Goal: Task Accomplishment & Management: Manage account settings

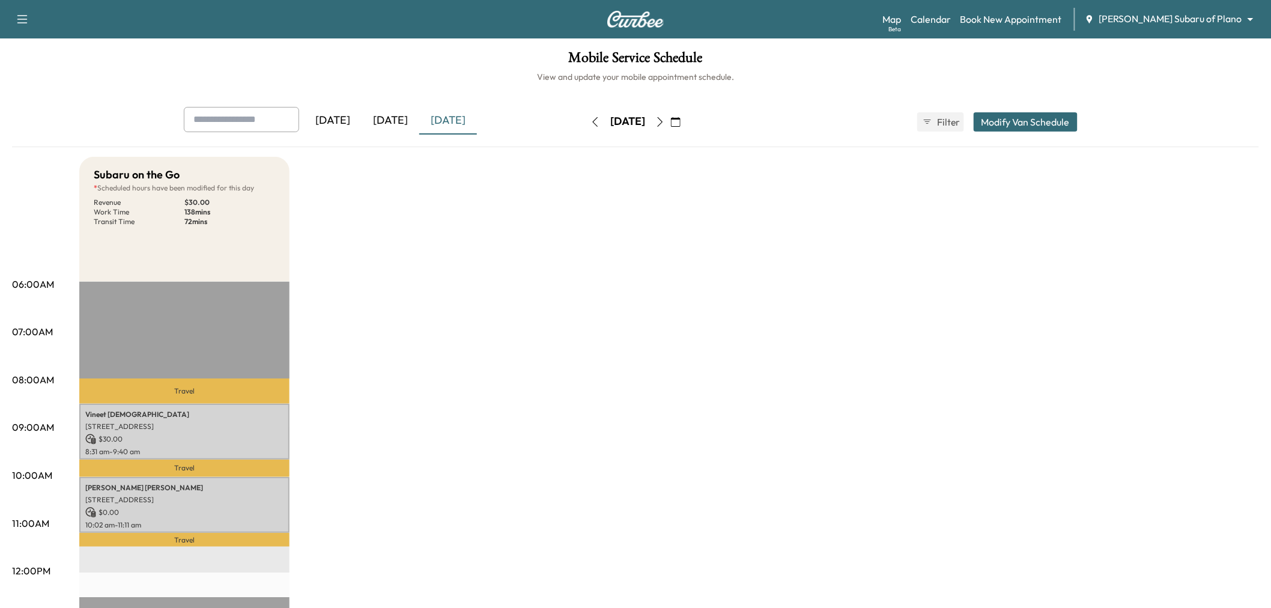
click at [1034, 130] on button "Modify Van Schedule" at bounding box center [1026, 121] width 104 height 19
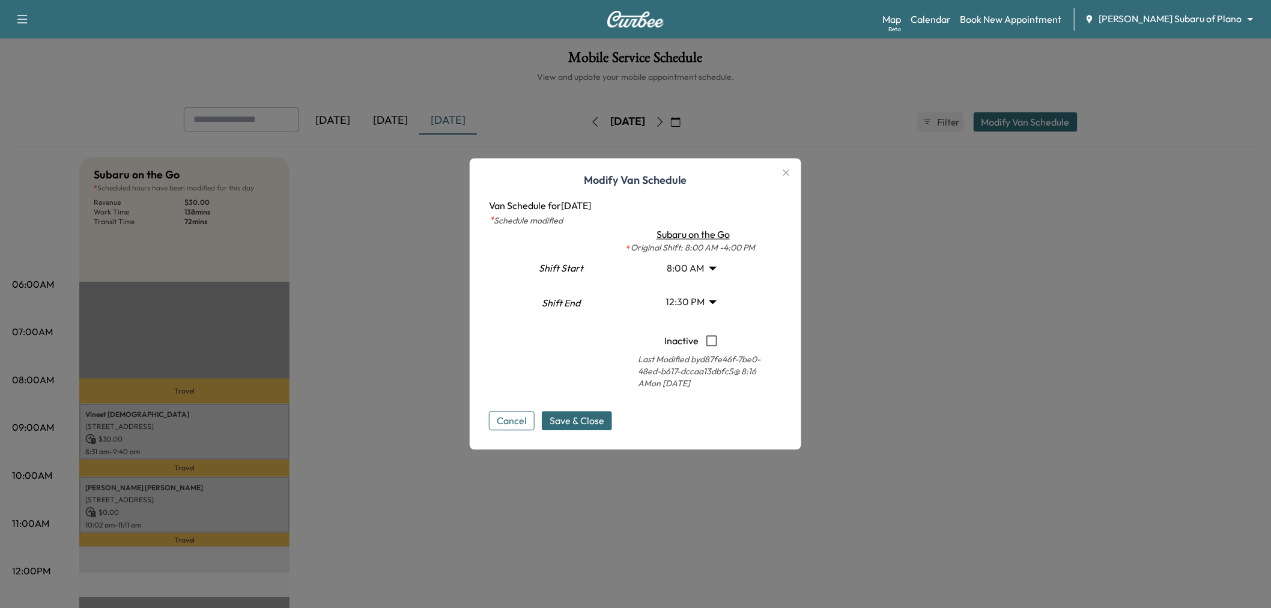
click at [705, 299] on body "Support Log Out Map Beta Calendar Book New Appointment [PERSON_NAME] Subaru of …" at bounding box center [635, 304] width 1271 height 608
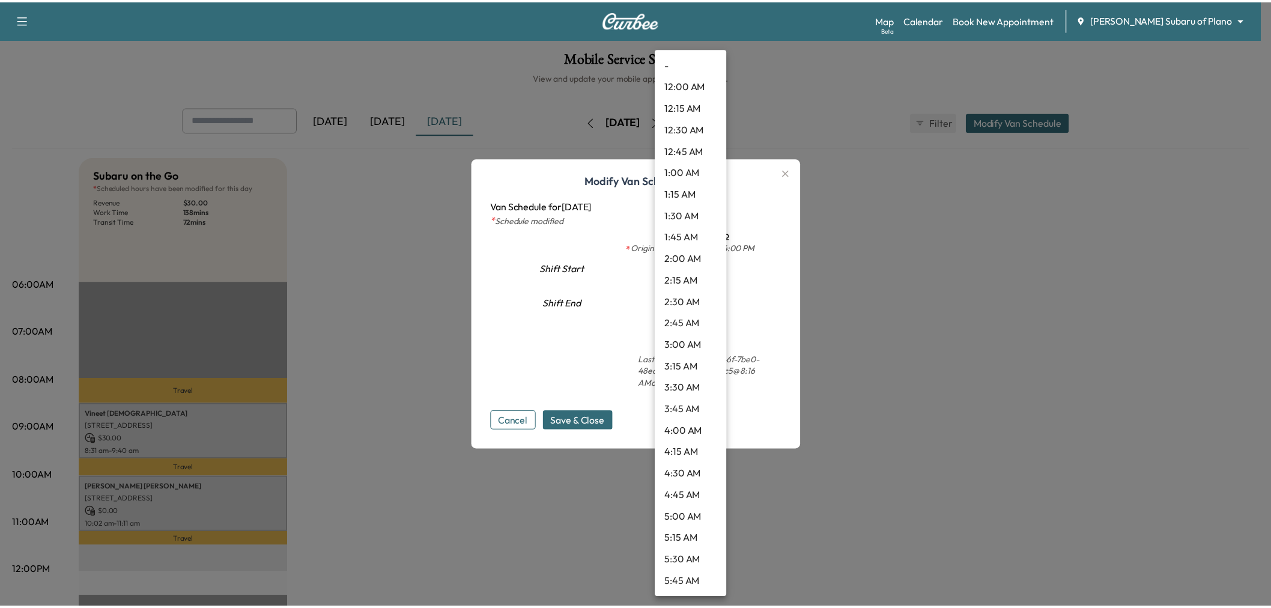
scroll to position [843, 0]
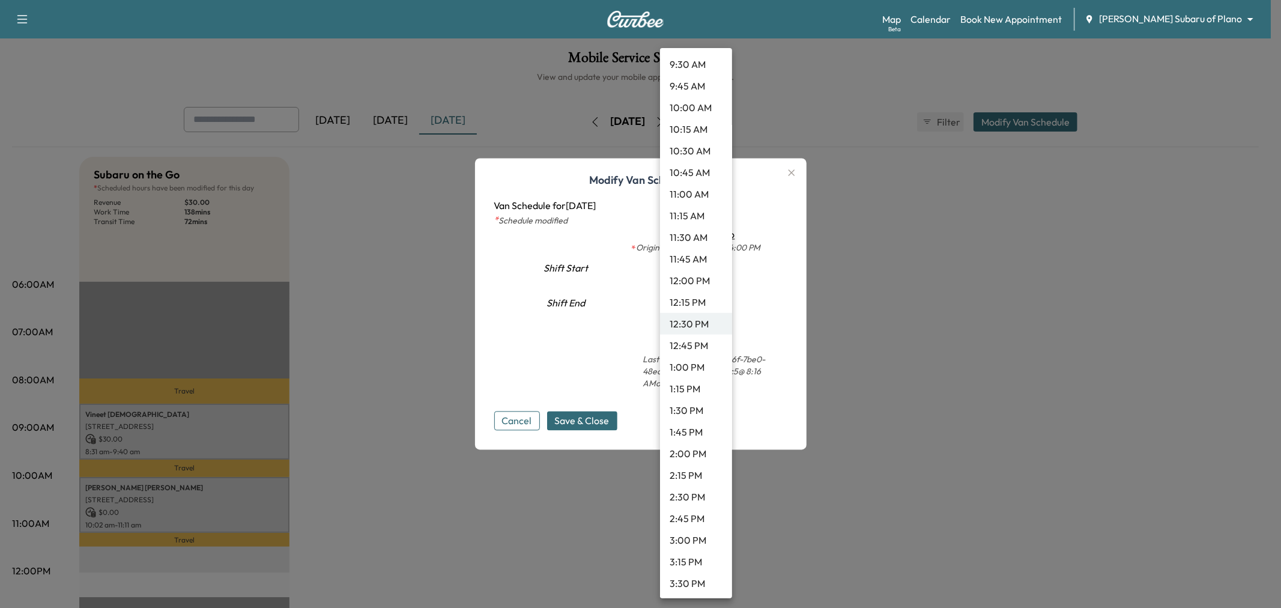
click at [698, 279] on li "12:00 PM" at bounding box center [696, 281] width 72 height 22
type input "**"
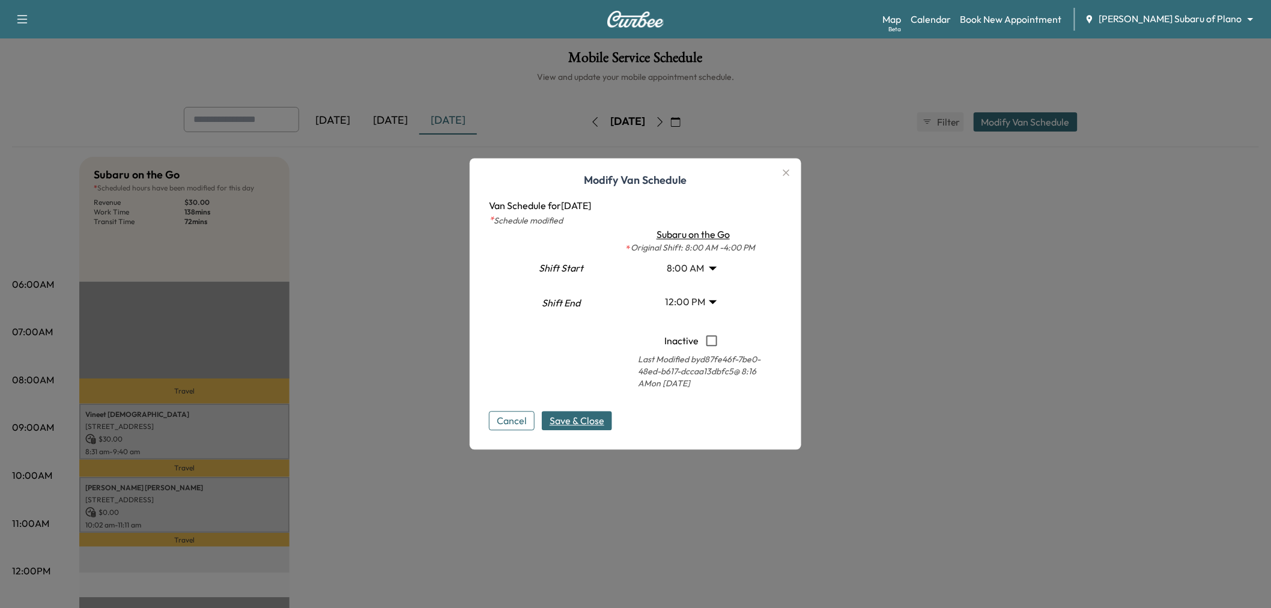
click at [592, 418] on span "Save & Close" at bounding box center [577, 421] width 55 height 14
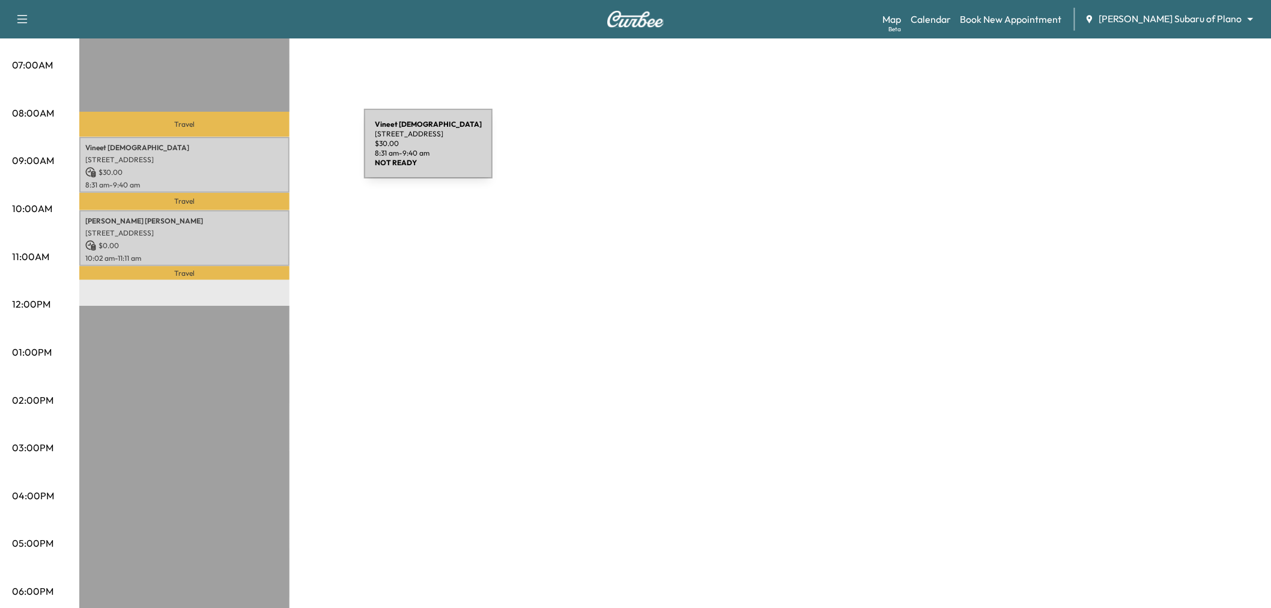
scroll to position [200, 0]
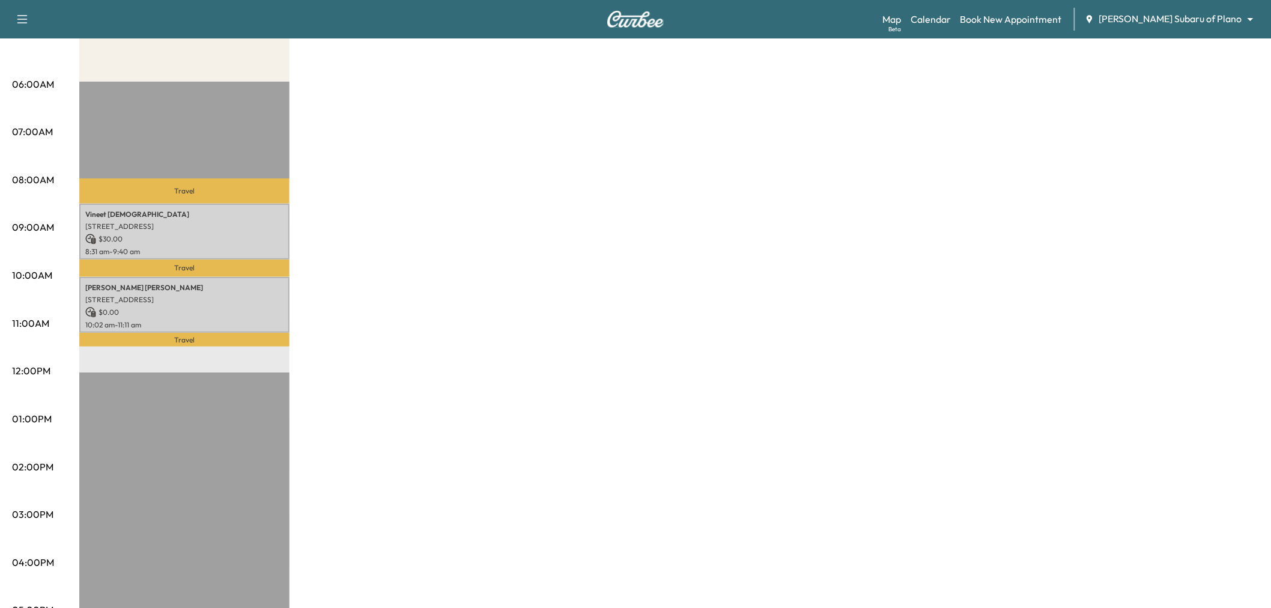
click at [435, 209] on div "Subaru on the Go * Scheduled hours have been modified for this day Revenue $ 30…" at bounding box center [669, 407] width 1180 height 901
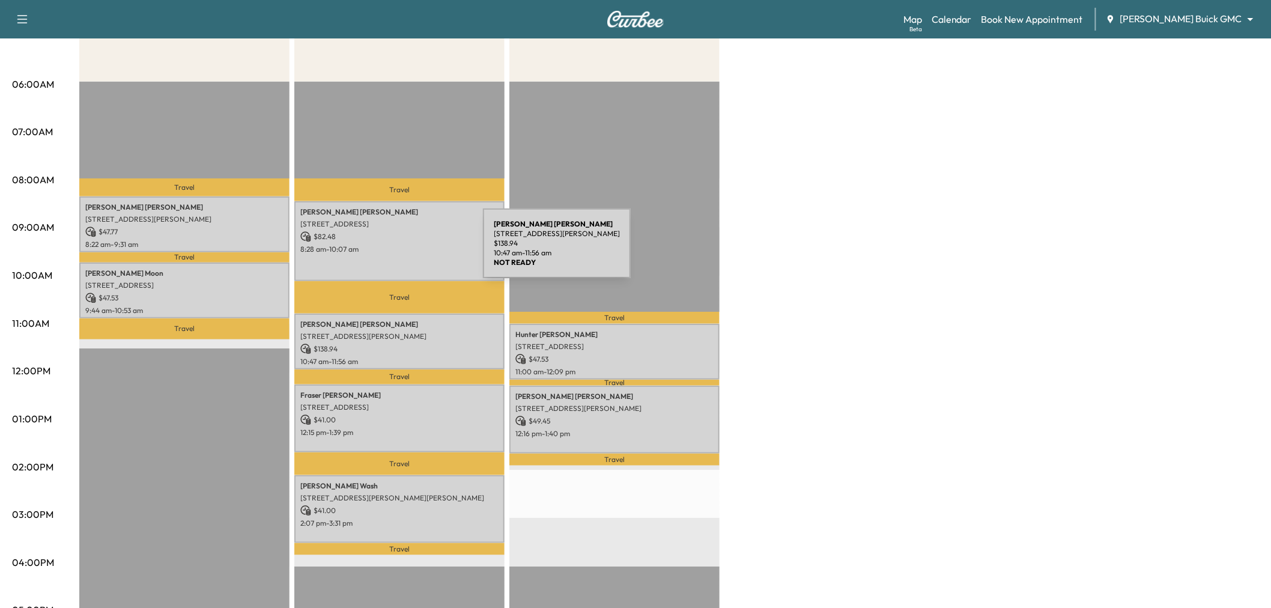
scroll to position [333, 0]
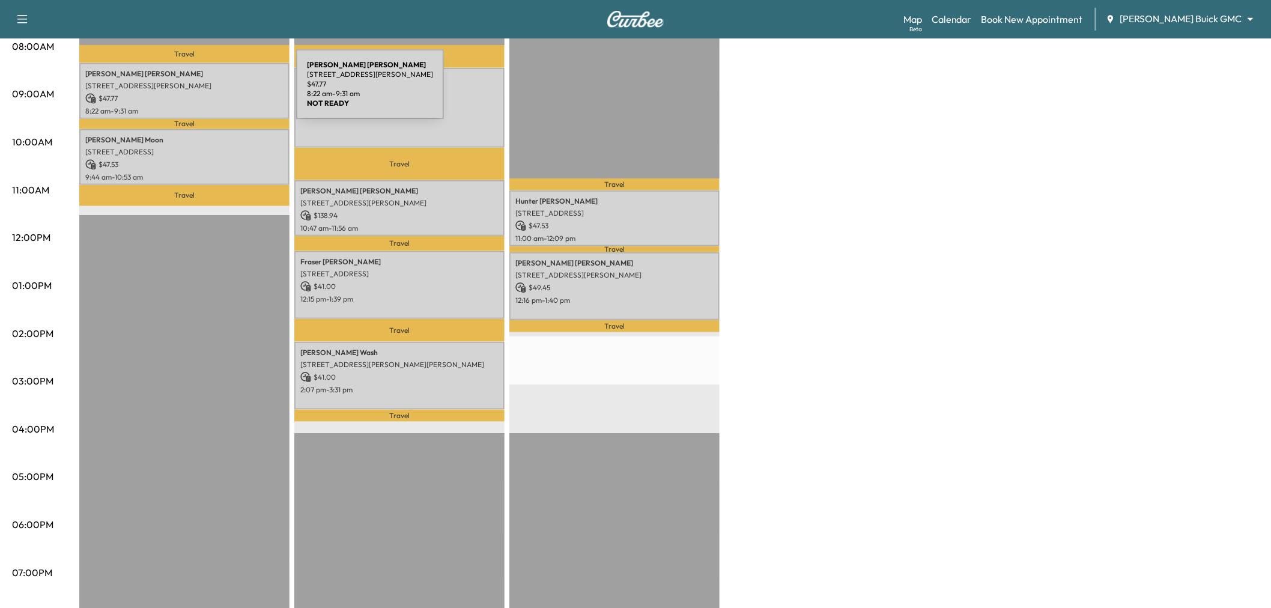
click at [206, 93] on p "$ 47.77" at bounding box center [184, 98] width 198 height 11
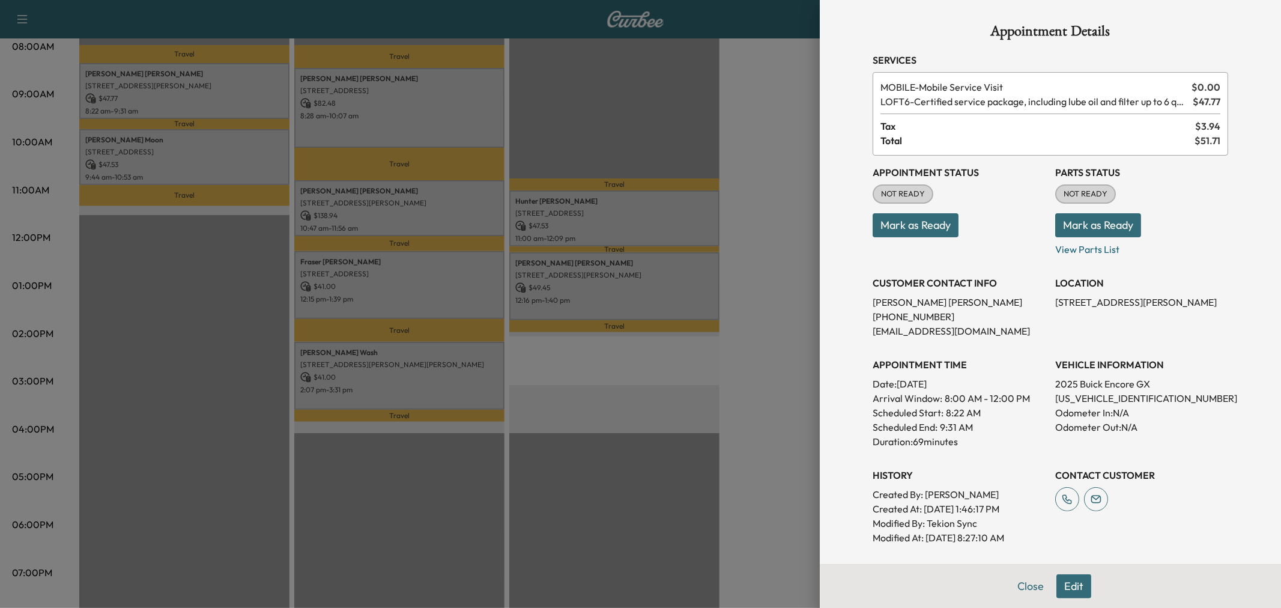
click at [213, 158] on div at bounding box center [640, 304] width 1281 height 608
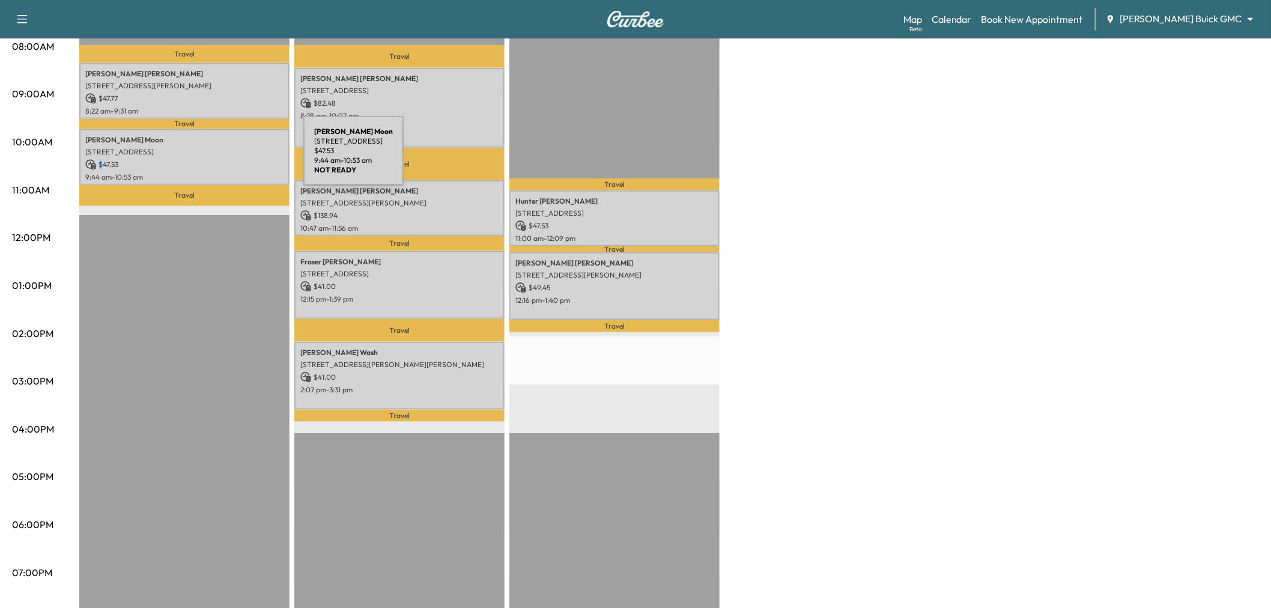
click at [213, 159] on p "$ 47.53" at bounding box center [184, 164] width 198 height 11
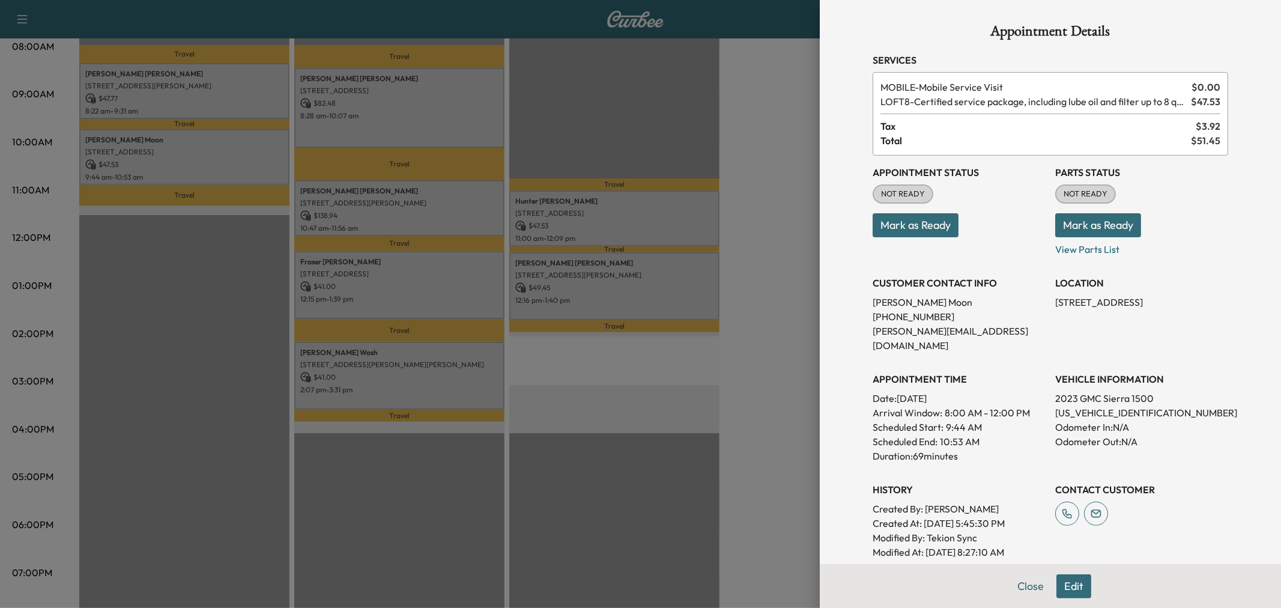
click at [213, 158] on div at bounding box center [640, 304] width 1281 height 608
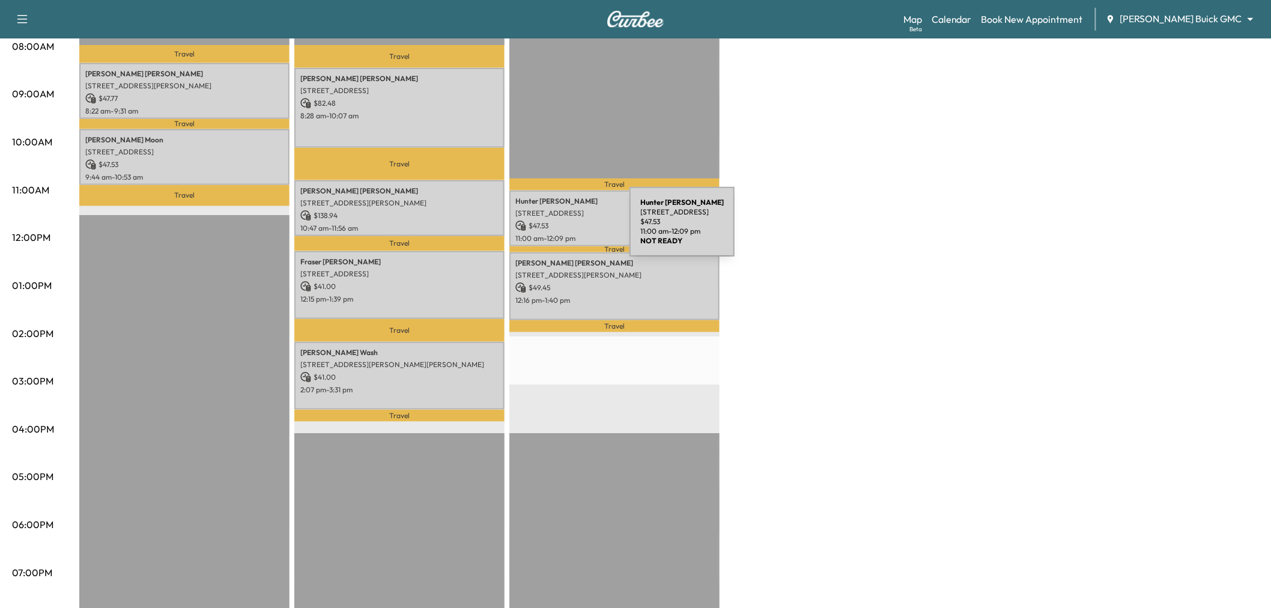
click at [539, 229] on div "[PERSON_NAME] [STREET_ADDRESS] $ 47.53 11:00 am - 12:09 pm" at bounding box center [614, 218] width 210 height 56
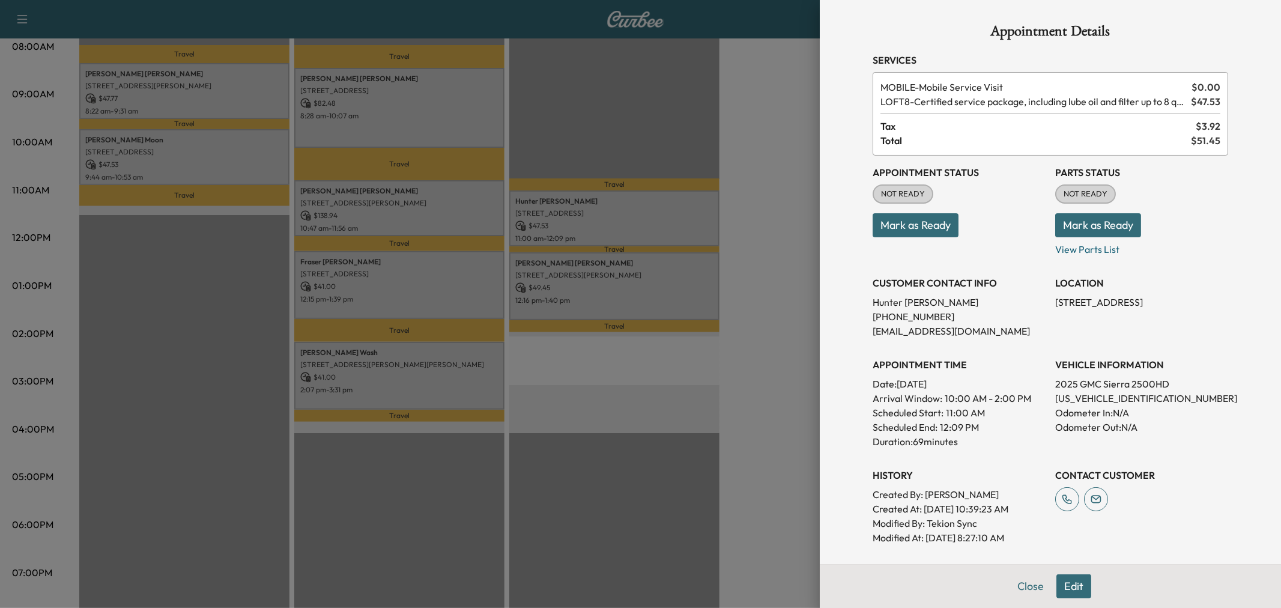
click at [541, 229] on div at bounding box center [640, 304] width 1281 height 608
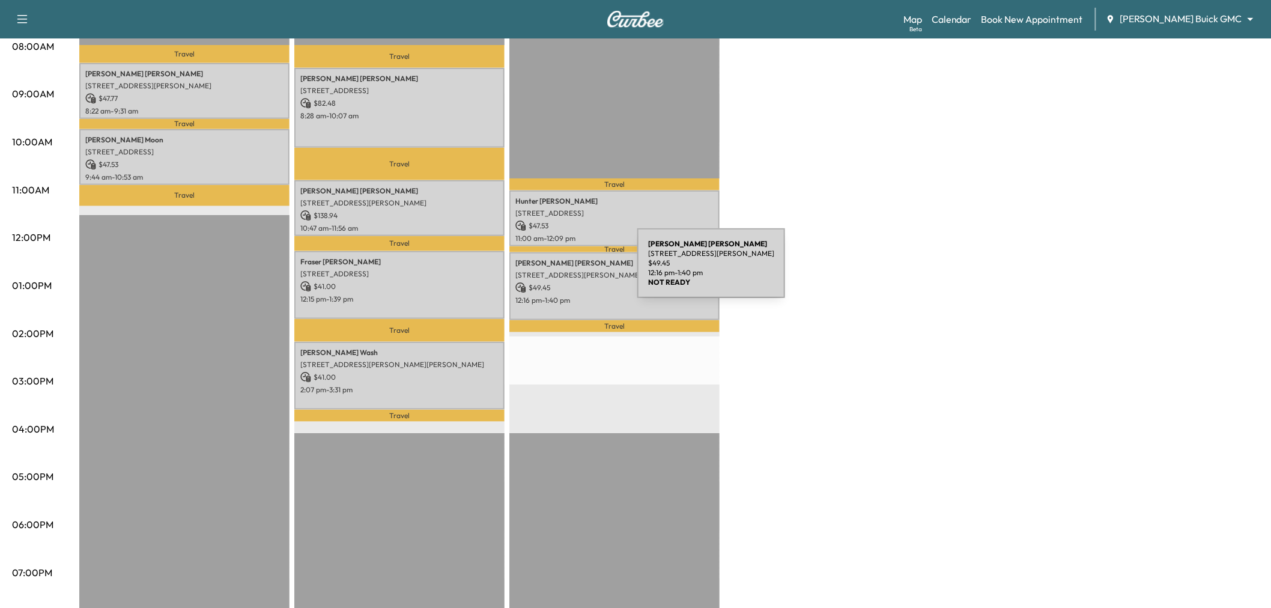
click at [547, 270] on p "[STREET_ADDRESS][PERSON_NAME]" at bounding box center [614, 275] width 198 height 10
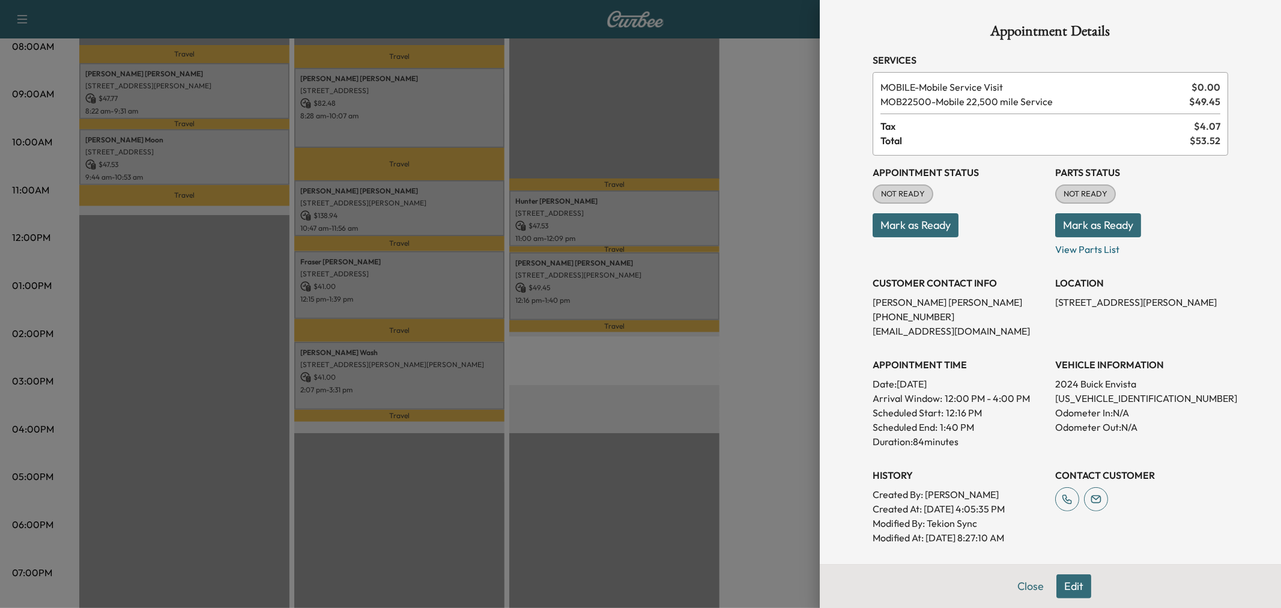
click at [547, 271] on div at bounding box center [640, 304] width 1281 height 608
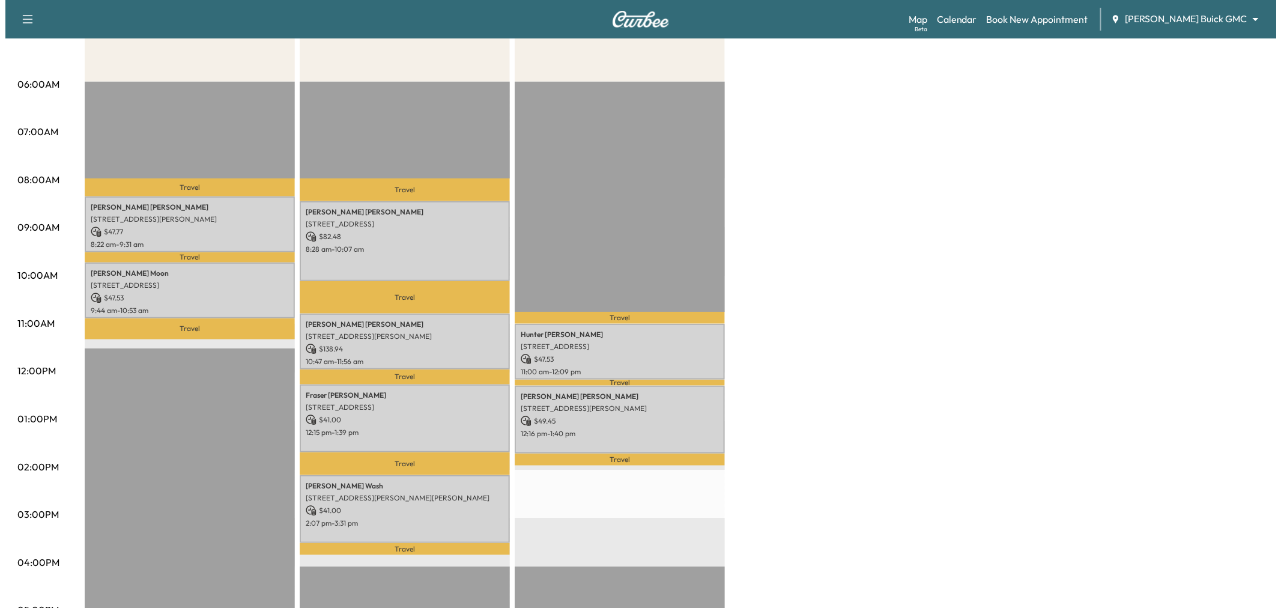
scroll to position [67, 0]
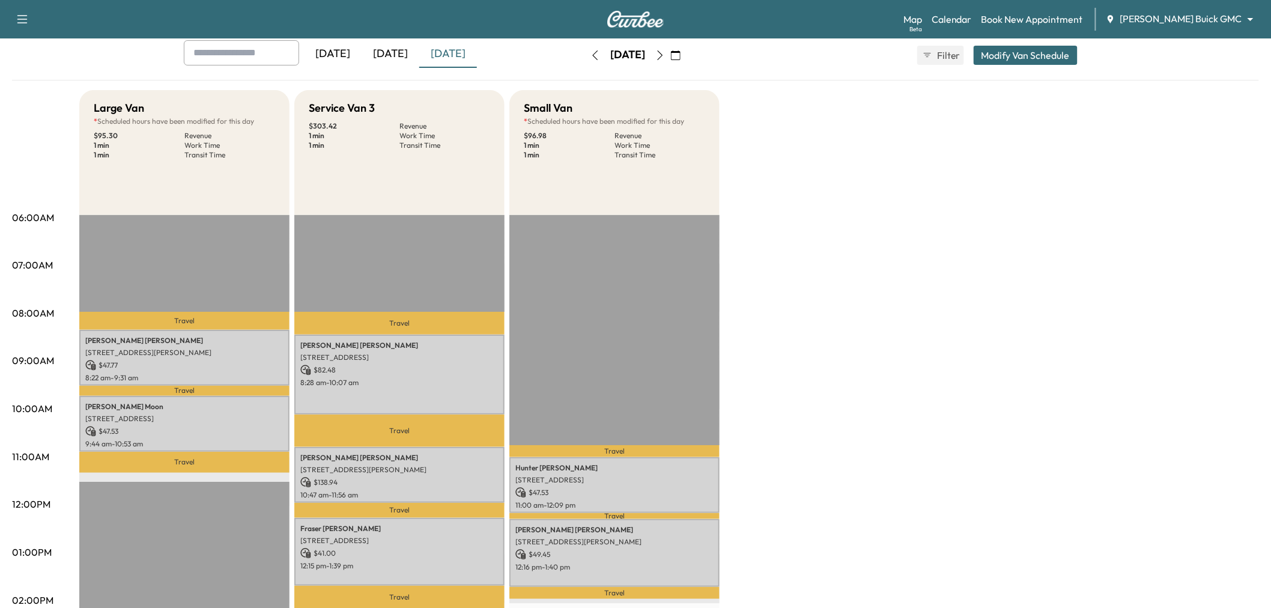
click at [1049, 48] on button "Modify Van Schedule" at bounding box center [1026, 55] width 104 height 19
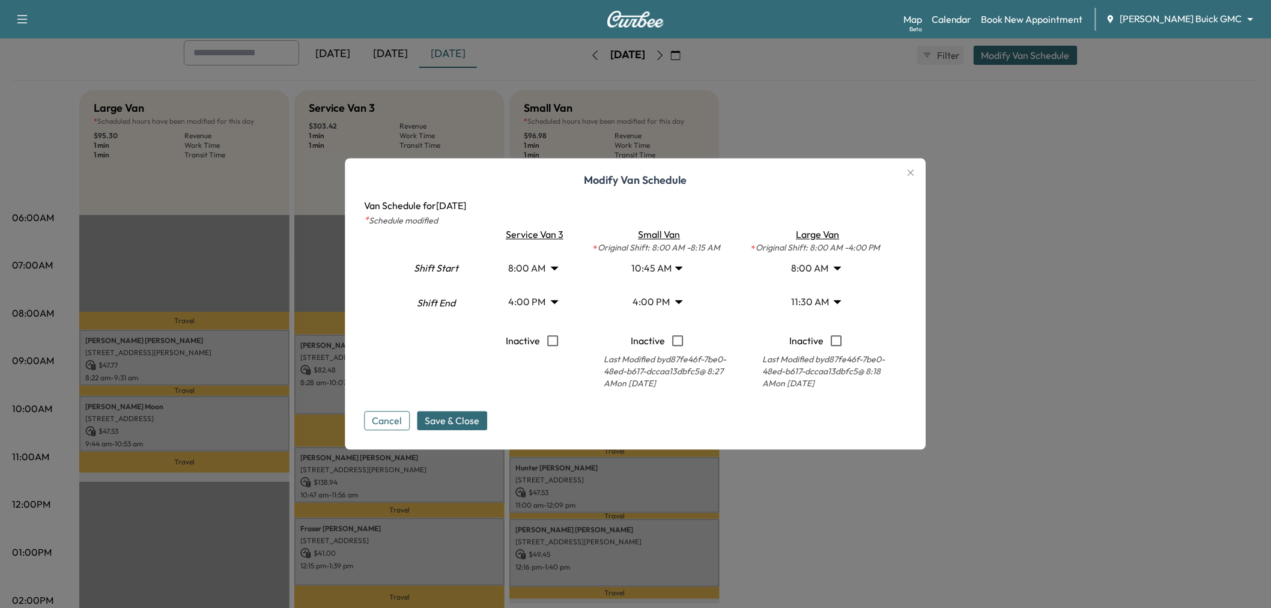
click at [667, 266] on body "Support Log Out Map Beta Calendar Book New Appointment [PERSON_NAME] Buick GMC …" at bounding box center [635, 237] width 1271 height 608
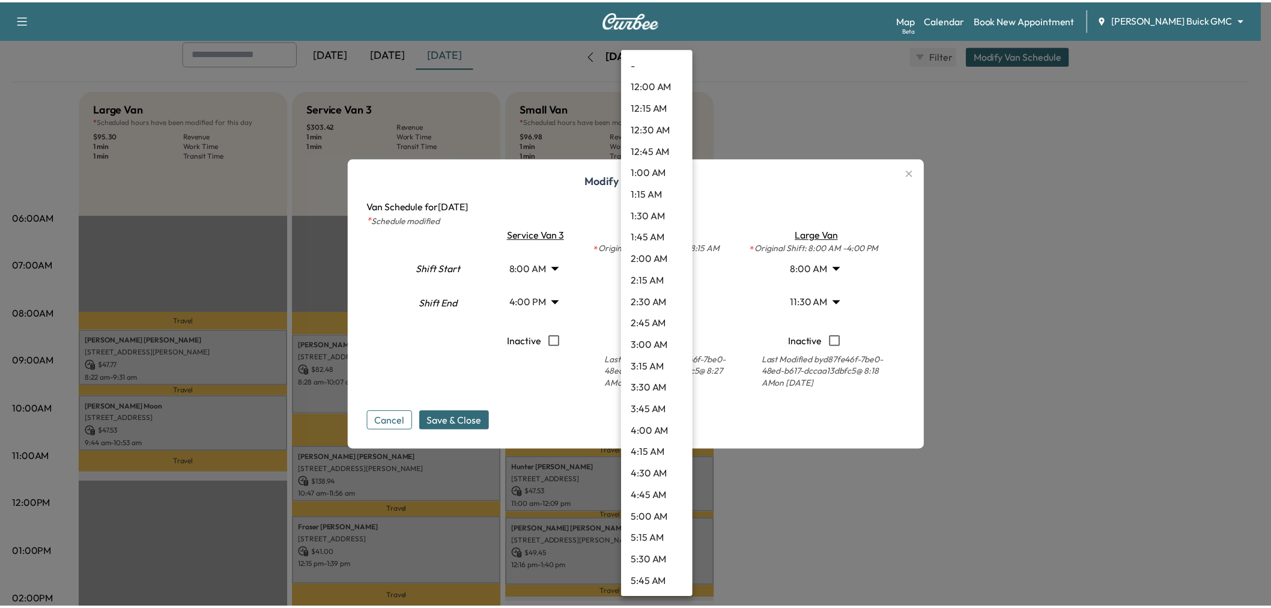
scroll to position [691, 0]
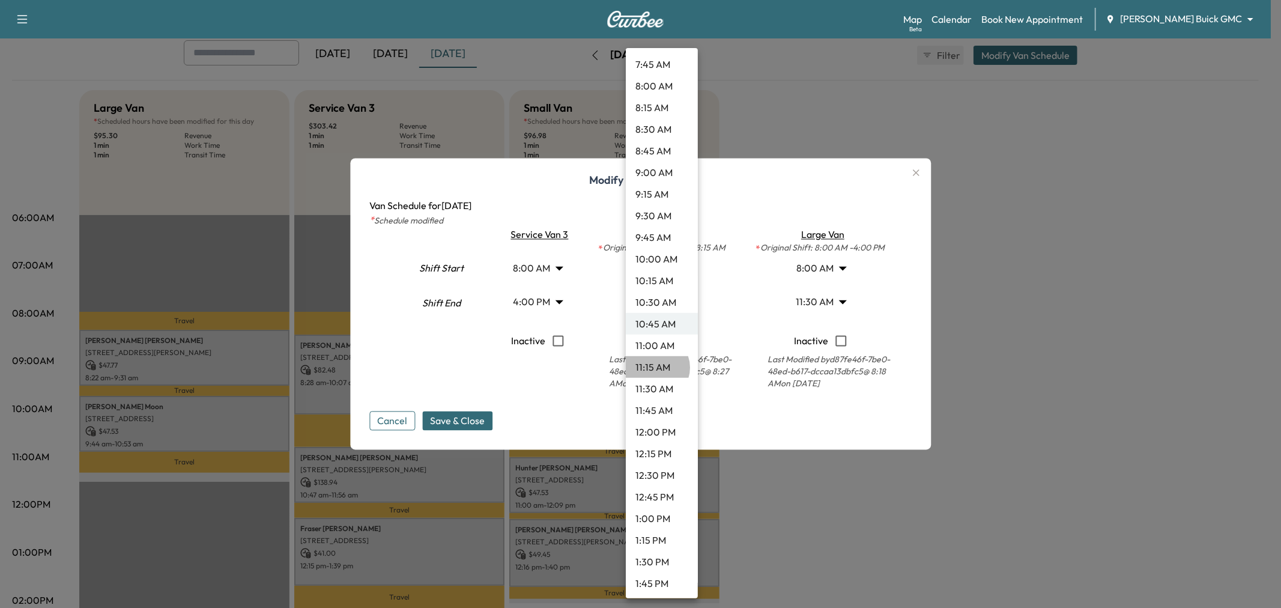
click at [655, 367] on li "11:15 AM" at bounding box center [662, 367] width 72 height 22
type input "*****"
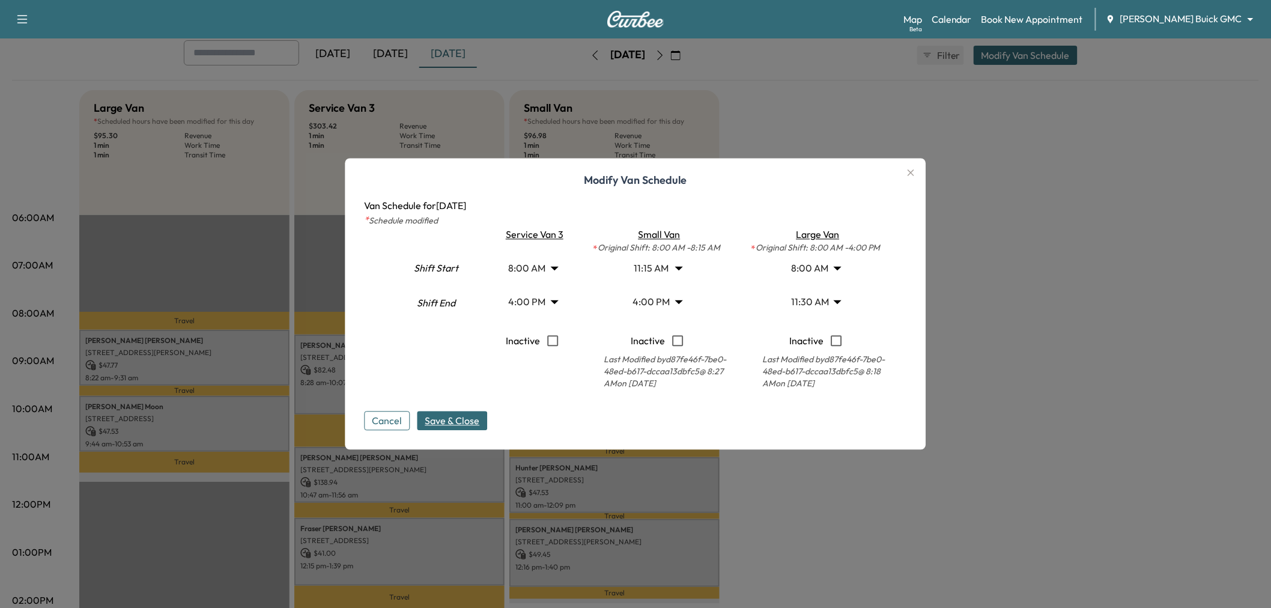
click at [459, 424] on span "Save & Close" at bounding box center [452, 421] width 55 height 14
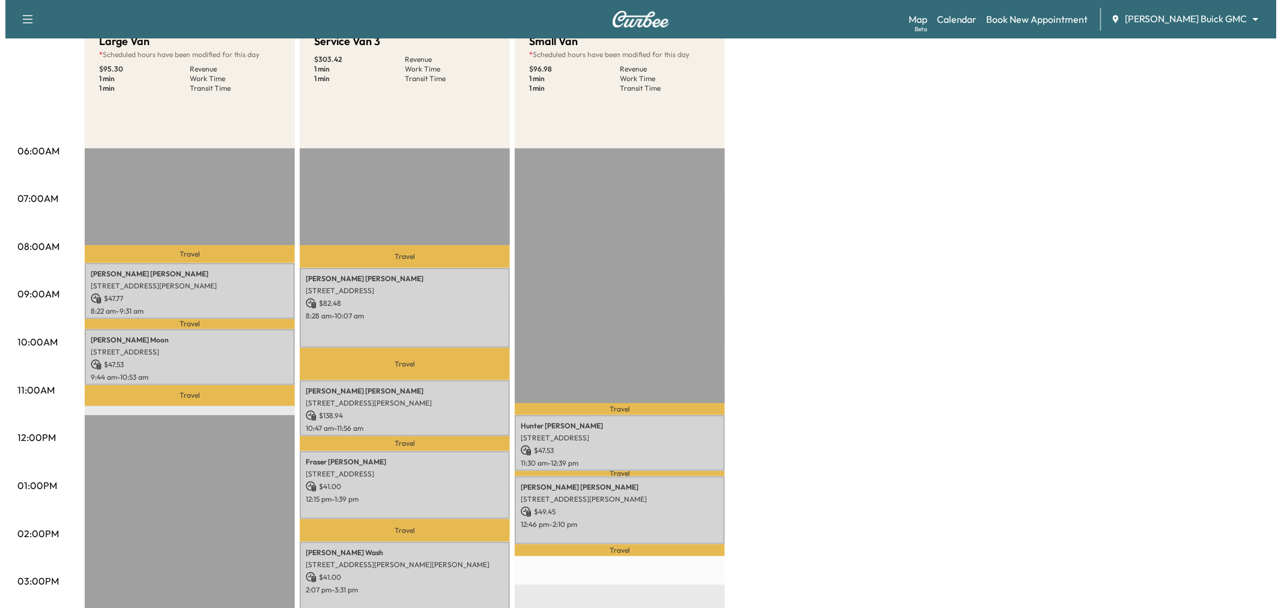
scroll to position [0, 0]
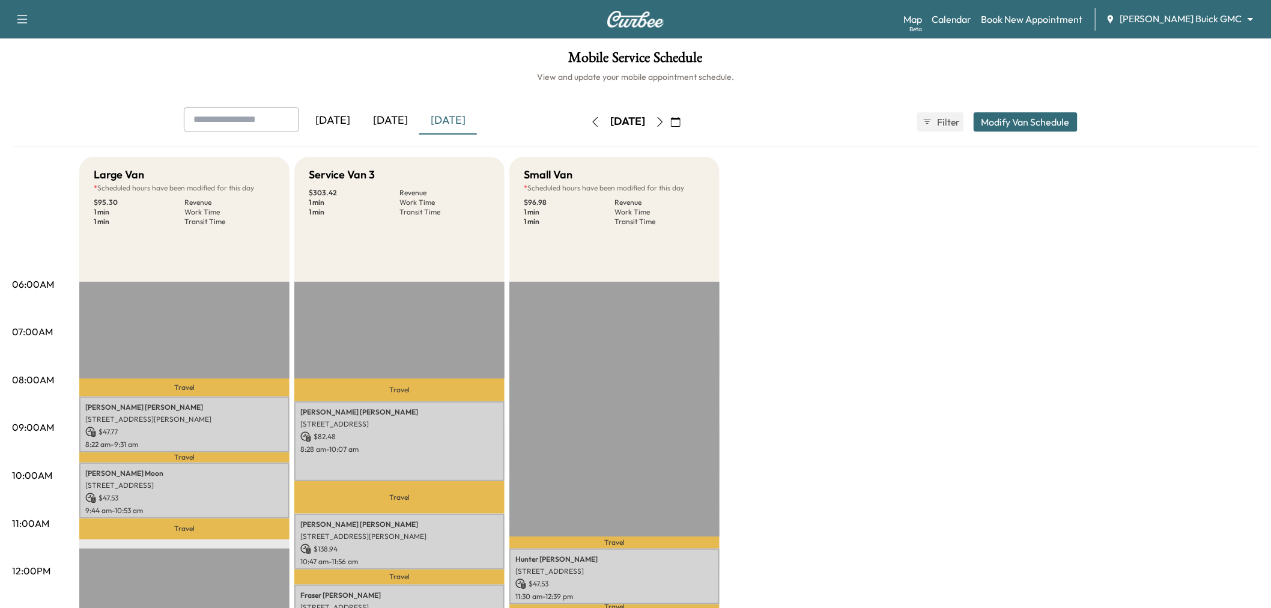
click at [1013, 127] on button "Modify Van Schedule" at bounding box center [1026, 121] width 104 height 19
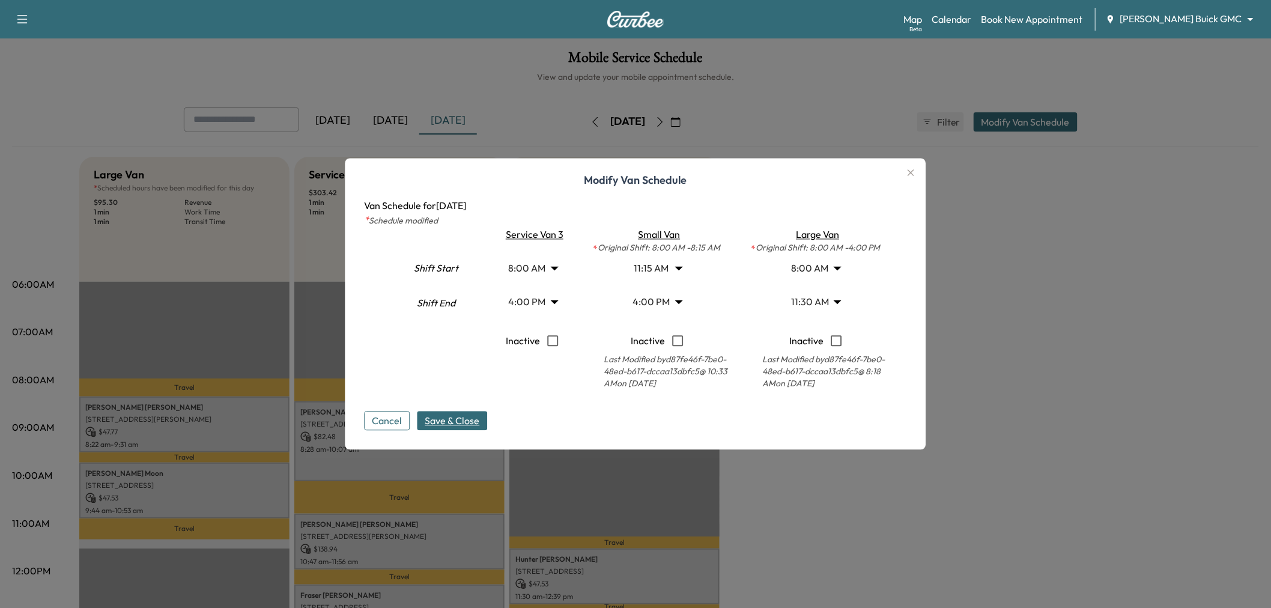
click at [658, 303] on body "Support Log Out Map Beta Calendar Book New Appointment [PERSON_NAME] Buick GMC …" at bounding box center [635, 304] width 1271 height 608
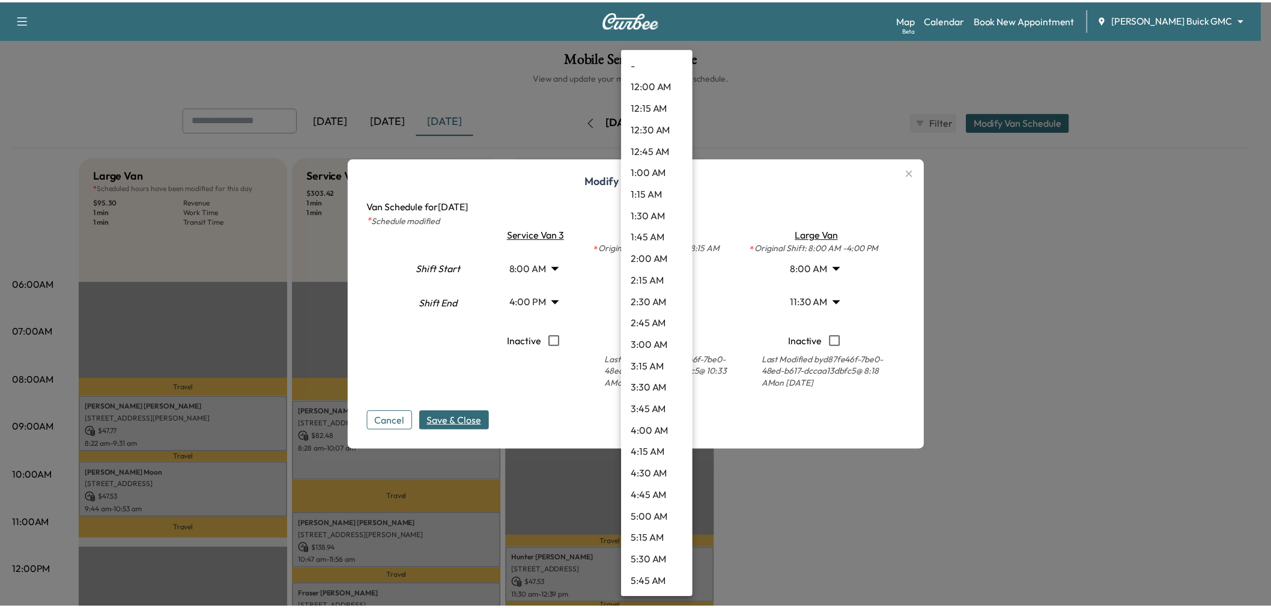
scroll to position [1145, 0]
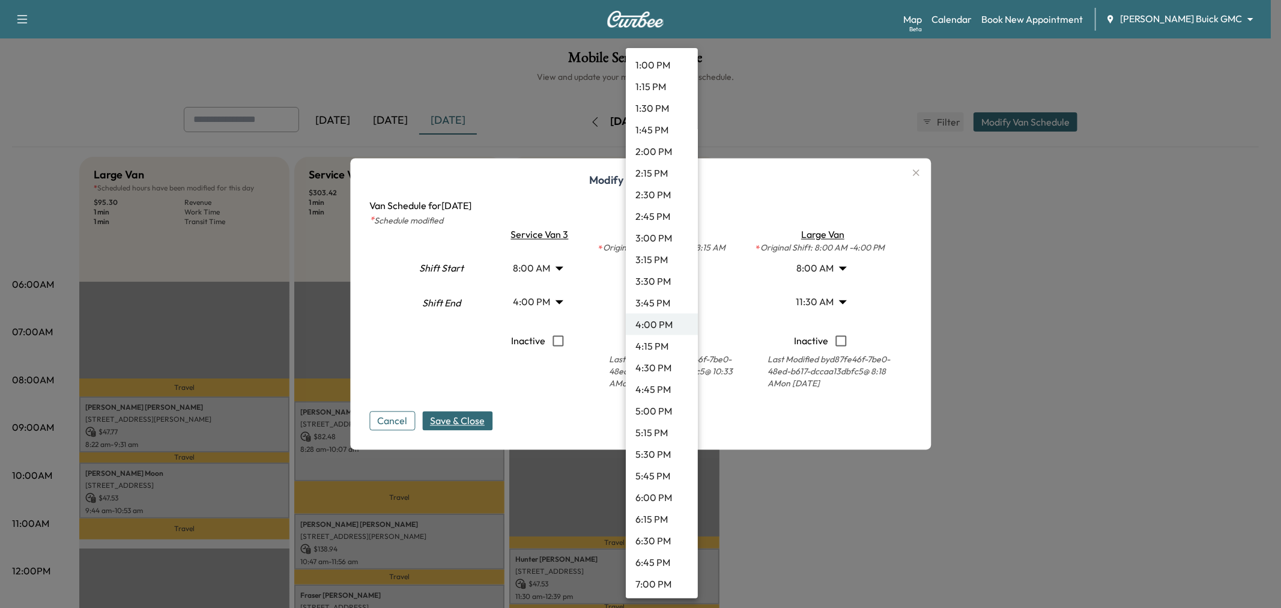
click at [664, 392] on li "4:45 PM" at bounding box center [662, 389] width 72 height 22
type input "*****"
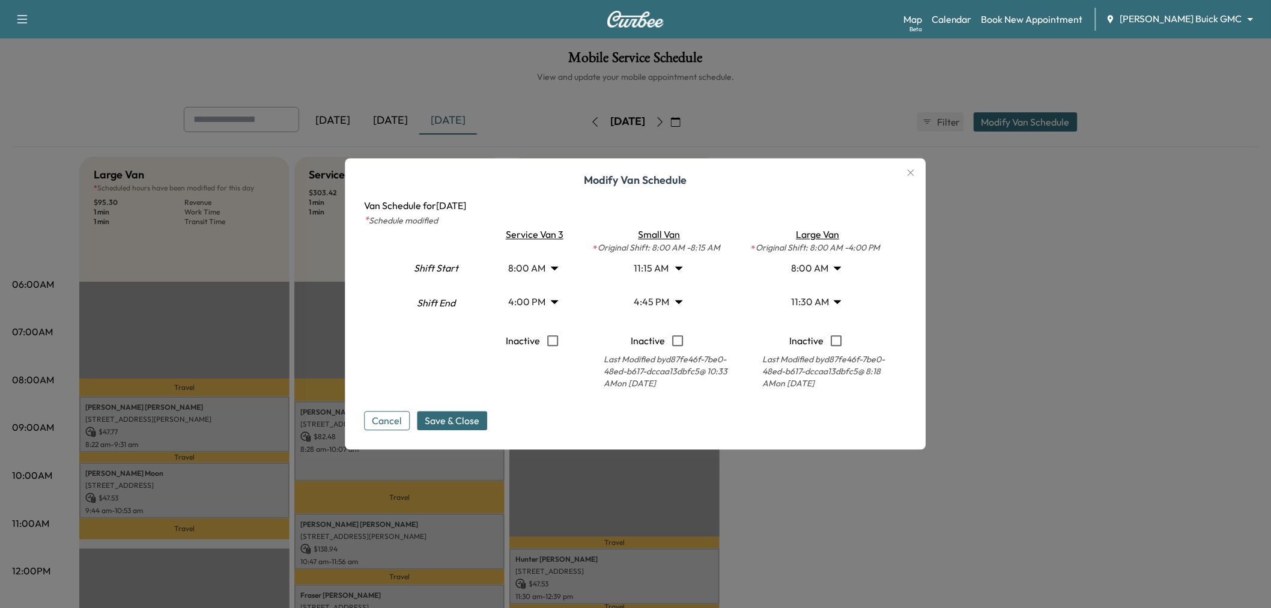
click at [464, 418] on span "Save & Close" at bounding box center [452, 421] width 55 height 14
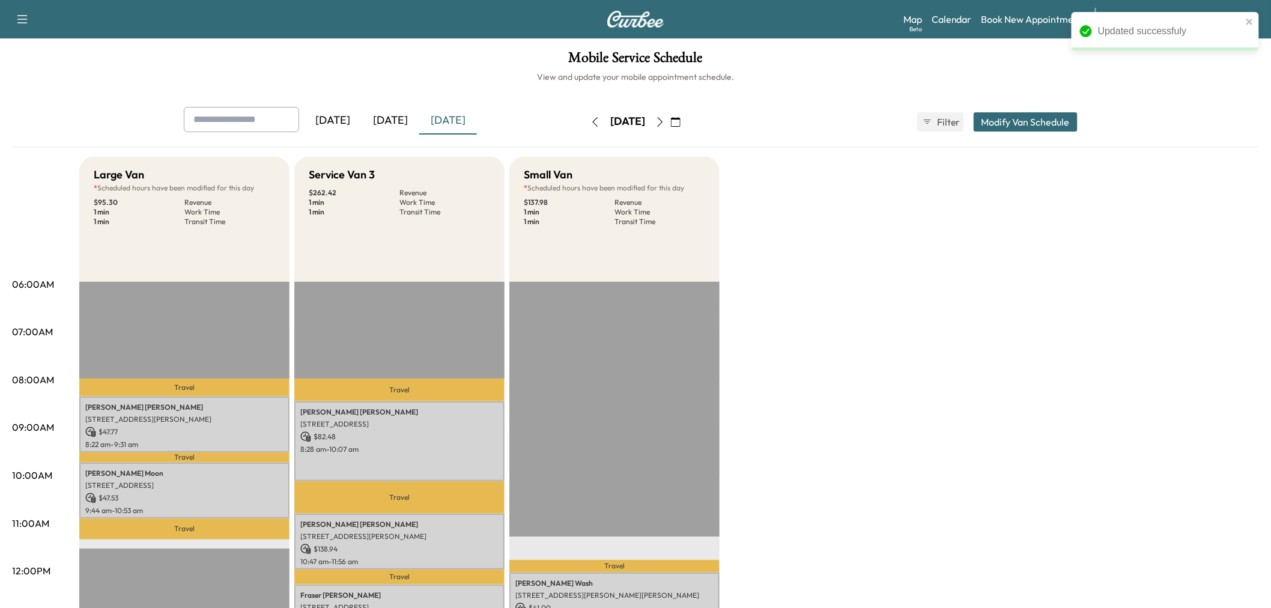
click at [804, 292] on div "Large Van * Scheduled hours have been modified for this day $ 95.30 Revenue 1 m…" at bounding box center [669, 607] width 1180 height 901
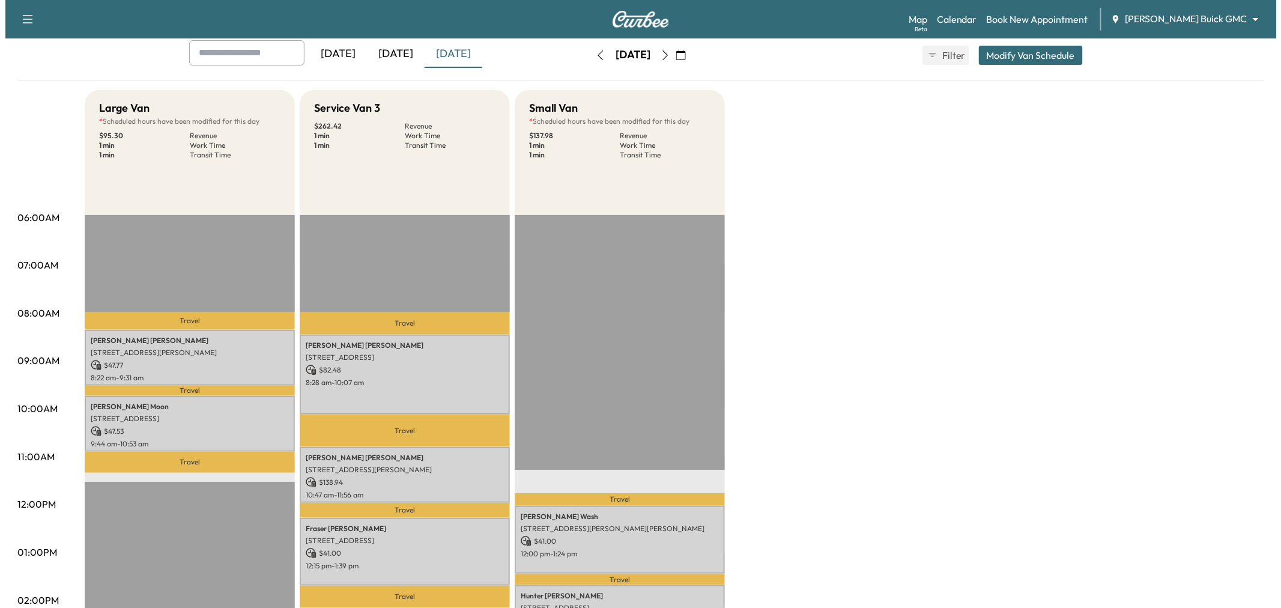
scroll to position [0, 0]
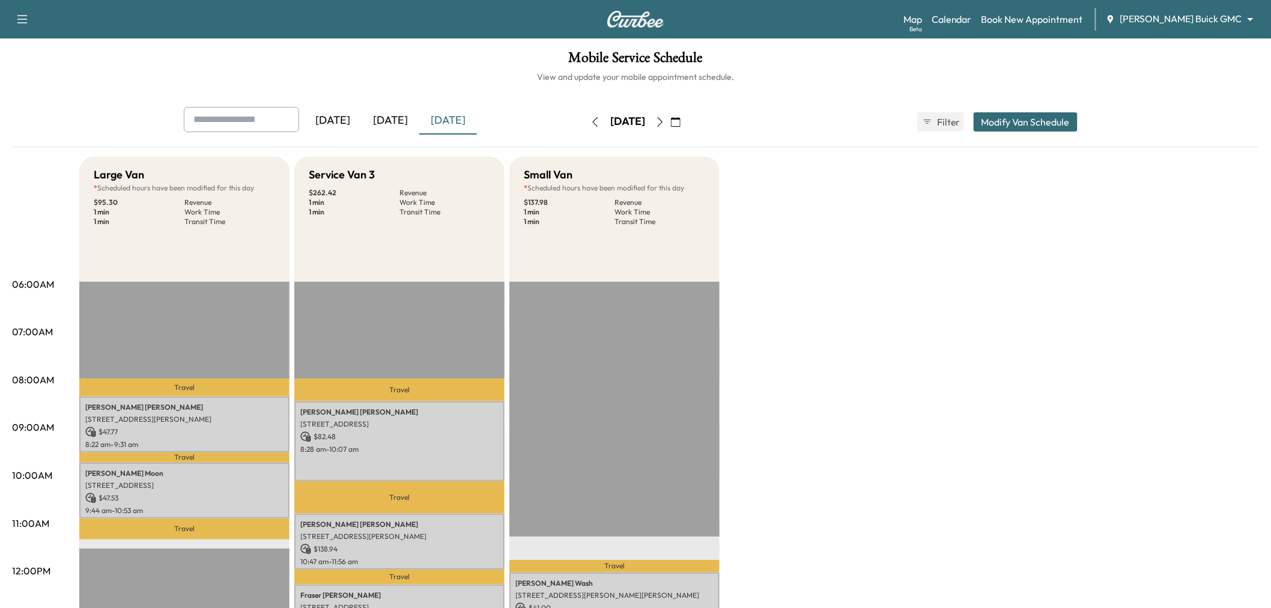
click at [1024, 118] on button "Modify Van Schedule" at bounding box center [1026, 121] width 104 height 19
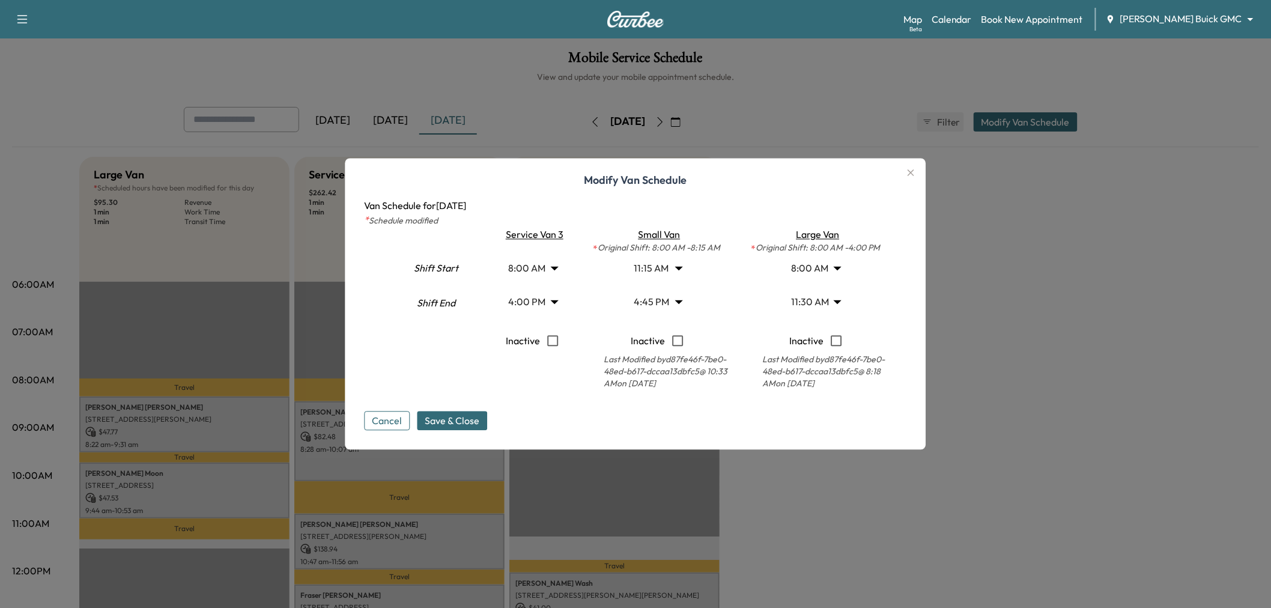
click at [555, 302] on body "Support Log Out Map Beta Calendar Book New Appointment [PERSON_NAME] Buick GMC …" at bounding box center [635, 304] width 1271 height 608
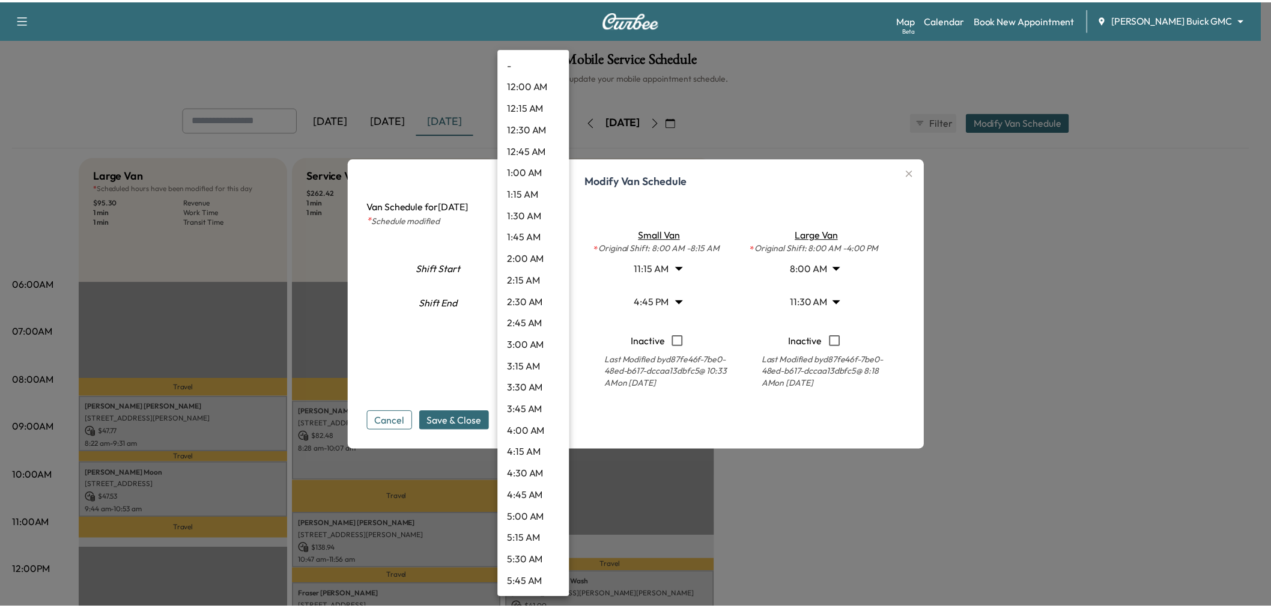
scroll to position [1145, 0]
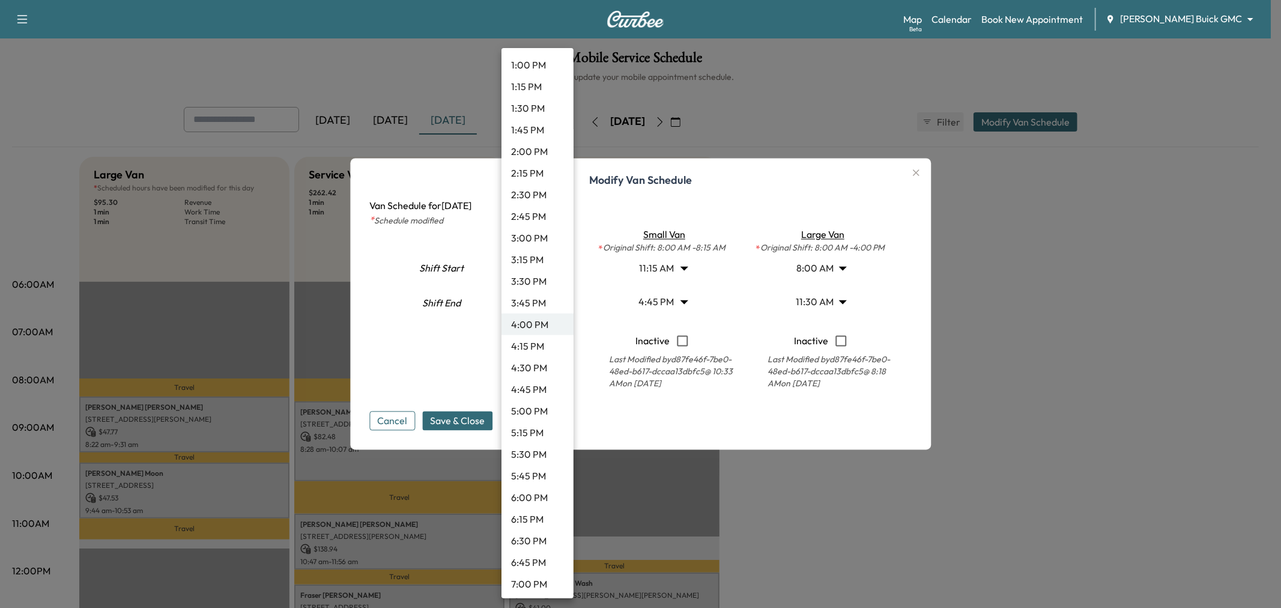
click at [536, 362] on li "4:30 PM" at bounding box center [538, 368] width 72 height 22
type input "****"
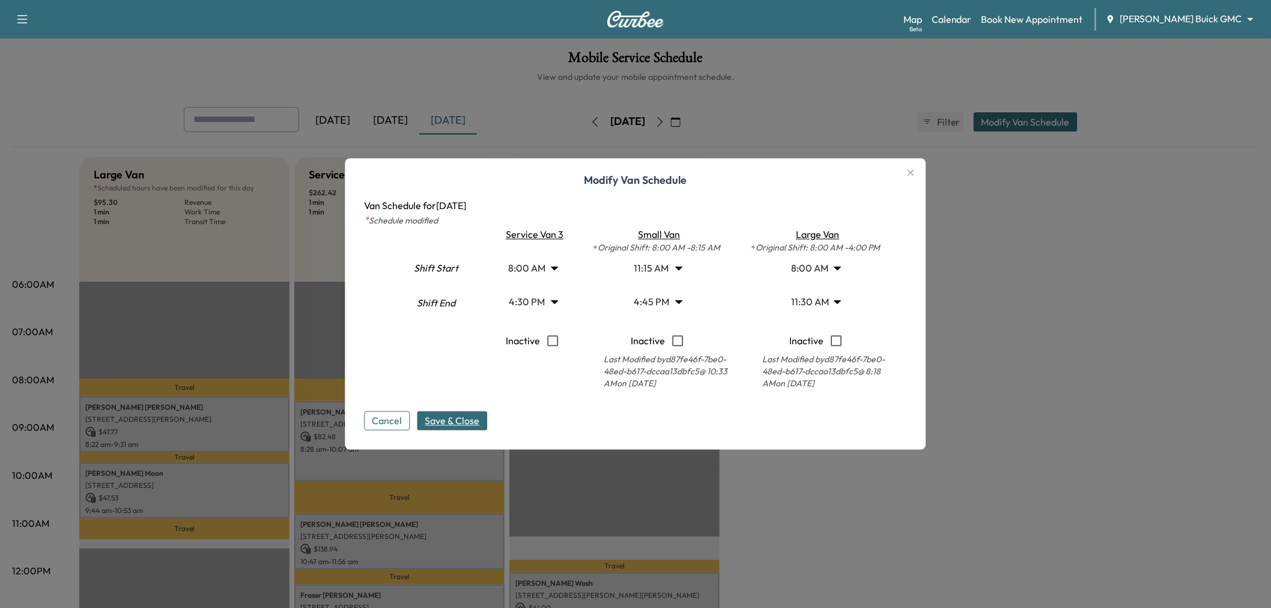
click at [461, 417] on span "Save & Close" at bounding box center [452, 421] width 55 height 14
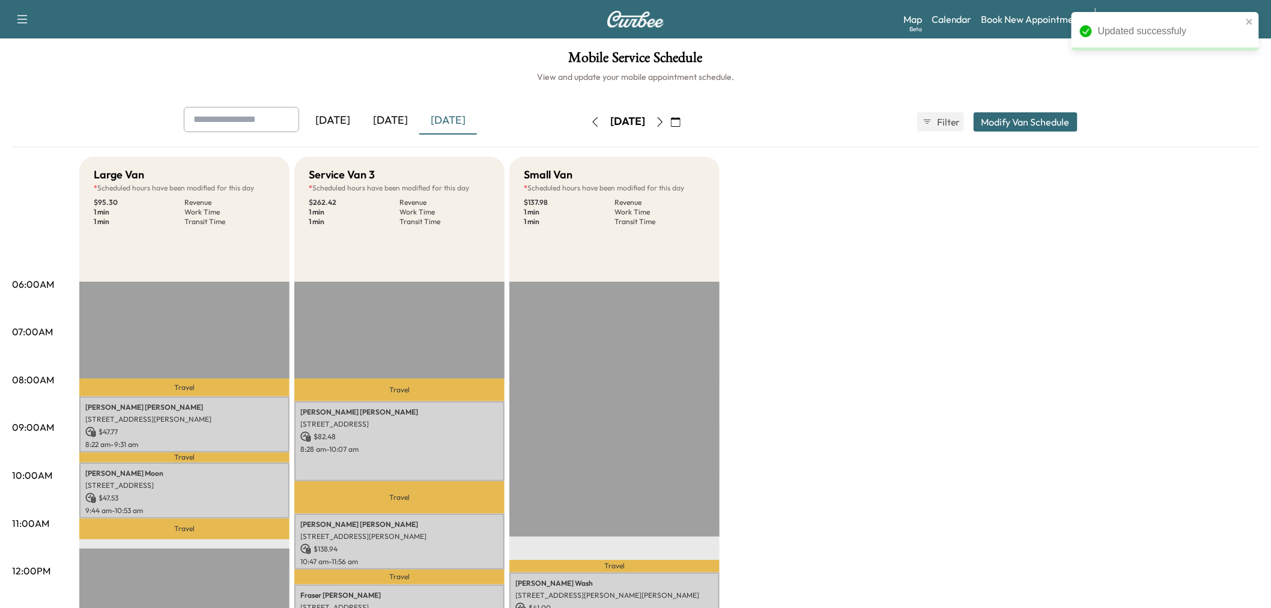
click at [924, 189] on div "Large Van * Scheduled hours have been modified for this day $ 95.30 Revenue 1 m…" at bounding box center [669, 607] width 1180 height 901
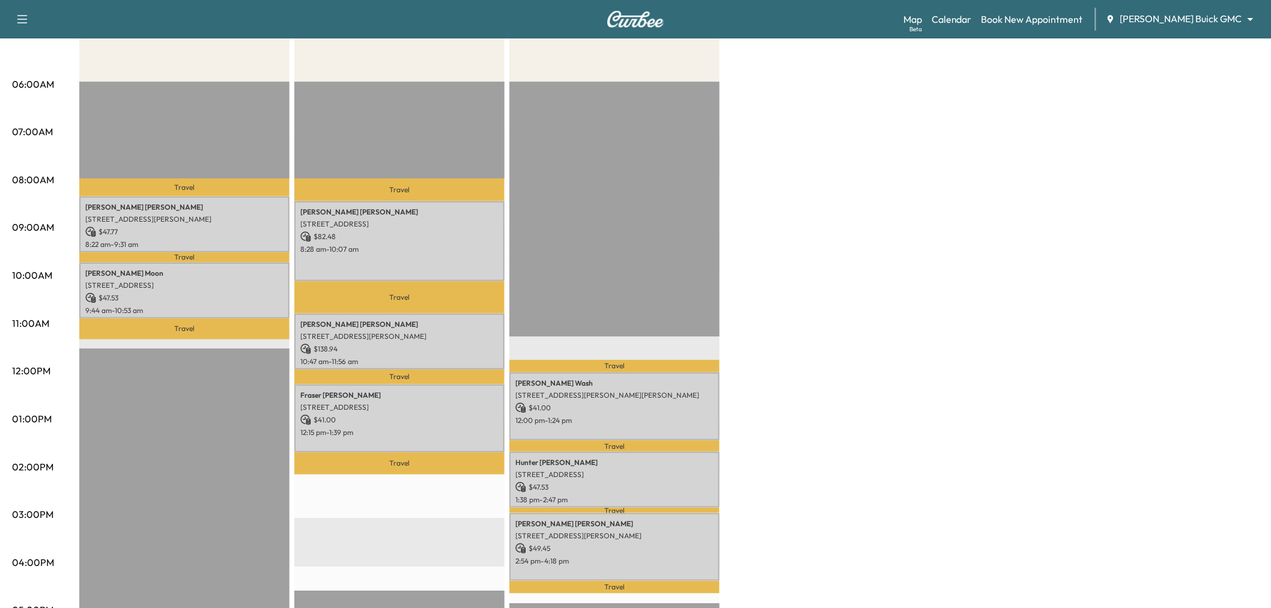
scroll to position [333, 0]
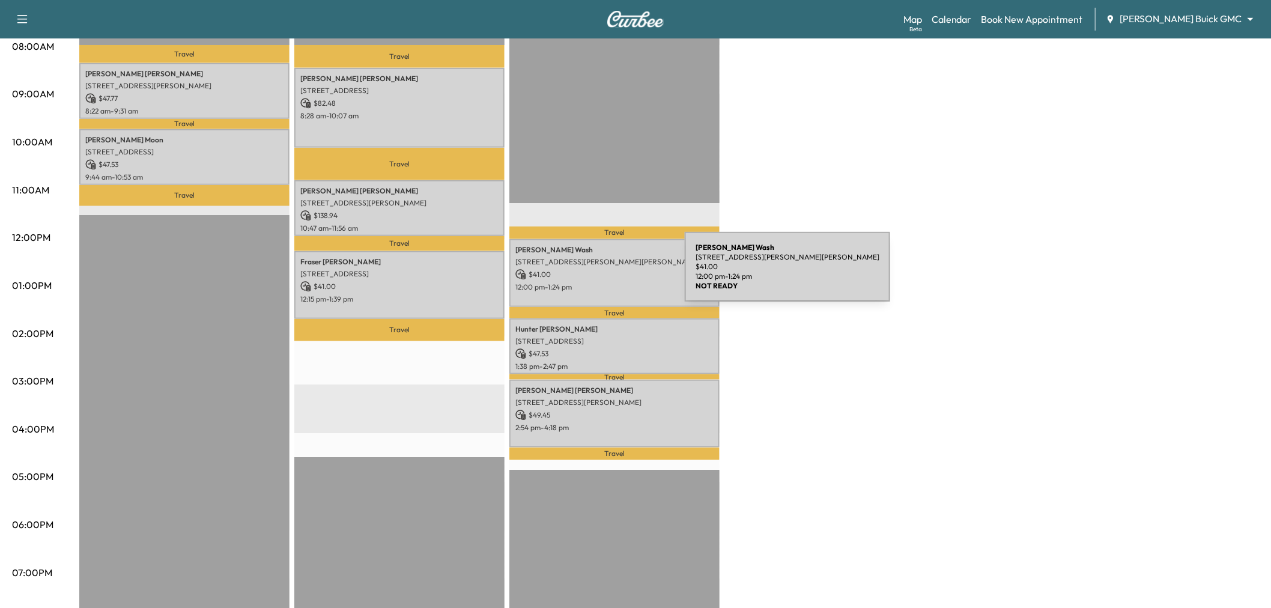
click at [595, 274] on p "$ 41.00" at bounding box center [614, 274] width 198 height 11
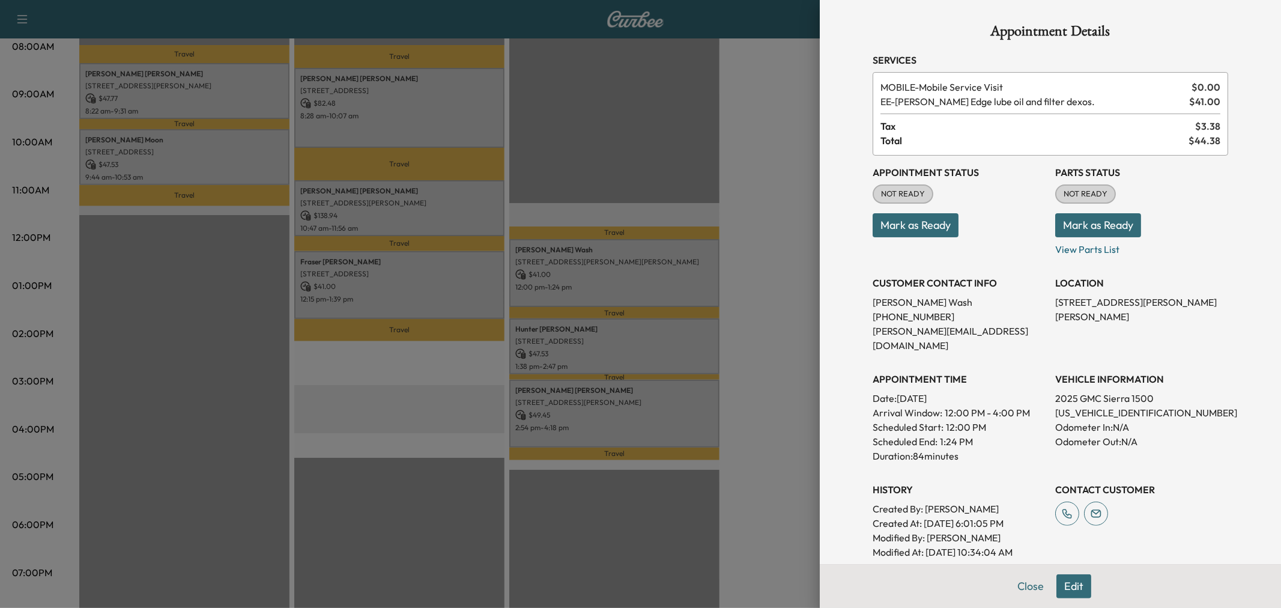
click at [616, 338] on div at bounding box center [640, 304] width 1281 height 608
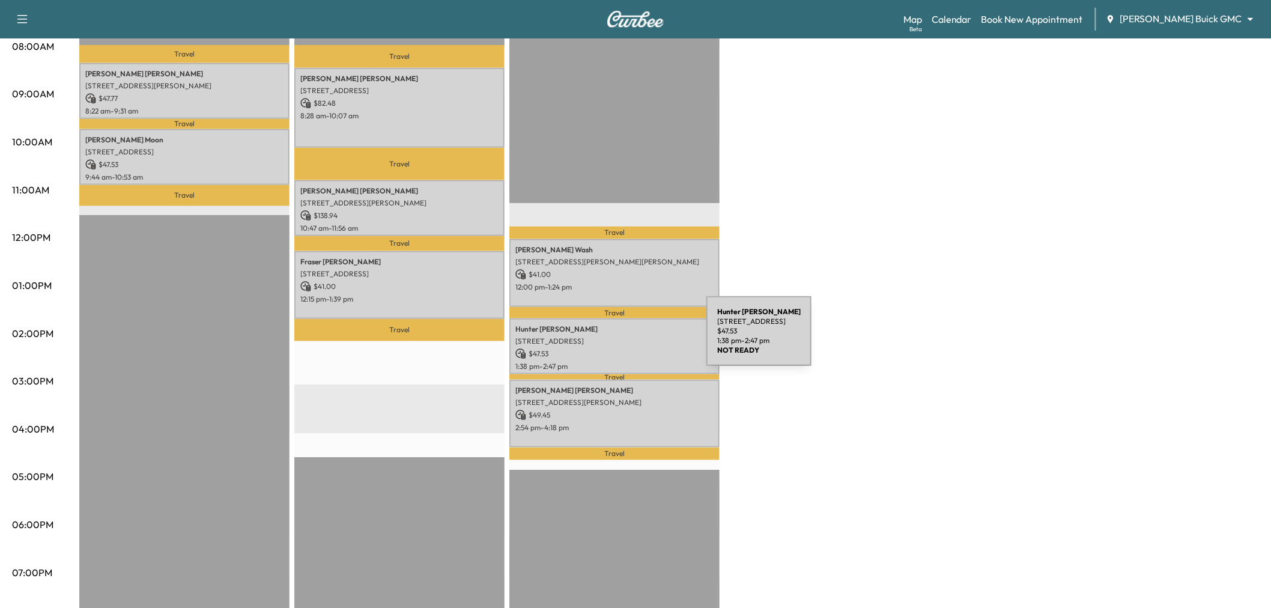
click at [616, 338] on p "[STREET_ADDRESS]" at bounding box center [614, 341] width 198 height 10
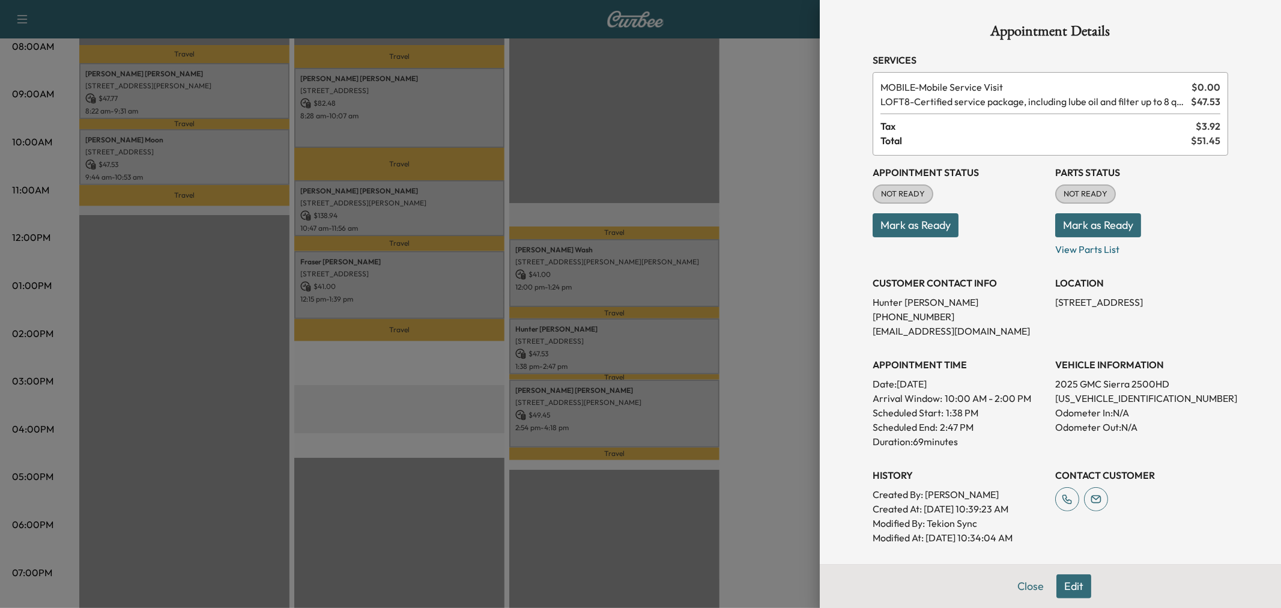
click at [619, 401] on div at bounding box center [640, 304] width 1281 height 608
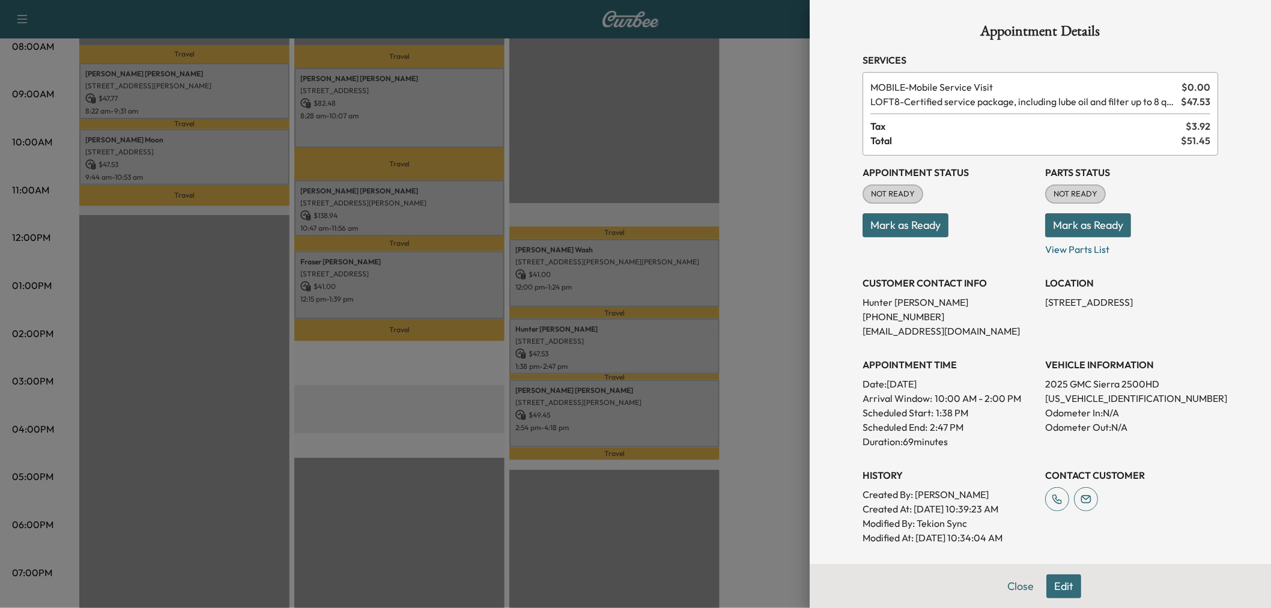
click at [619, 401] on div "[PERSON_NAME] [STREET_ADDRESS][PERSON_NAME] $ 49.45 2:54 pm - 4:18 pm" at bounding box center [614, 414] width 210 height 68
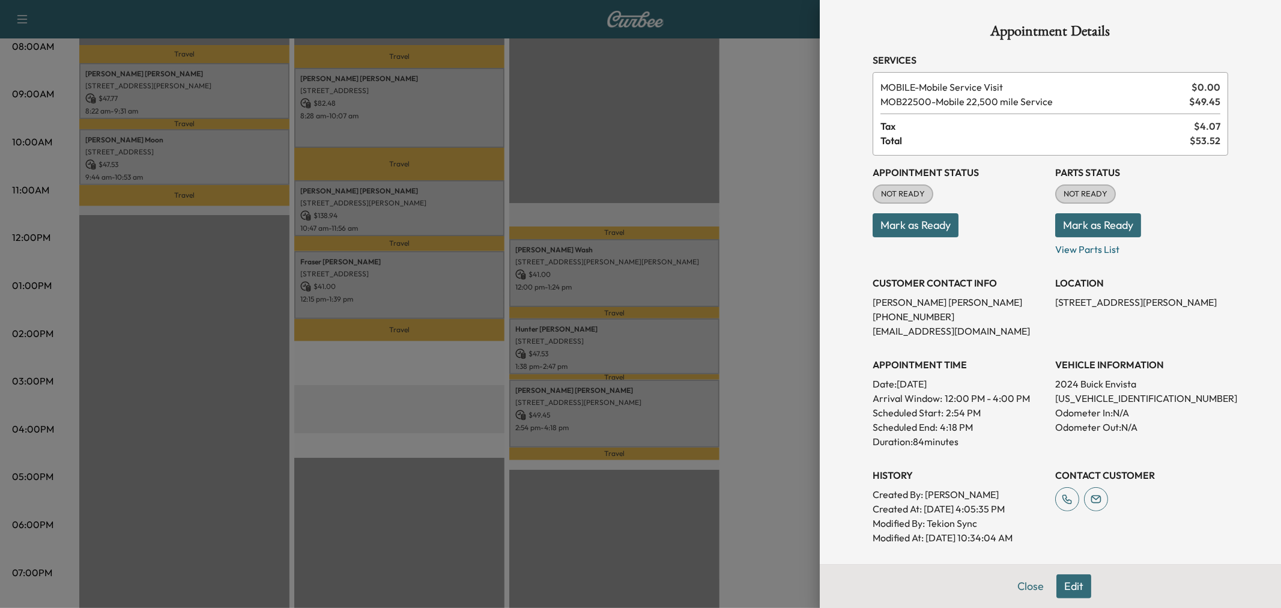
click at [619, 401] on div at bounding box center [640, 304] width 1281 height 608
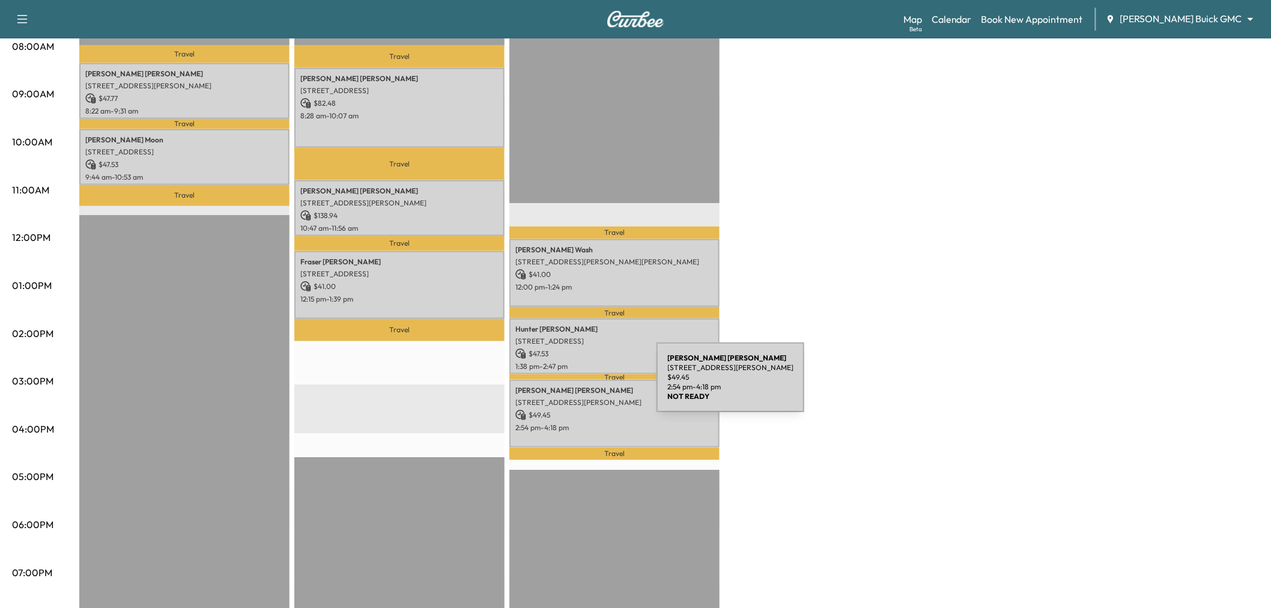
click at [567, 386] on p "[PERSON_NAME]" at bounding box center [614, 391] width 198 height 10
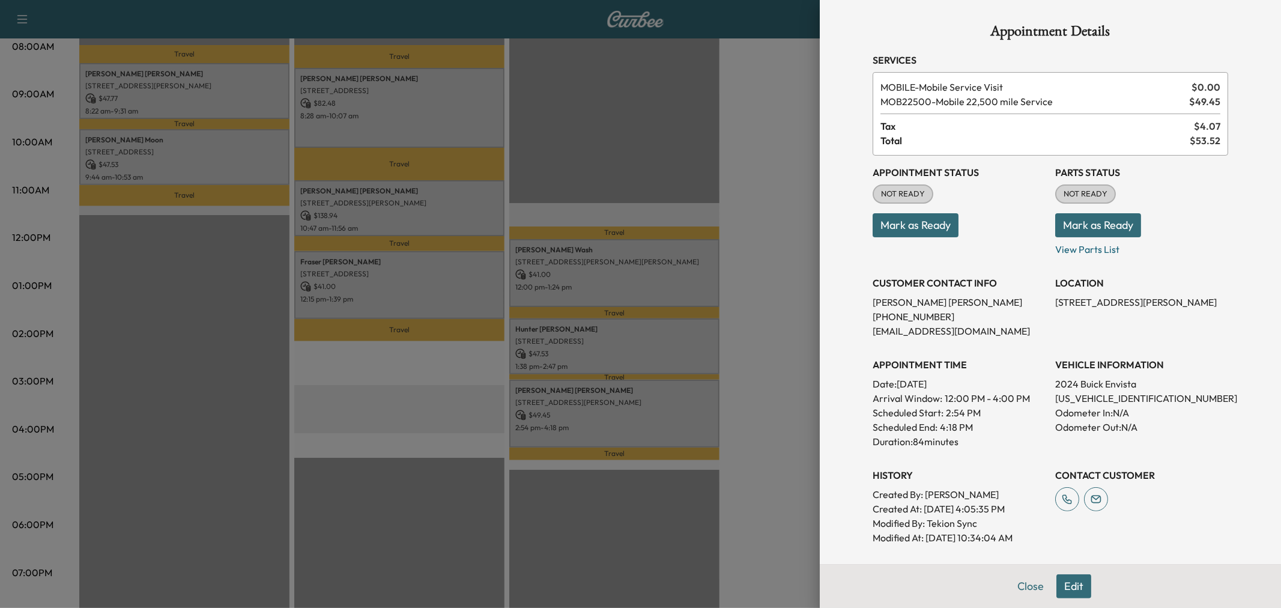
click at [592, 356] on div at bounding box center [640, 304] width 1281 height 608
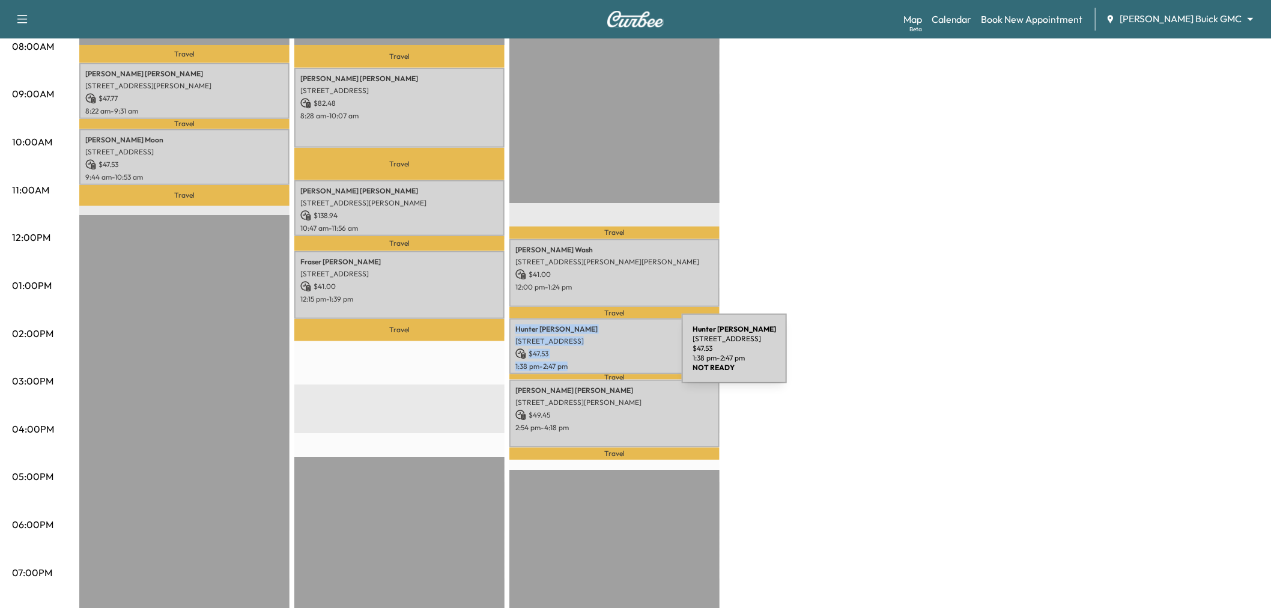
click at [592, 362] on p "1:38 pm - 2:47 pm" at bounding box center [614, 367] width 198 height 10
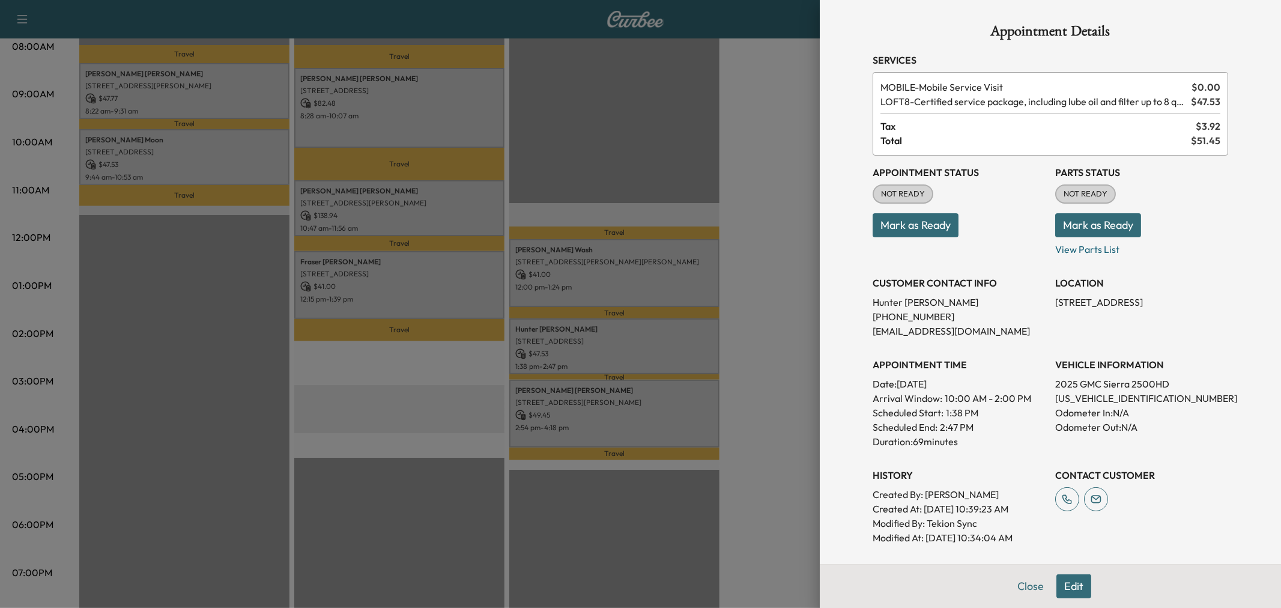
click at [592, 349] on div at bounding box center [640, 304] width 1281 height 608
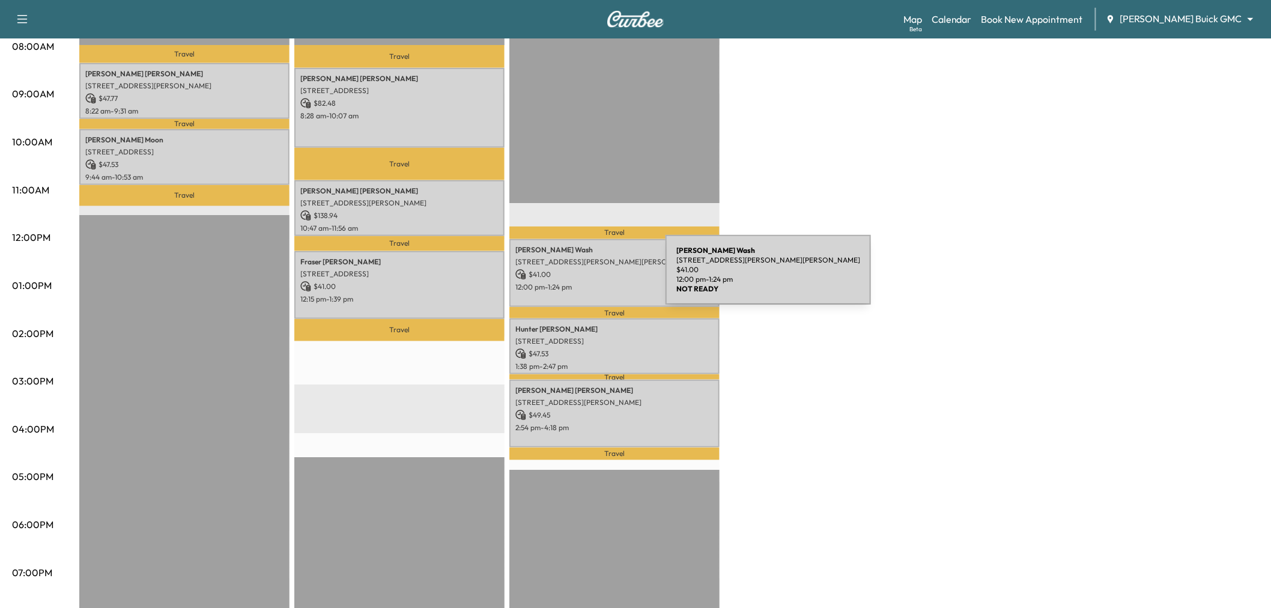
click at [575, 277] on div "[PERSON_NAME] [STREET_ADDRESS][PERSON_NAME][PERSON_NAME] $ 41.00 12:00 pm - 1:2…" at bounding box center [614, 273] width 210 height 68
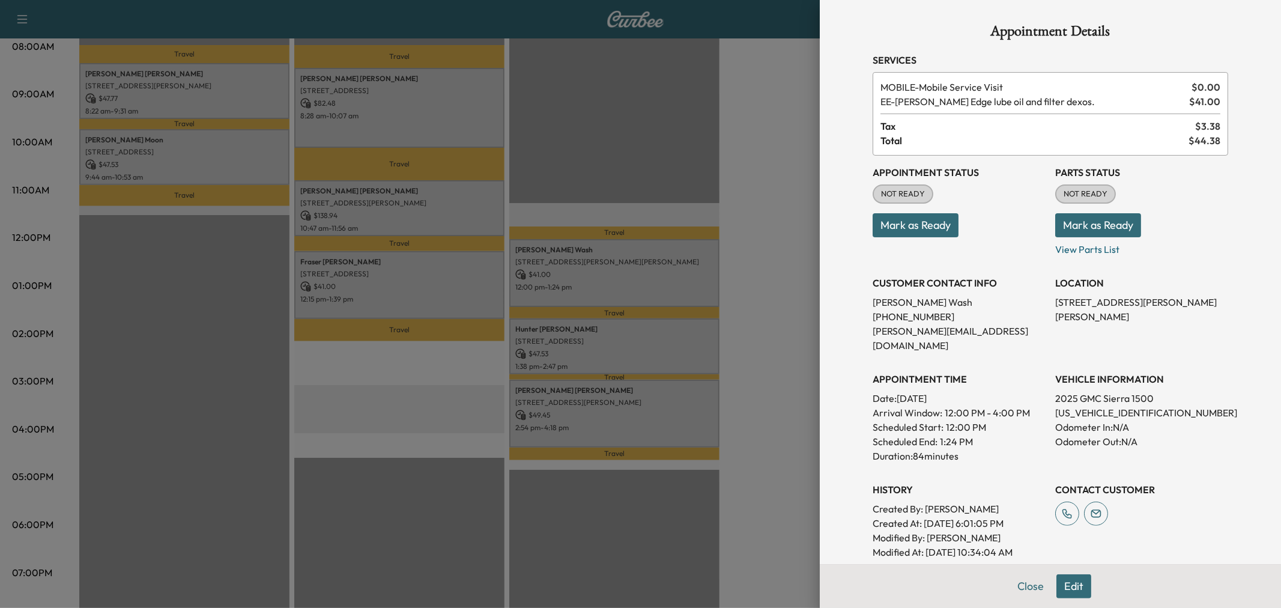
click at [595, 276] on div at bounding box center [640, 304] width 1281 height 608
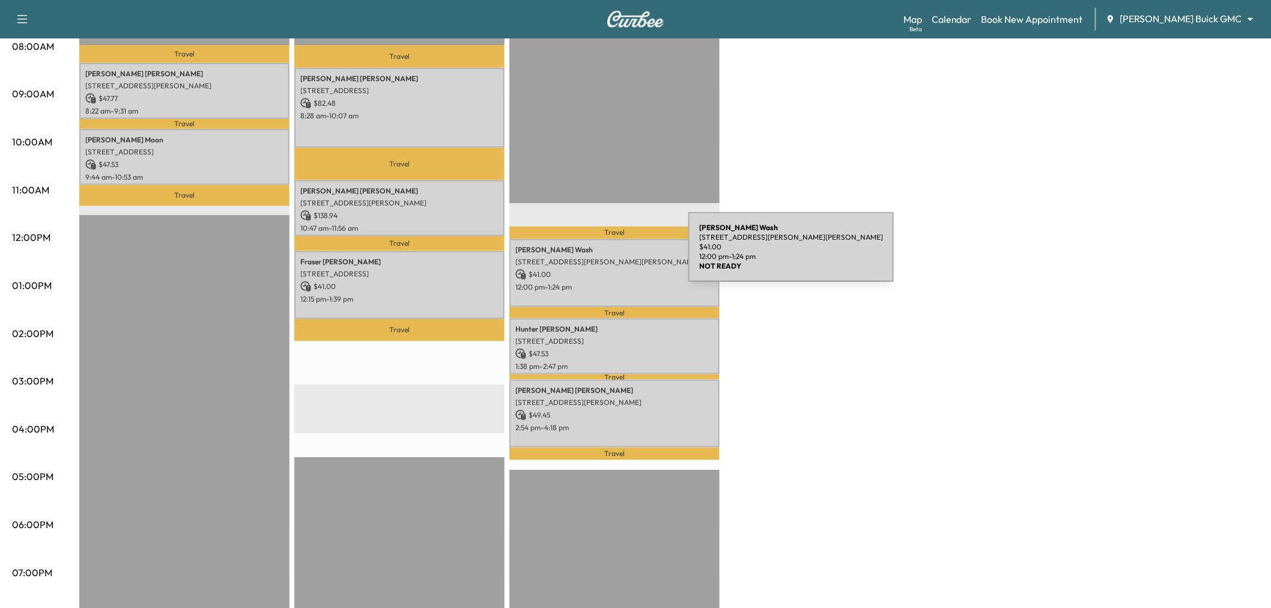
click at [601, 259] on p "[STREET_ADDRESS][PERSON_NAME][PERSON_NAME]" at bounding box center [614, 262] width 198 height 10
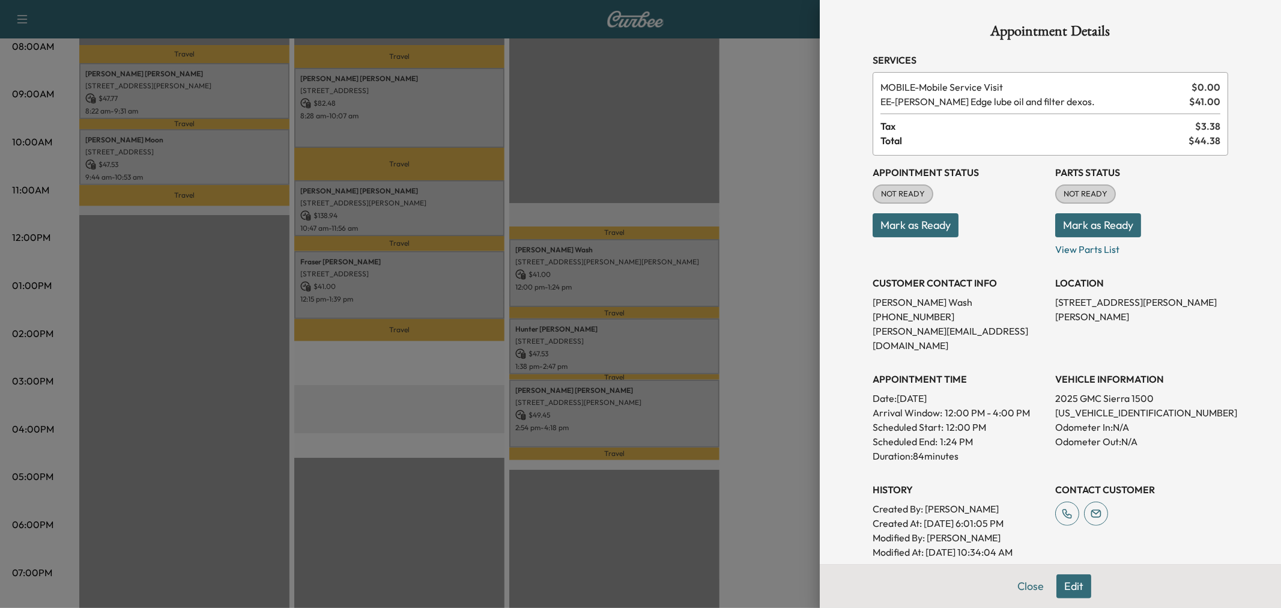
click at [604, 275] on div at bounding box center [640, 304] width 1281 height 608
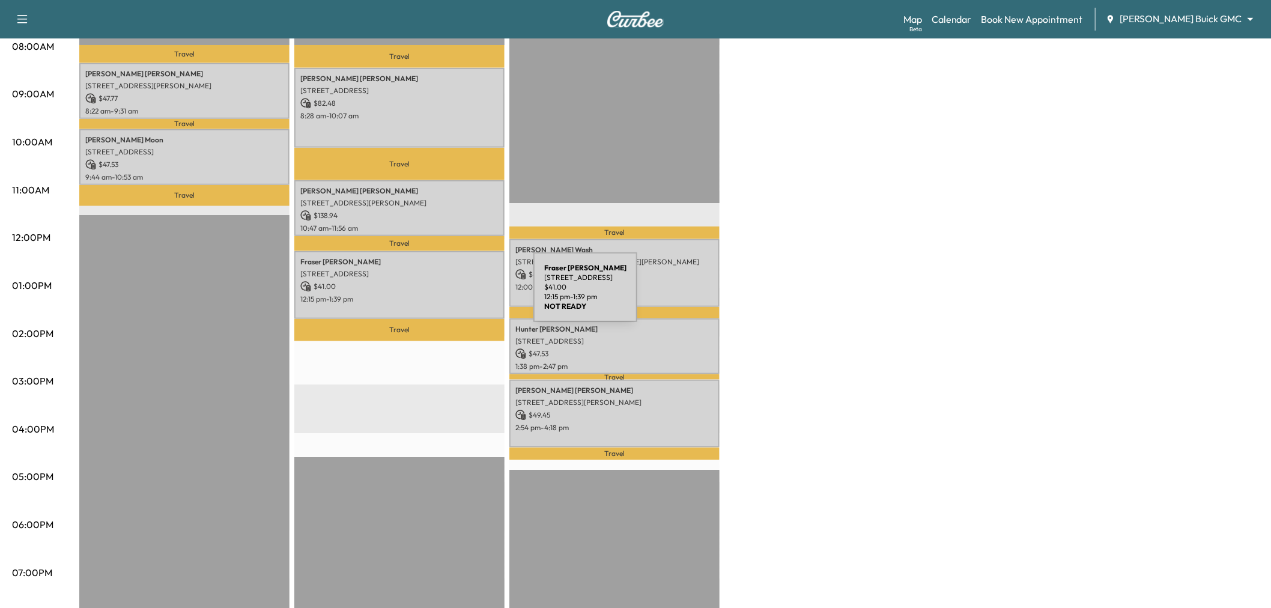
click at [443, 294] on p "12:15 pm - 1:39 pm" at bounding box center [399, 299] width 198 height 10
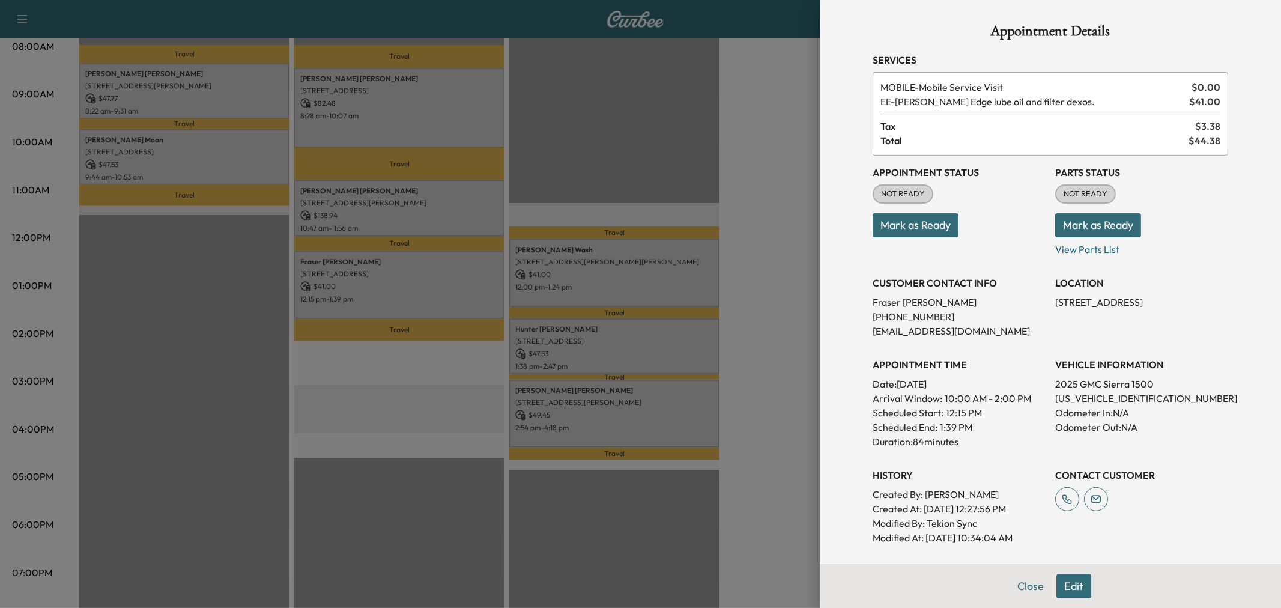
click at [443, 294] on div at bounding box center [640, 304] width 1281 height 608
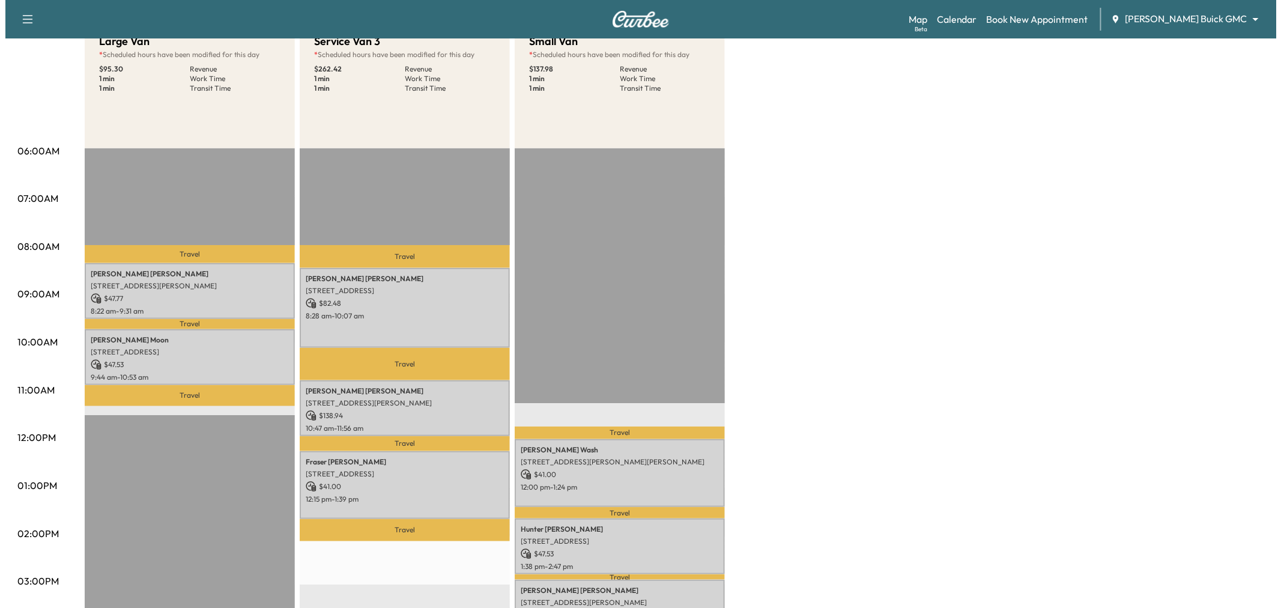
scroll to position [67, 0]
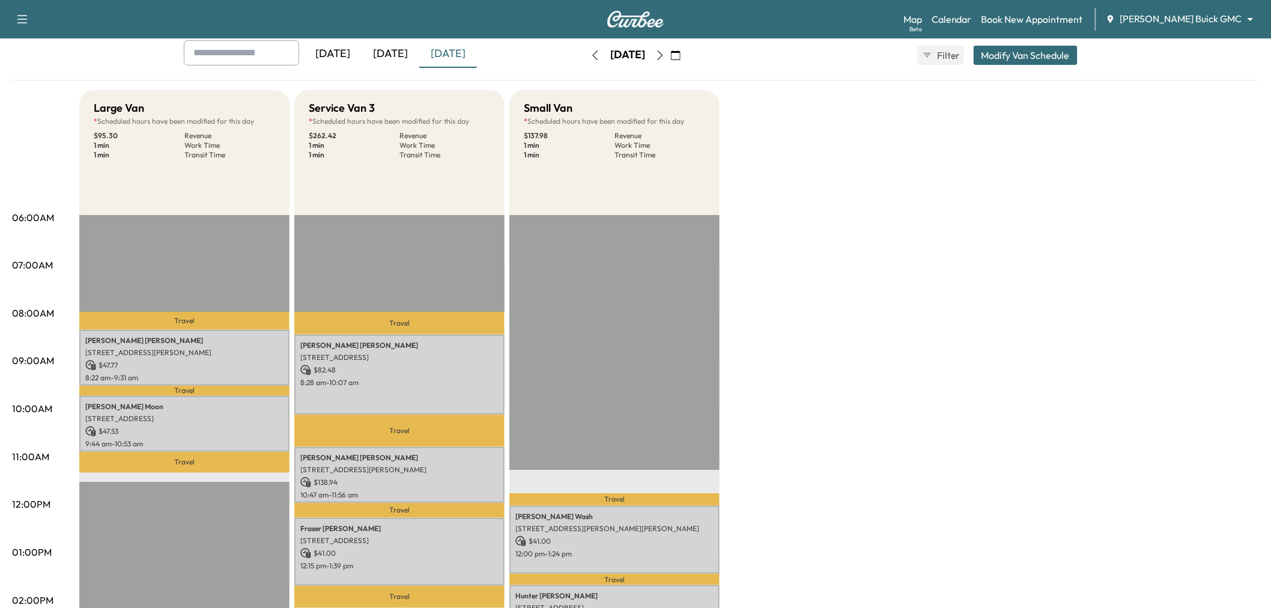
click at [1025, 50] on button "Modify Van Schedule" at bounding box center [1026, 55] width 104 height 19
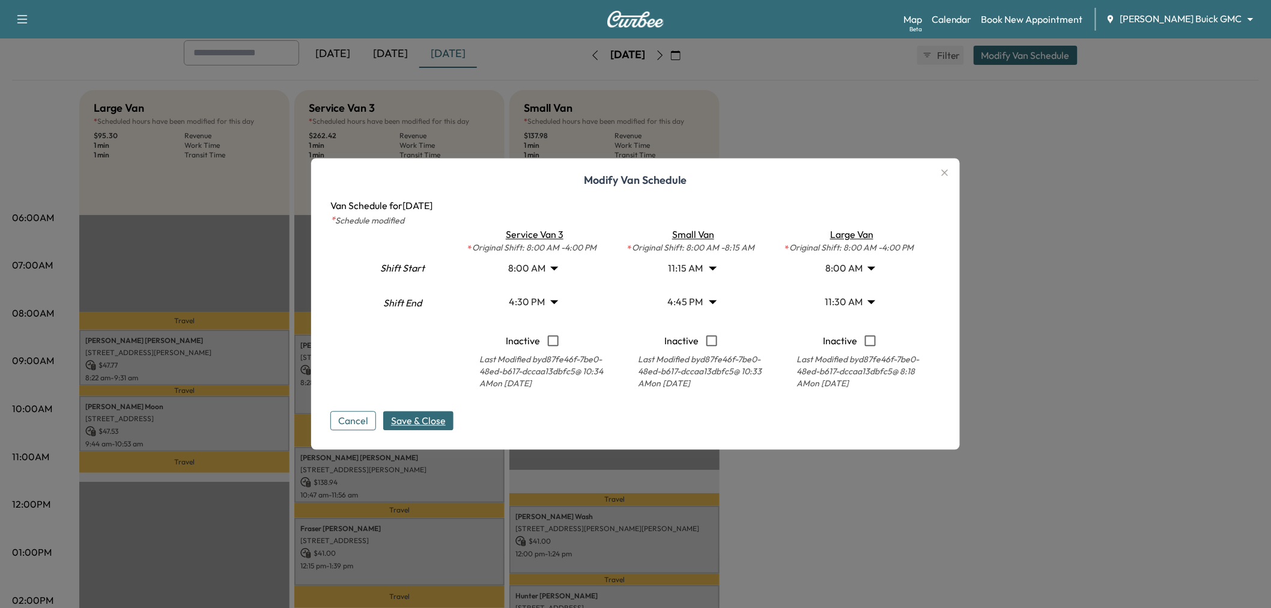
click at [712, 303] on body "Support Log Out Map Beta Calendar Book New Appointment [PERSON_NAME] Buick GMC …" at bounding box center [635, 237] width 1271 height 608
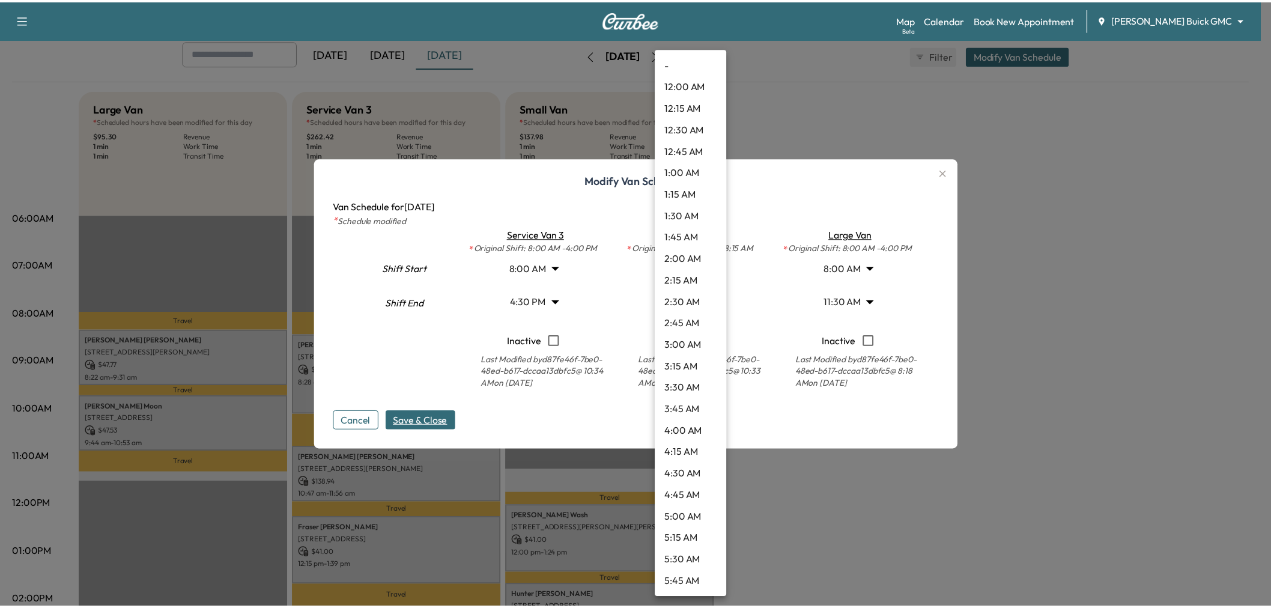
scroll to position [1210, 0]
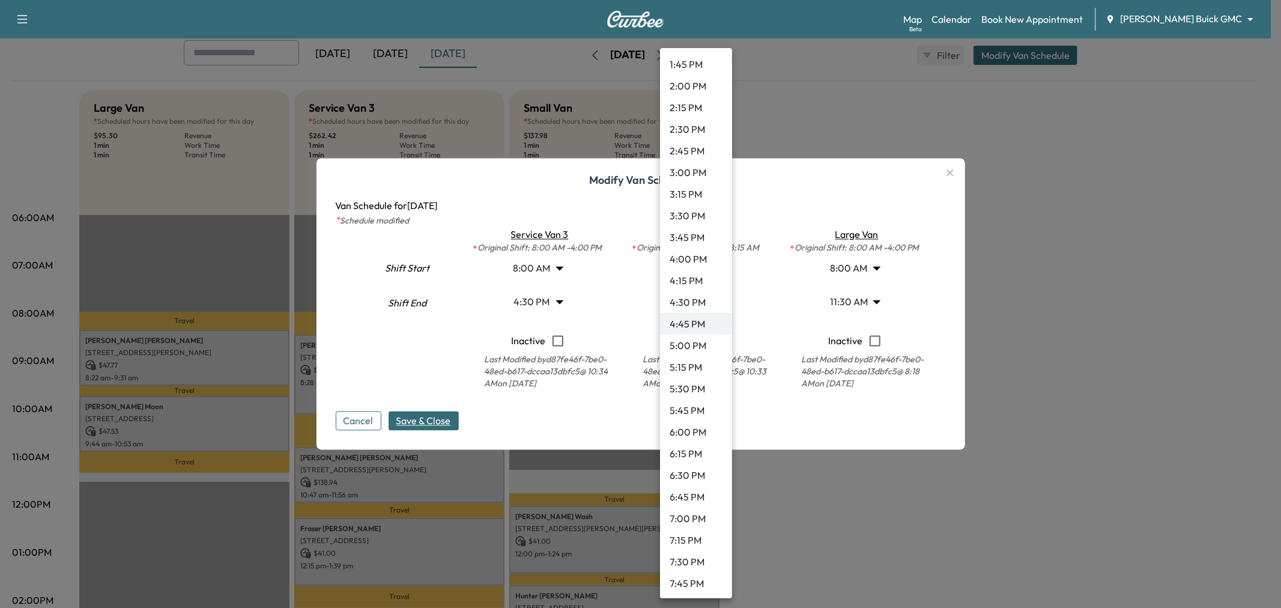
click at [688, 302] on li "4:30 PM" at bounding box center [696, 302] width 72 height 22
type input "****"
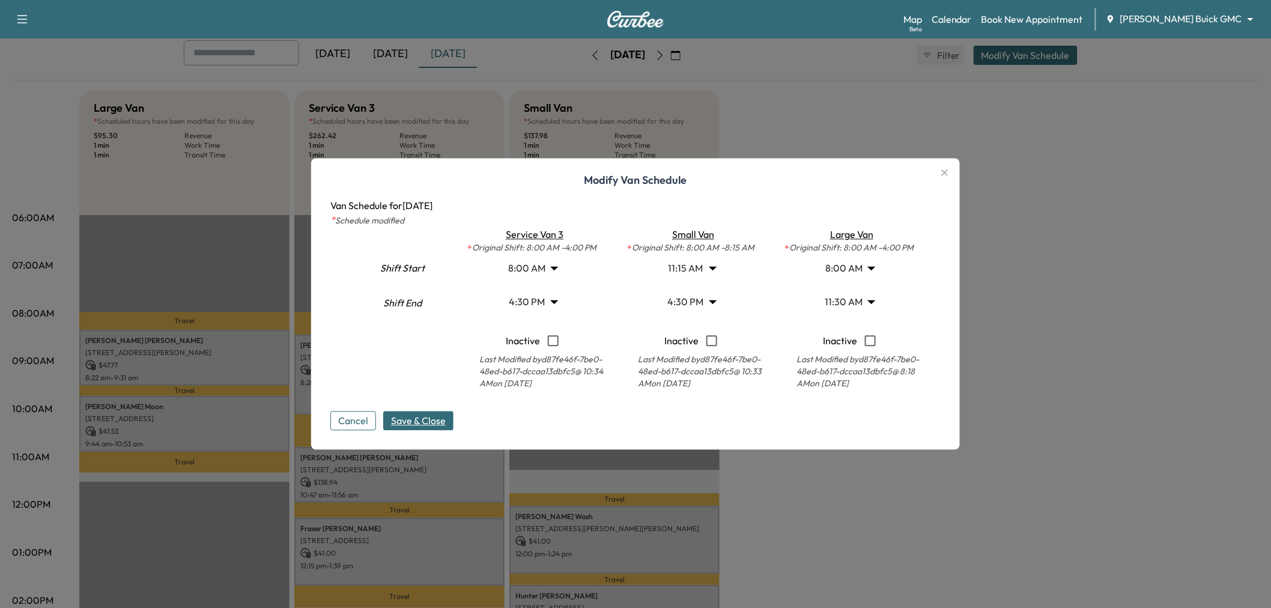
click at [417, 414] on span "Save & Close" at bounding box center [418, 421] width 55 height 14
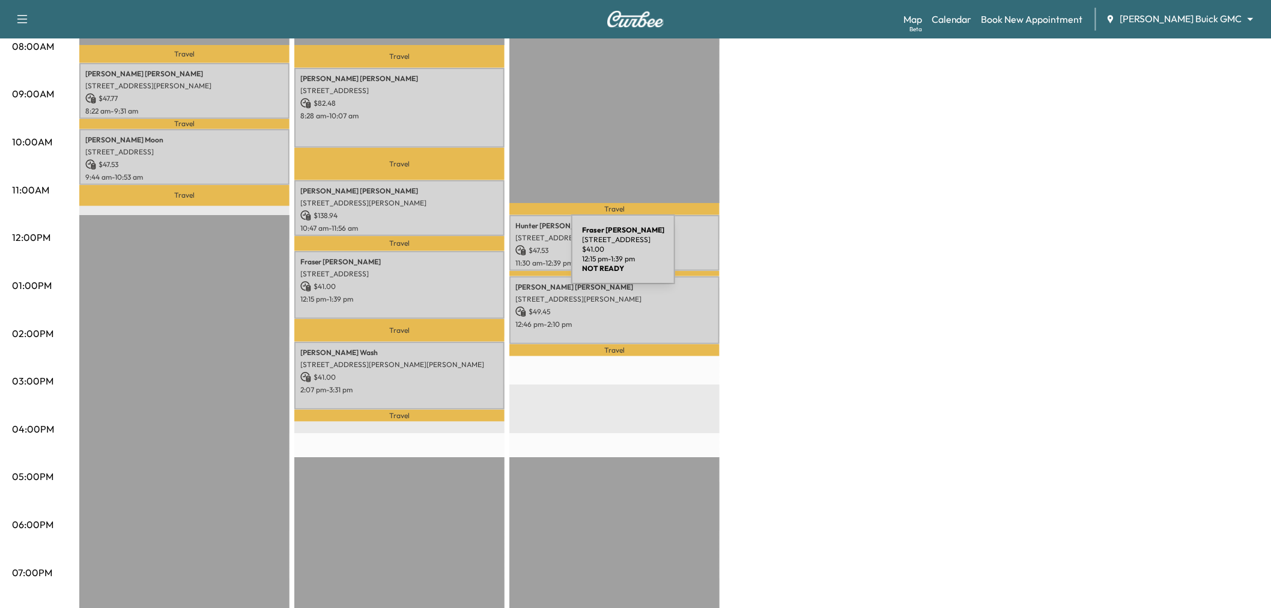
scroll to position [0, 0]
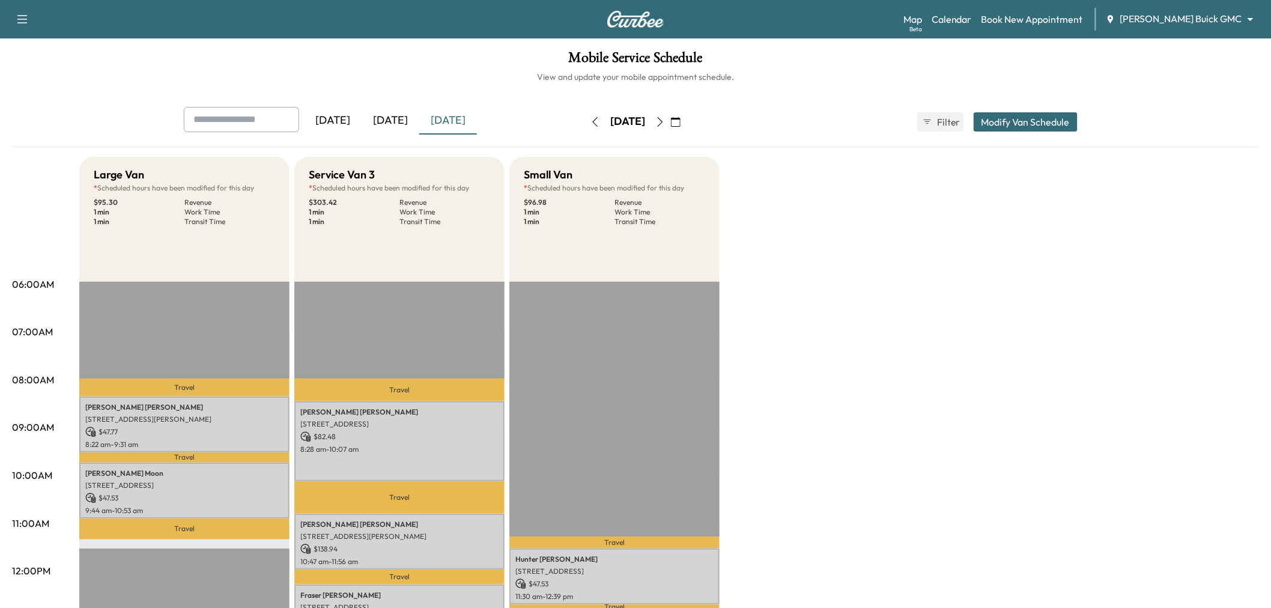
click at [395, 121] on div "[DATE]" at bounding box center [391, 121] width 58 height 28
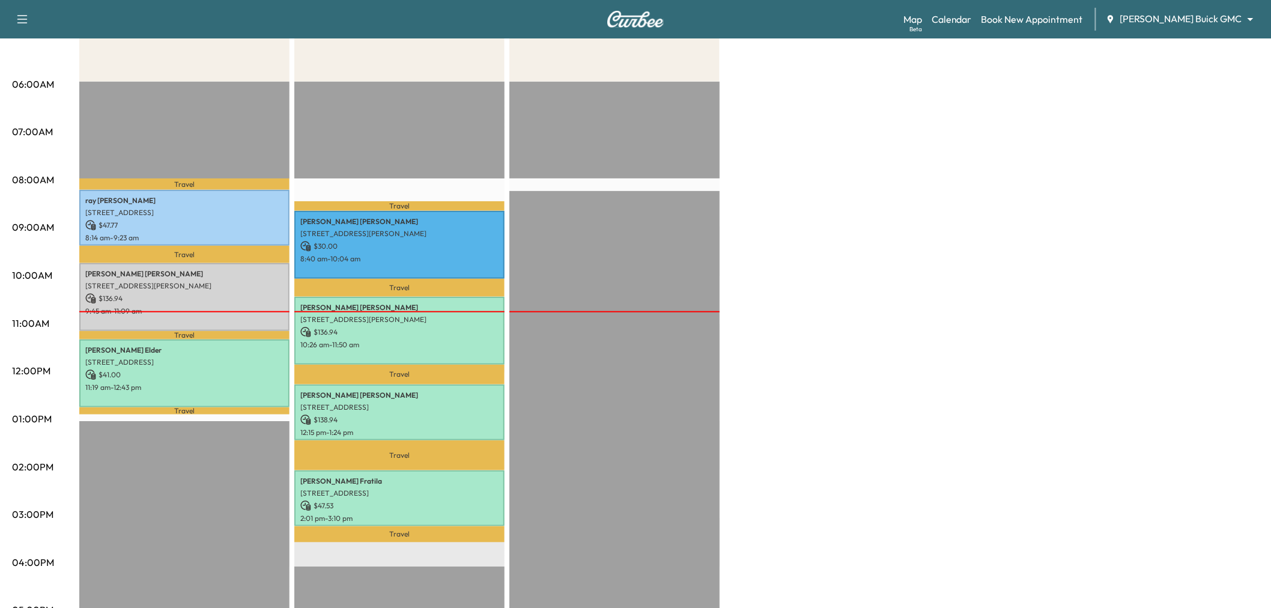
scroll to position [267, 0]
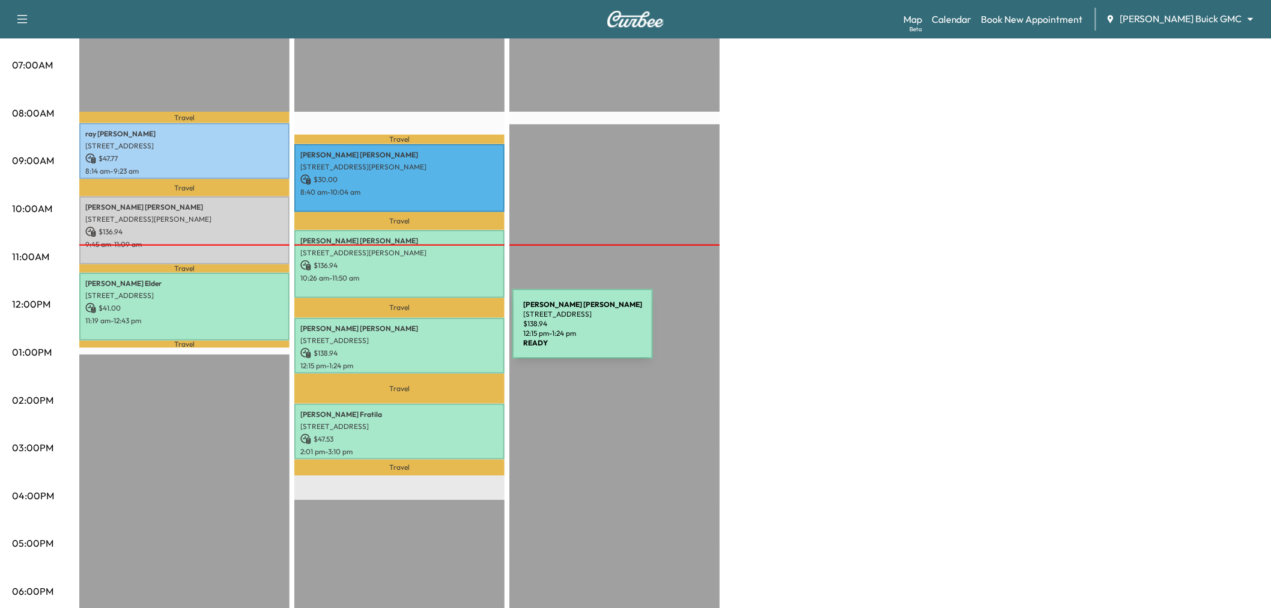
click at [422, 336] on p "[STREET_ADDRESS]" at bounding box center [399, 341] width 198 height 10
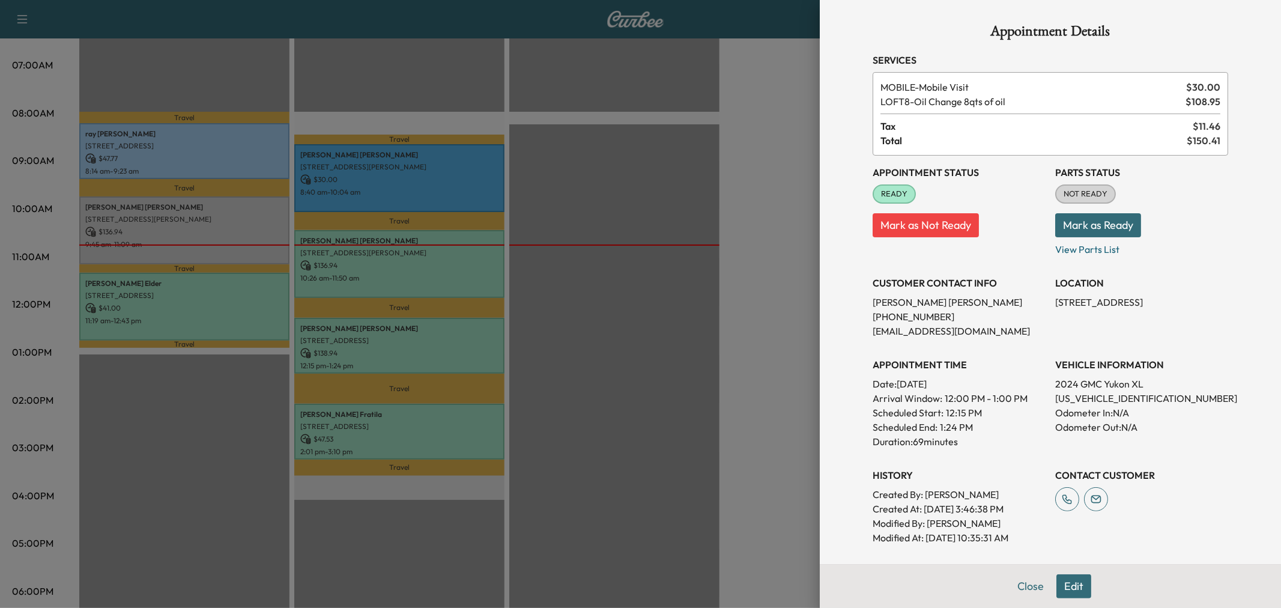
click at [452, 353] on div at bounding box center [640, 304] width 1281 height 608
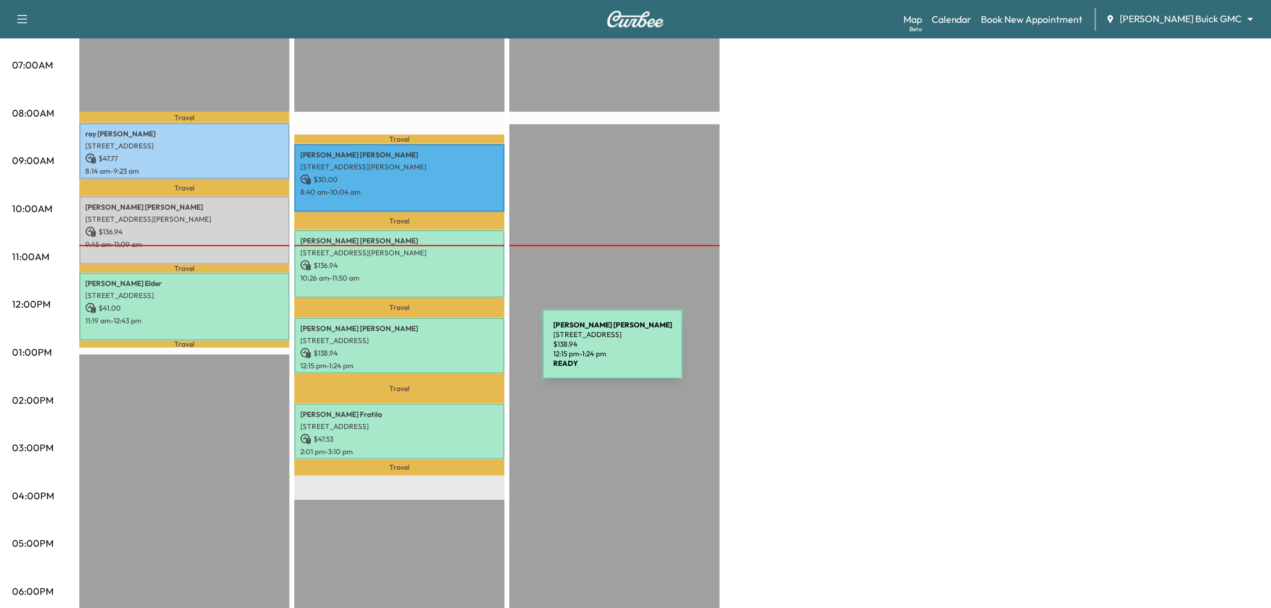
click at [452, 351] on p "$ 138.94" at bounding box center [399, 353] width 198 height 11
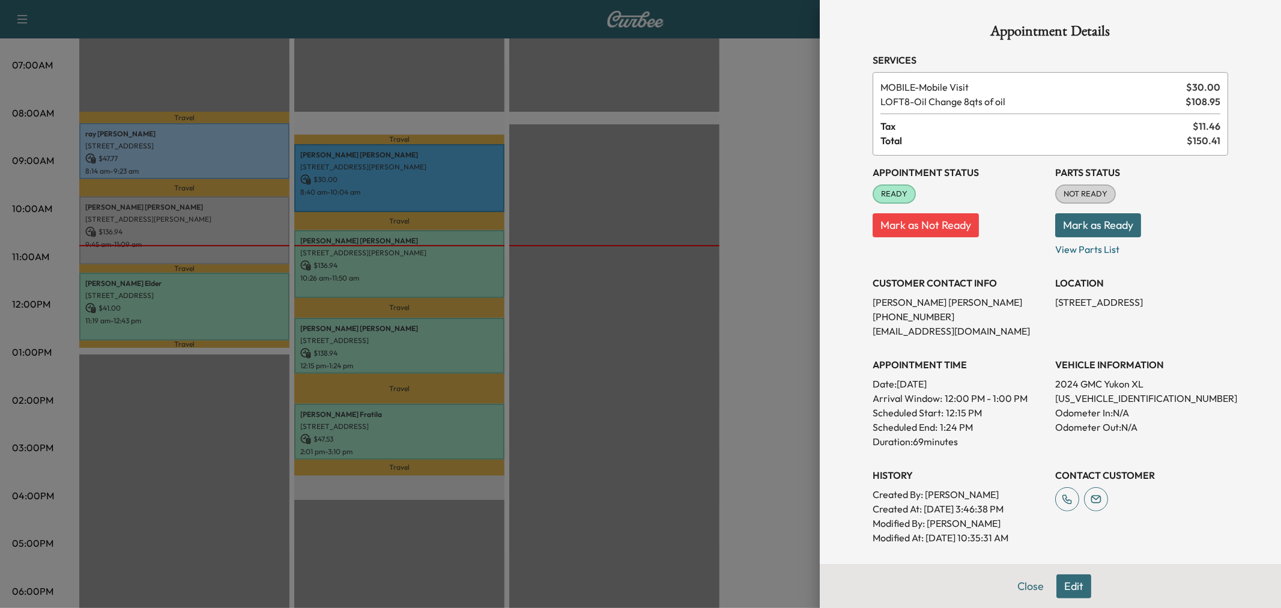
click at [1064, 298] on p "[STREET_ADDRESS]" at bounding box center [1141, 302] width 173 height 14
copy p "[STREET_ADDRESS]"
click at [749, 262] on div at bounding box center [640, 304] width 1281 height 608
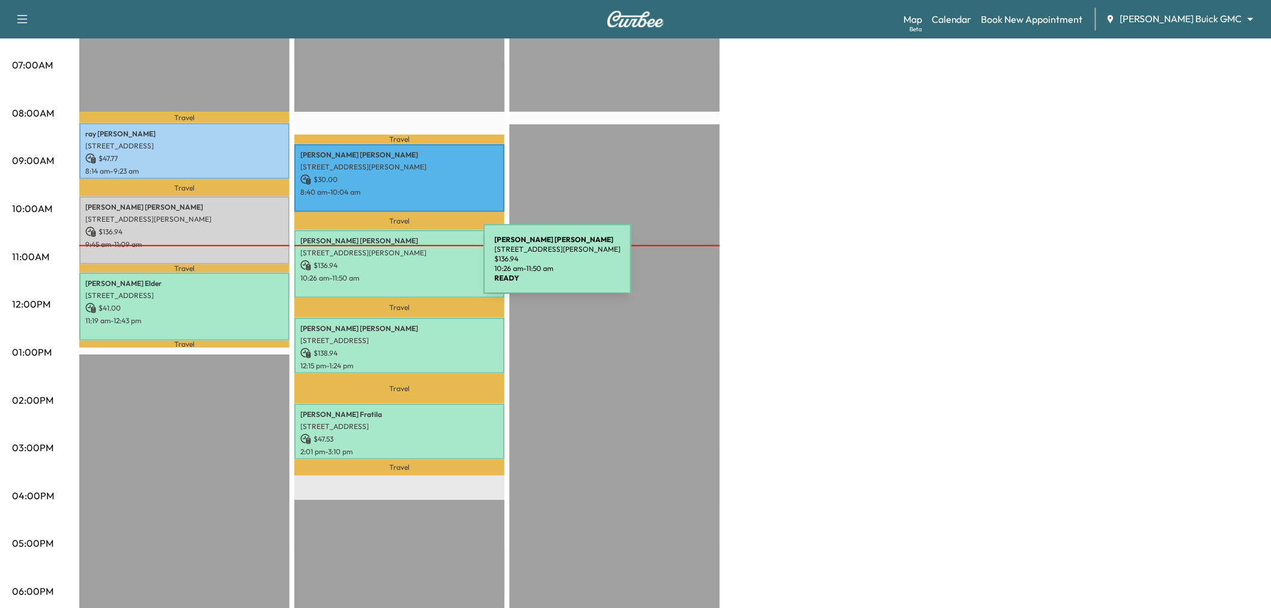
click at [393, 266] on p "$ 136.94" at bounding box center [399, 265] width 198 height 11
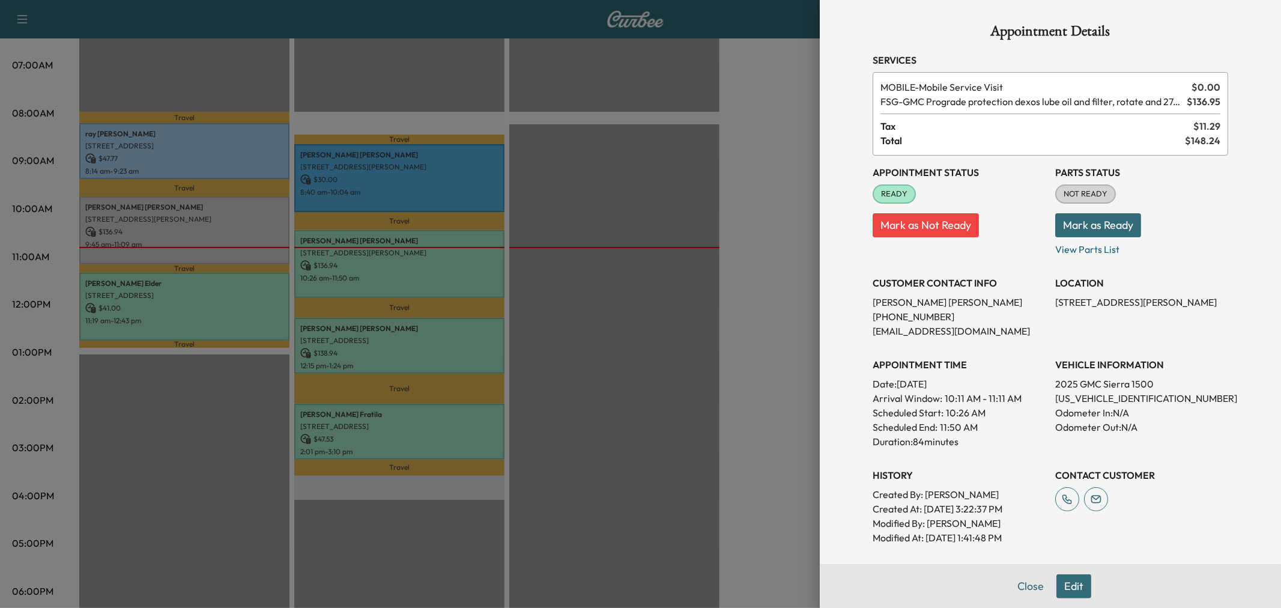
click at [659, 310] on div at bounding box center [640, 304] width 1281 height 608
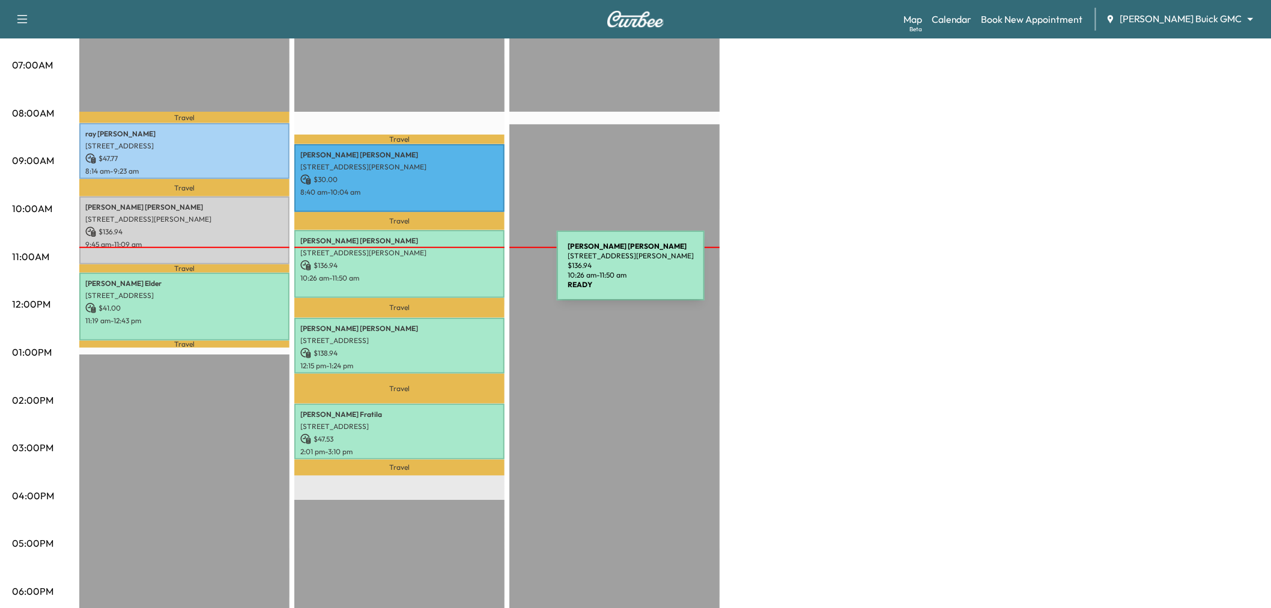
click at [467, 273] on p "10:26 am - 11:50 am" at bounding box center [399, 278] width 198 height 10
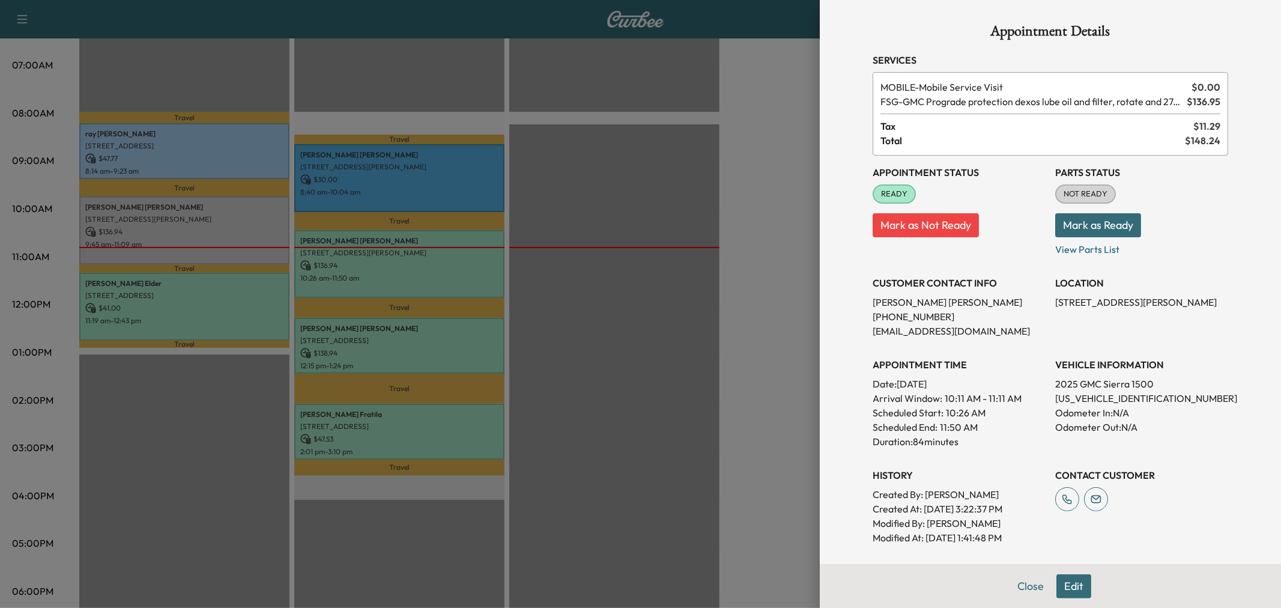
click at [649, 192] on div at bounding box center [640, 304] width 1281 height 608
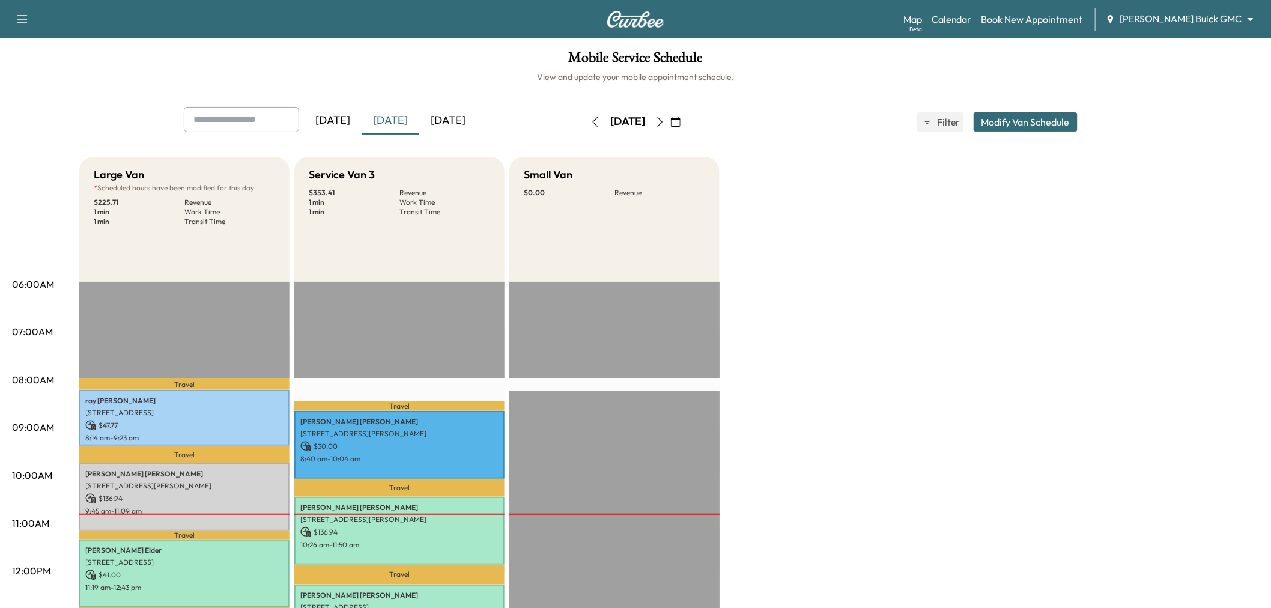
scroll to position [333, 0]
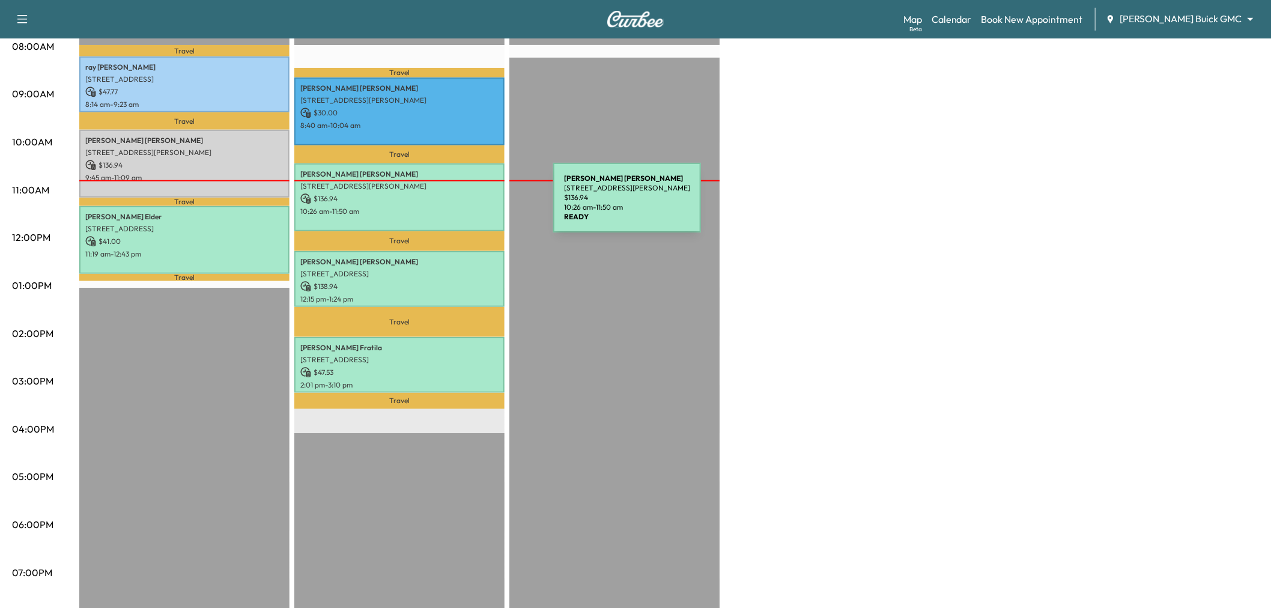
click at [462, 207] on p "10:26 am - 11:50 am" at bounding box center [399, 212] width 198 height 10
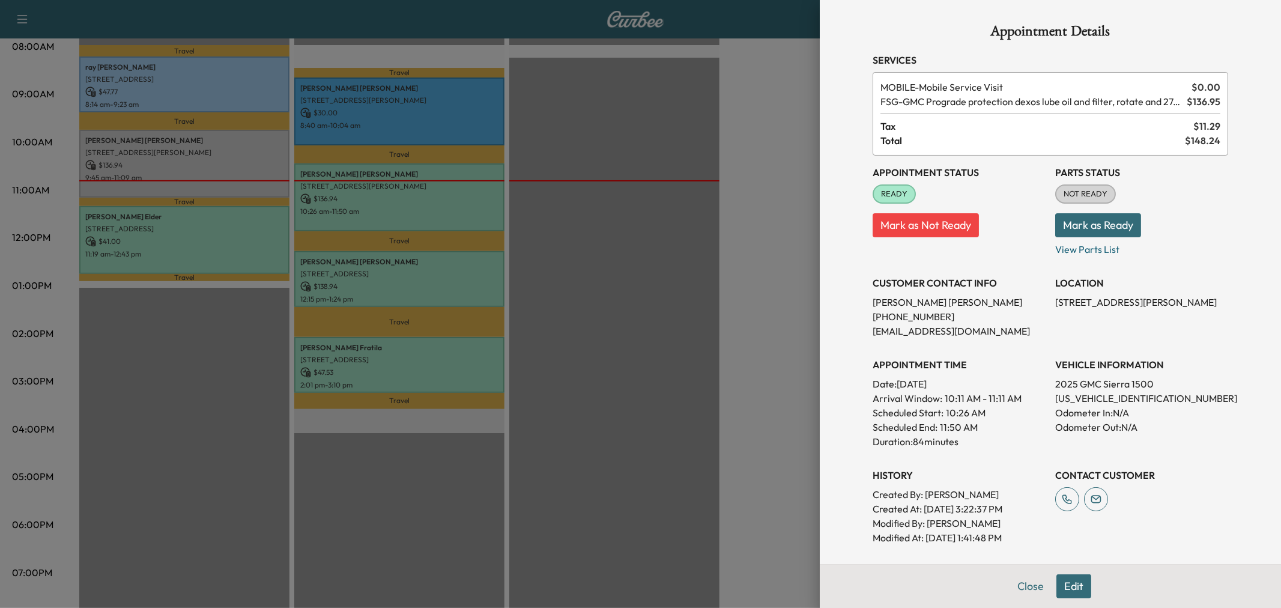
click at [1098, 298] on p "[STREET_ADDRESS][PERSON_NAME]" at bounding box center [1141, 302] width 173 height 14
copy p "[STREET_ADDRESS][PERSON_NAME]"
click at [595, 213] on div at bounding box center [640, 304] width 1281 height 608
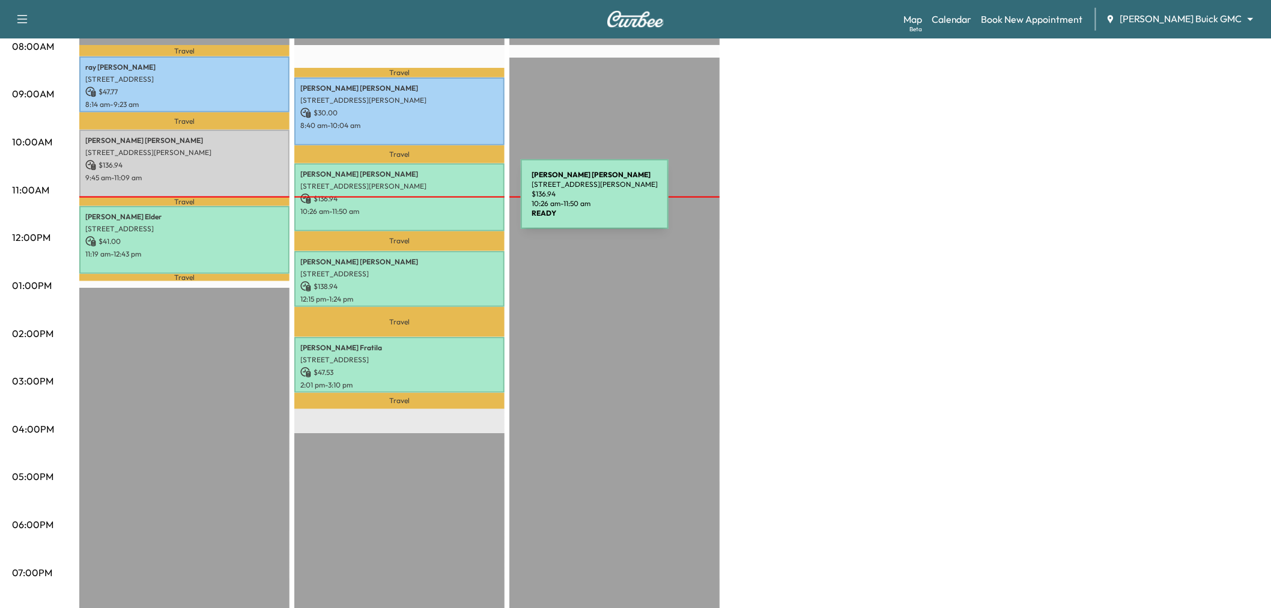
click at [431, 201] on div "[PERSON_NAME] [STREET_ADDRESS][PERSON_NAME] $ 136.94 10:26 am - 11:50 am" at bounding box center [399, 197] width 210 height 68
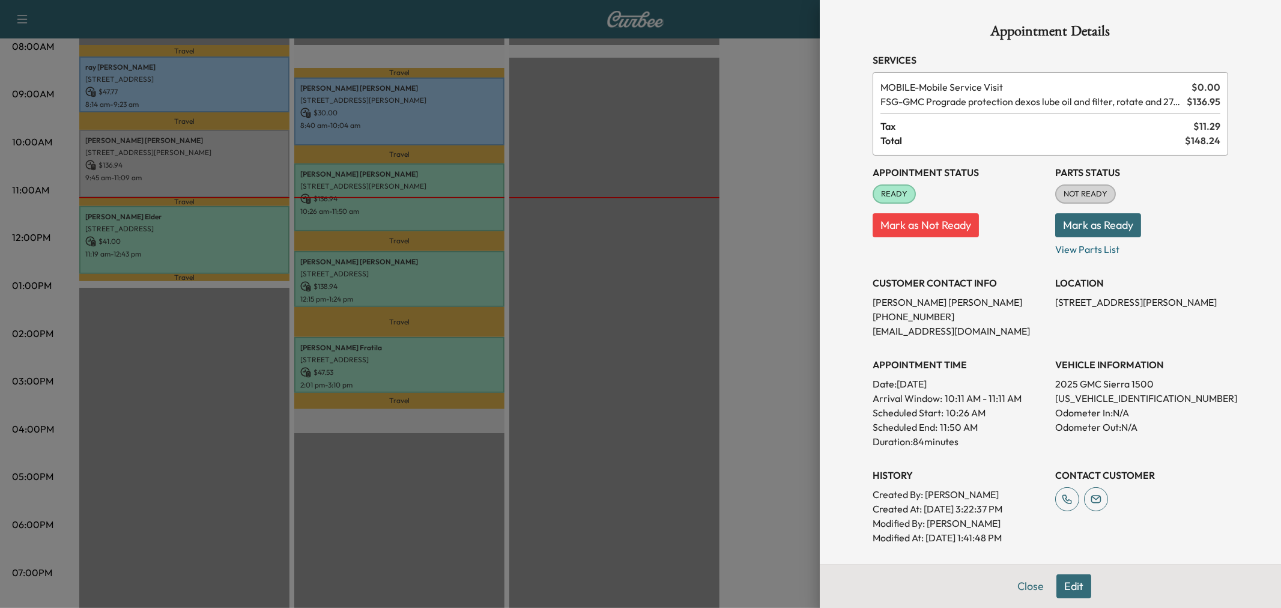
click at [421, 288] on div at bounding box center [640, 304] width 1281 height 608
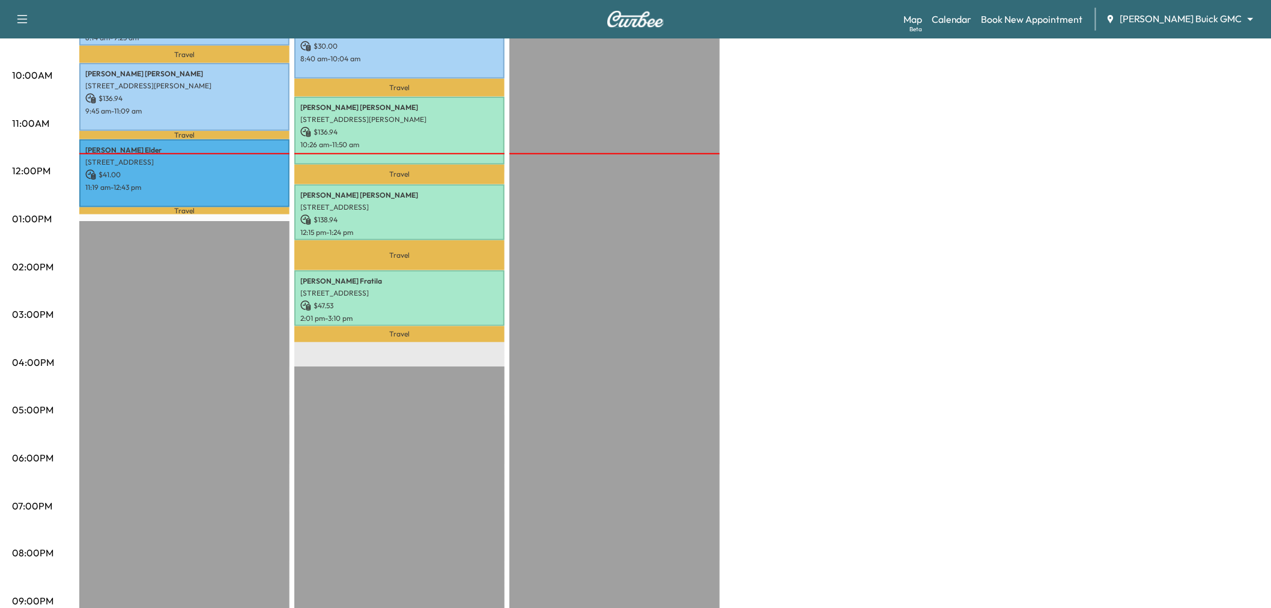
scroll to position [200, 0]
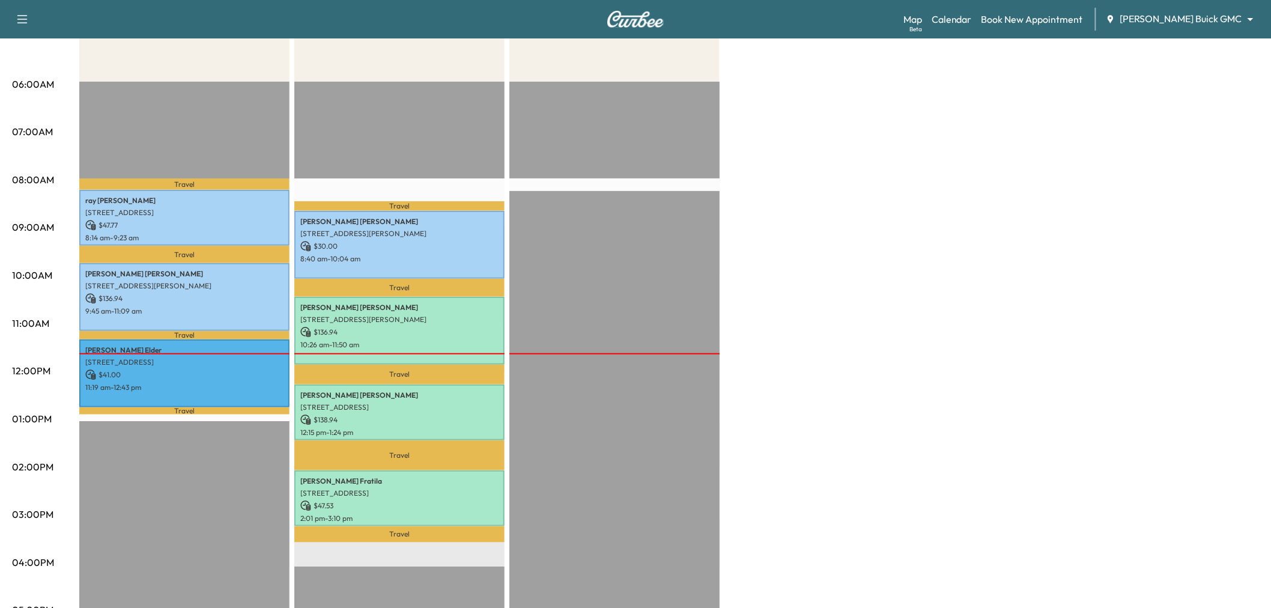
click at [893, 297] on div "Large Van * Scheduled hours have been modified for this day $ 225.71 Revenue 1 …" at bounding box center [669, 407] width 1180 height 901
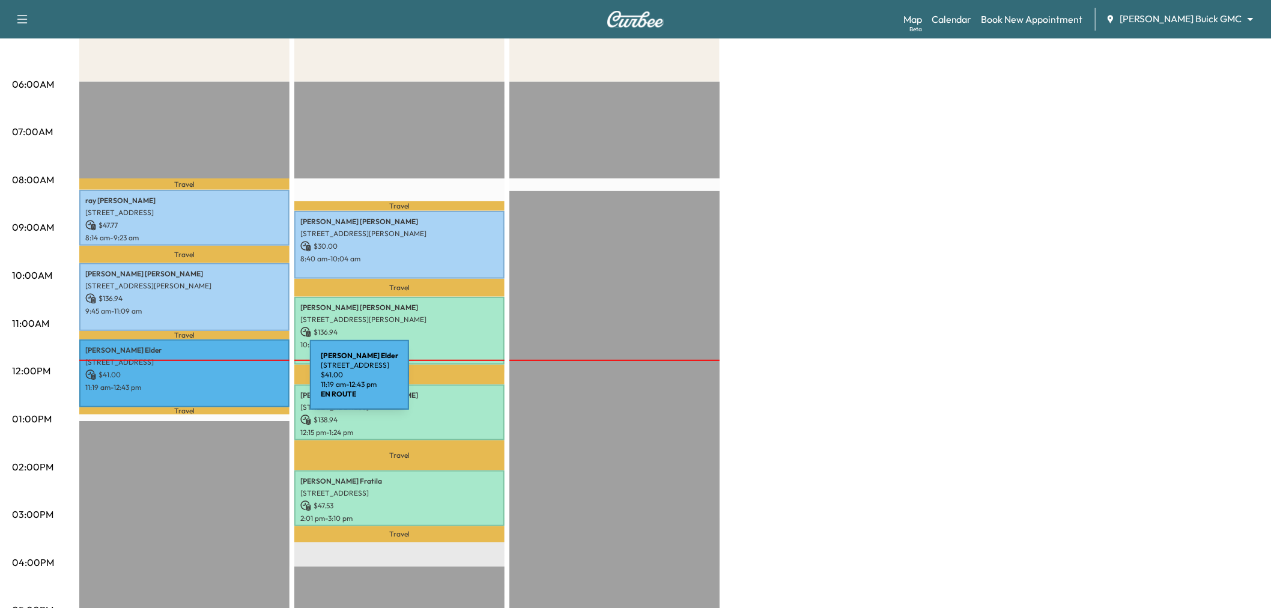
click at [220, 383] on p "11:19 am - 12:43 pm" at bounding box center [184, 388] width 198 height 10
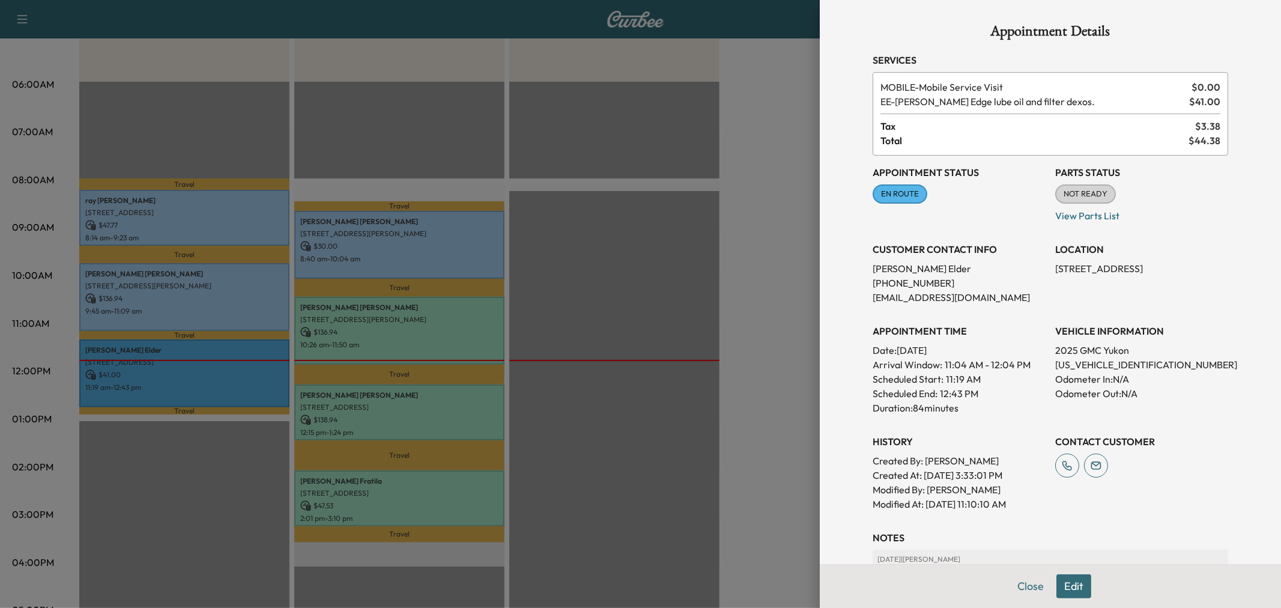
click at [214, 379] on div at bounding box center [640, 304] width 1281 height 608
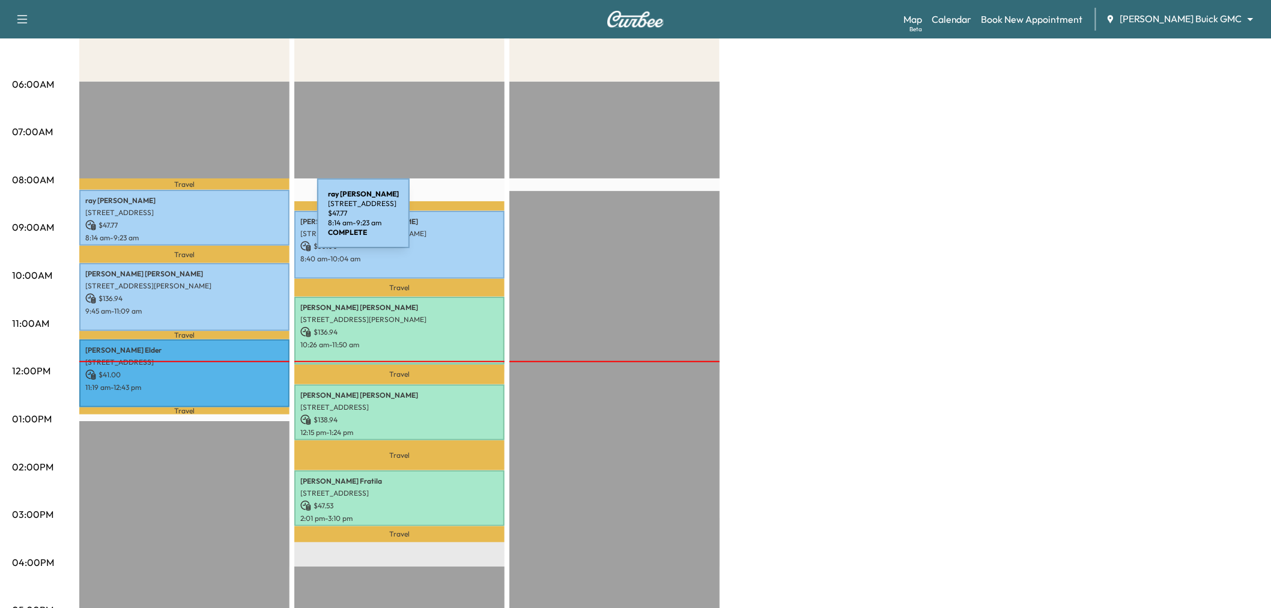
click at [227, 220] on p "$ 47.77" at bounding box center [184, 225] width 198 height 11
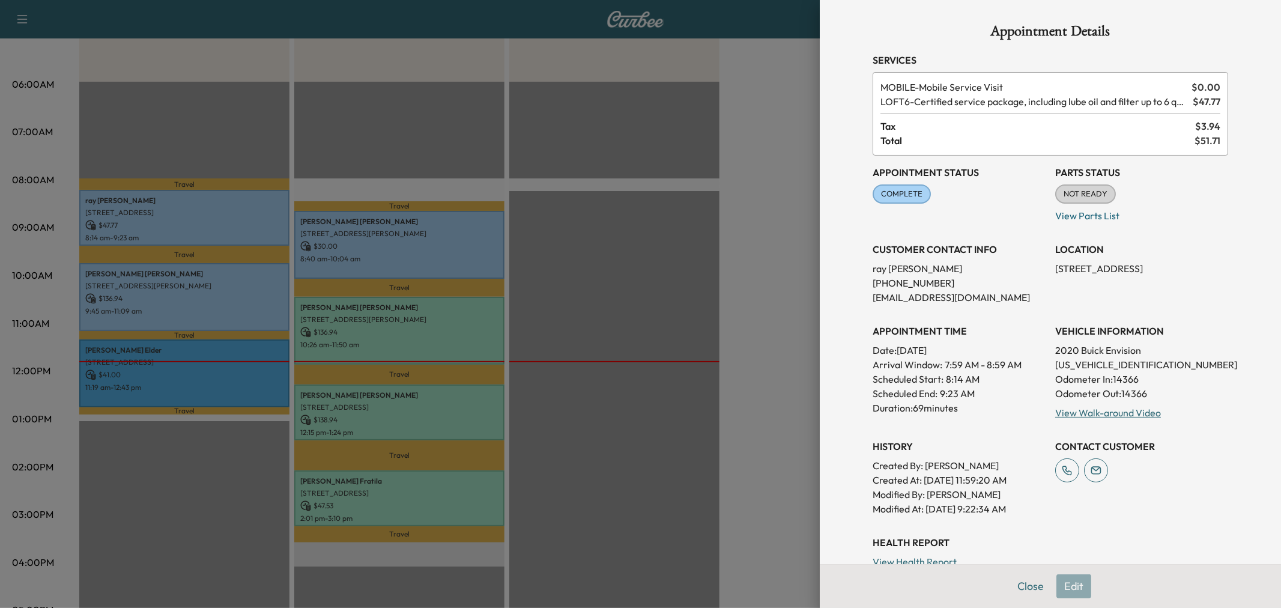
click at [239, 282] on div at bounding box center [640, 304] width 1281 height 608
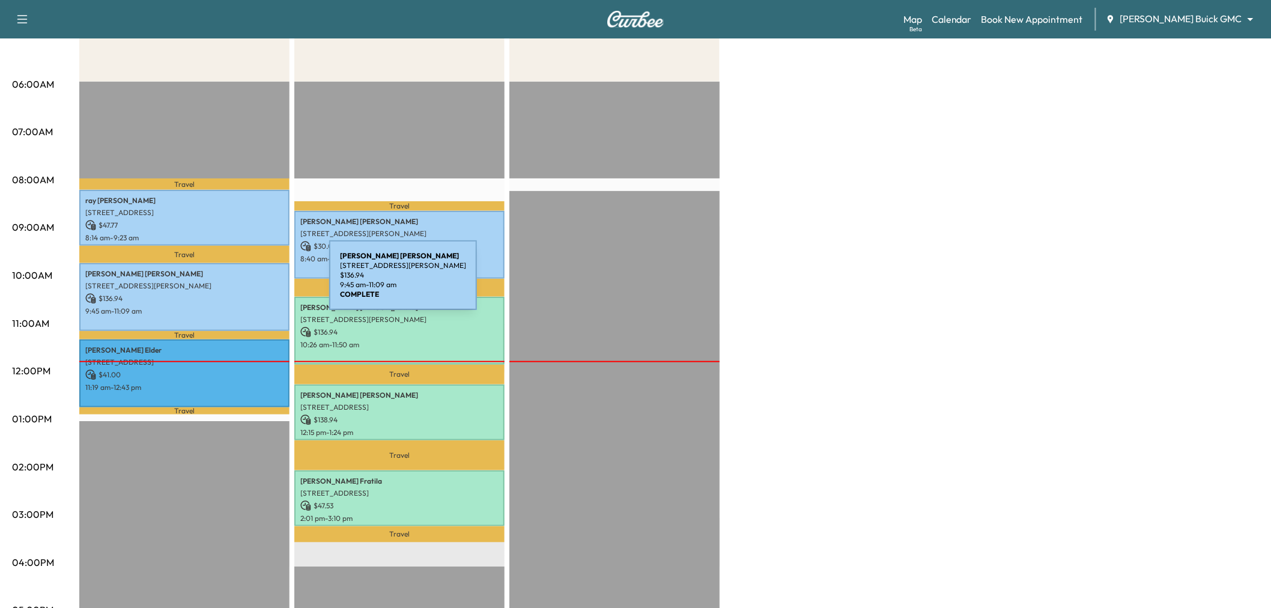
click at [239, 282] on p "[STREET_ADDRESS][PERSON_NAME]" at bounding box center [184, 286] width 198 height 10
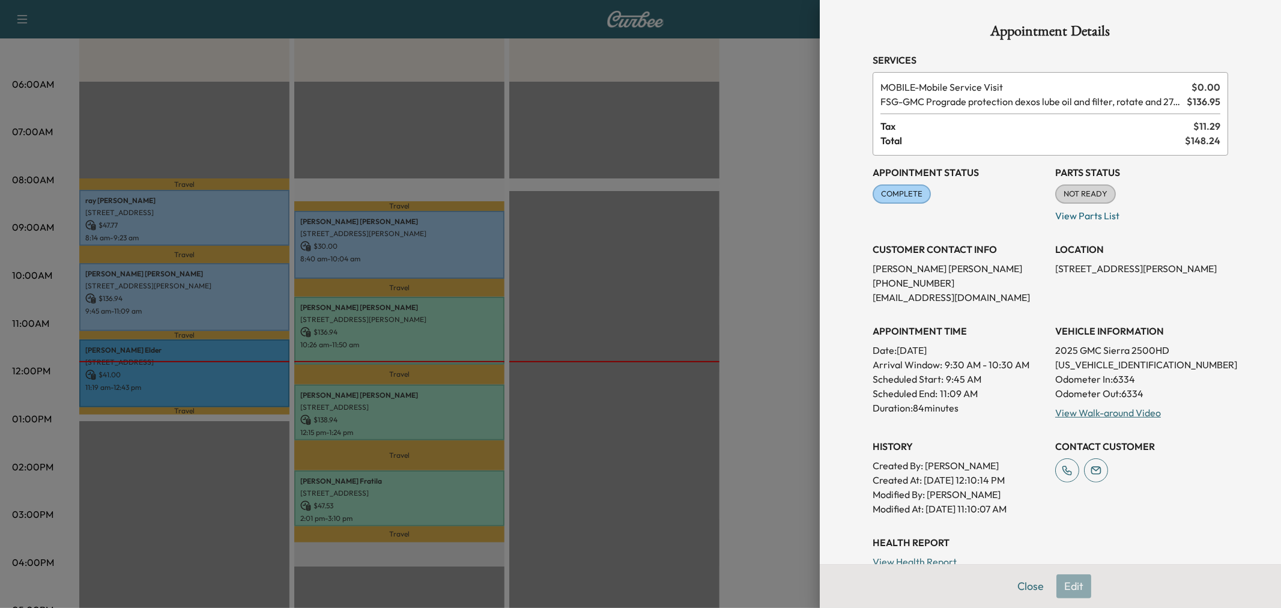
click at [238, 356] on div at bounding box center [640, 304] width 1281 height 608
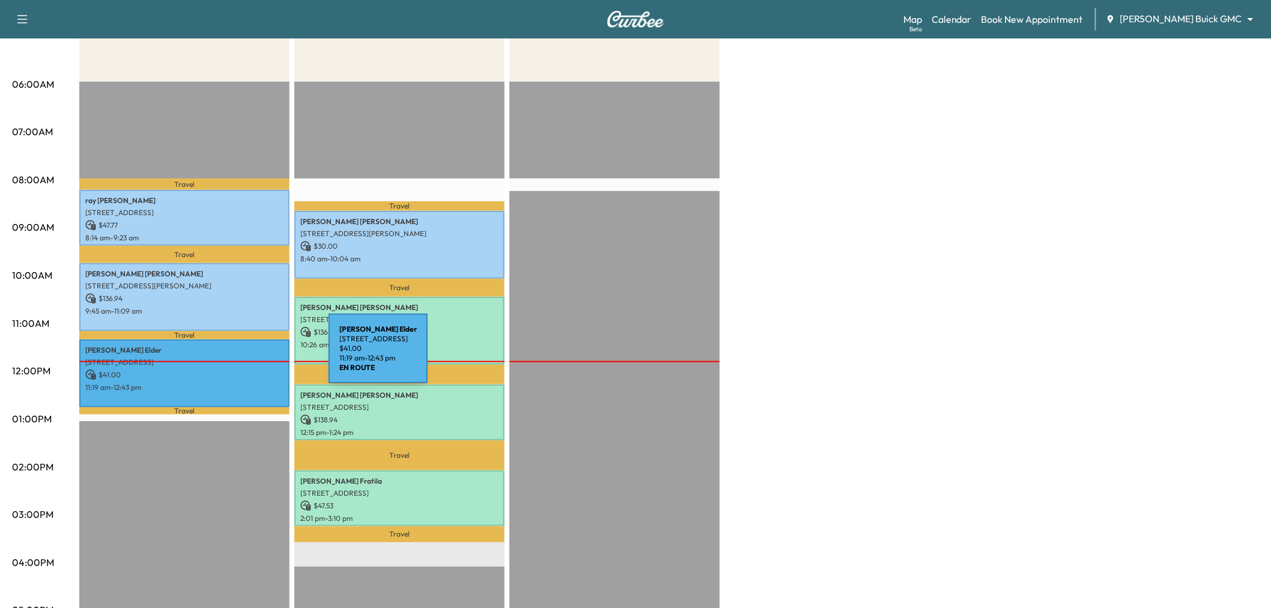
click at [238, 357] on p "[STREET_ADDRESS]" at bounding box center [184, 362] width 198 height 10
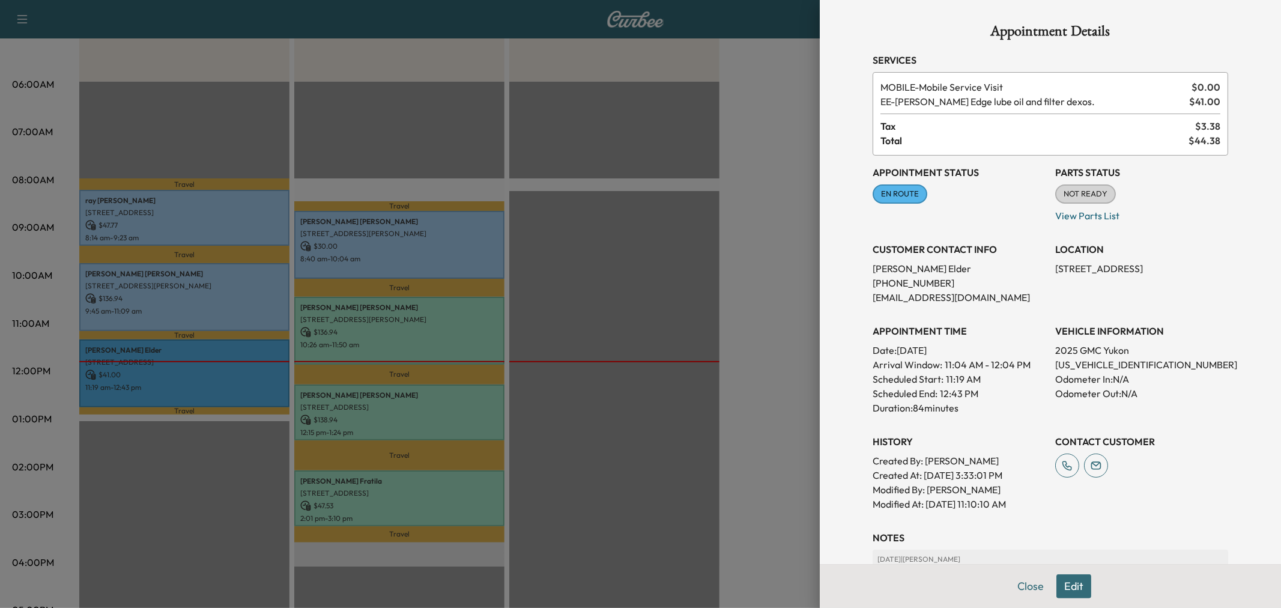
click at [238, 356] on div at bounding box center [640, 304] width 1281 height 608
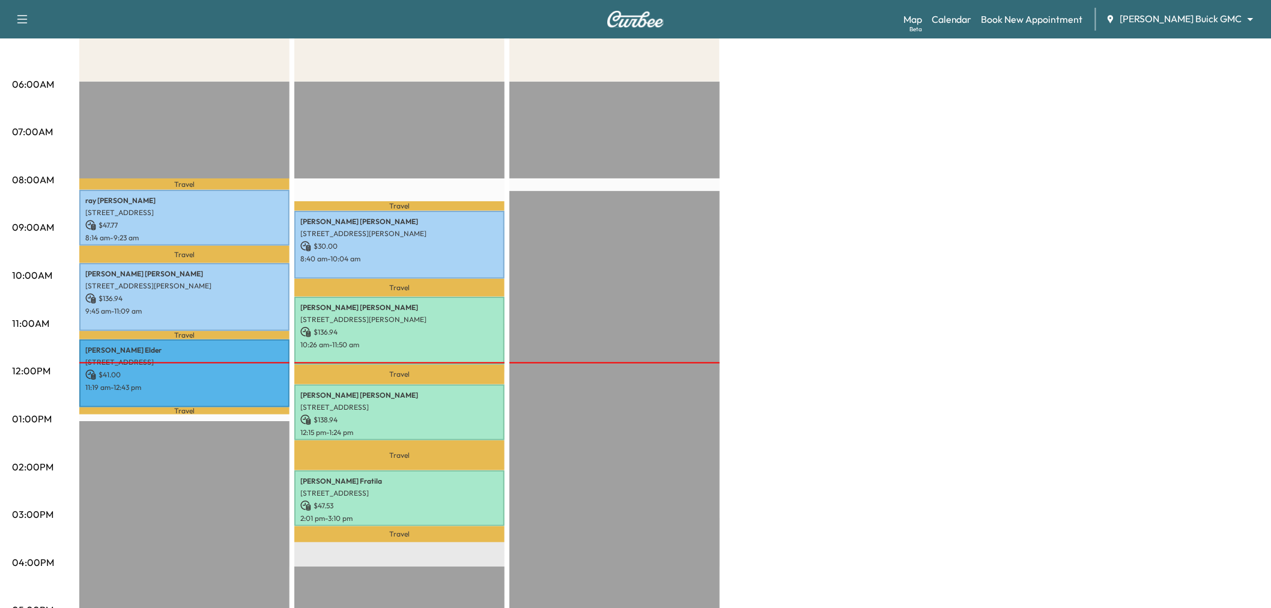
scroll to position [0, 0]
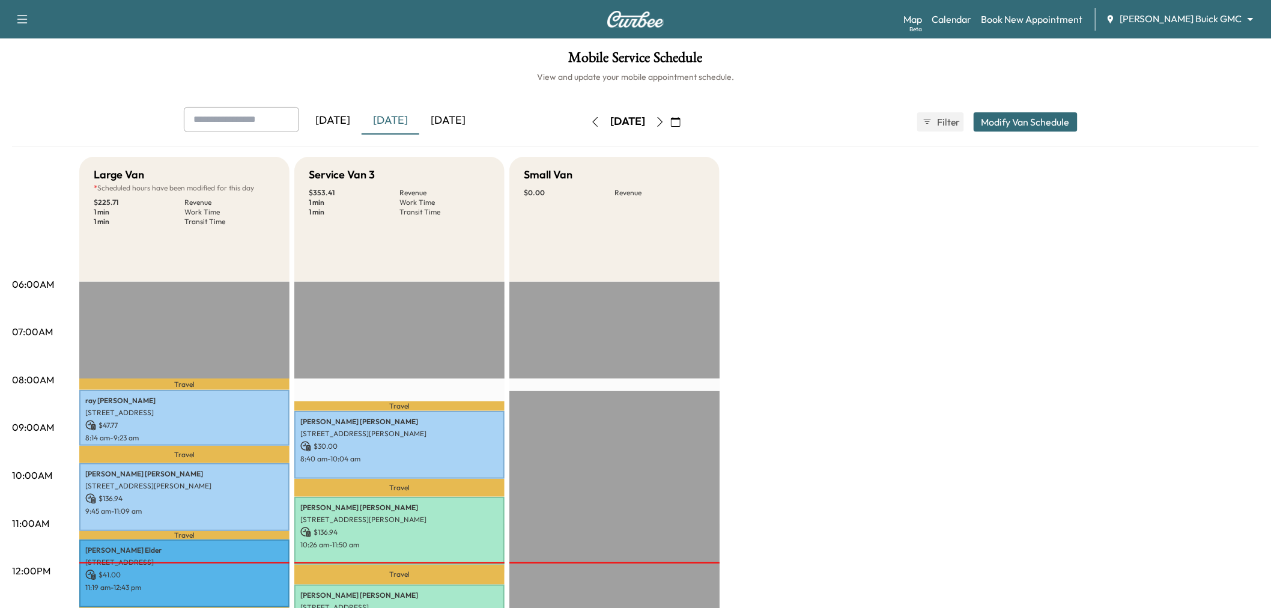
click at [470, 118] on div "[DATE]" at bounding box center [448, 121] width 58 height 28
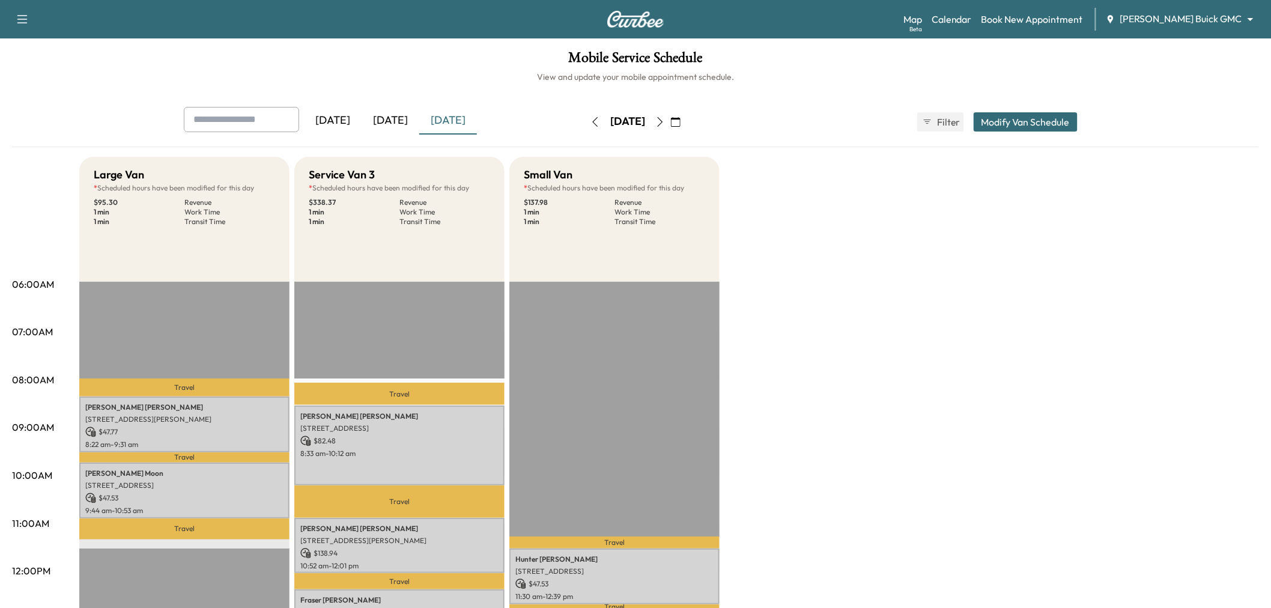
click at [390, 123] on div "[DATE]" at bounding box center [391, 121] width 58 height 28
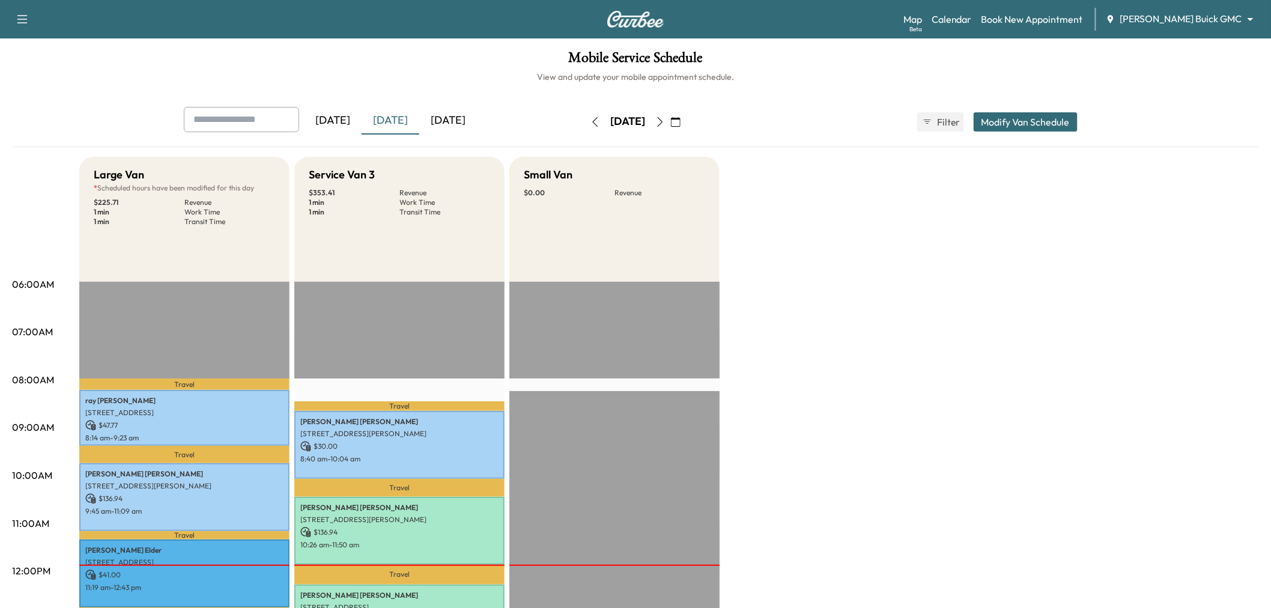
scroll to position [267, 0]
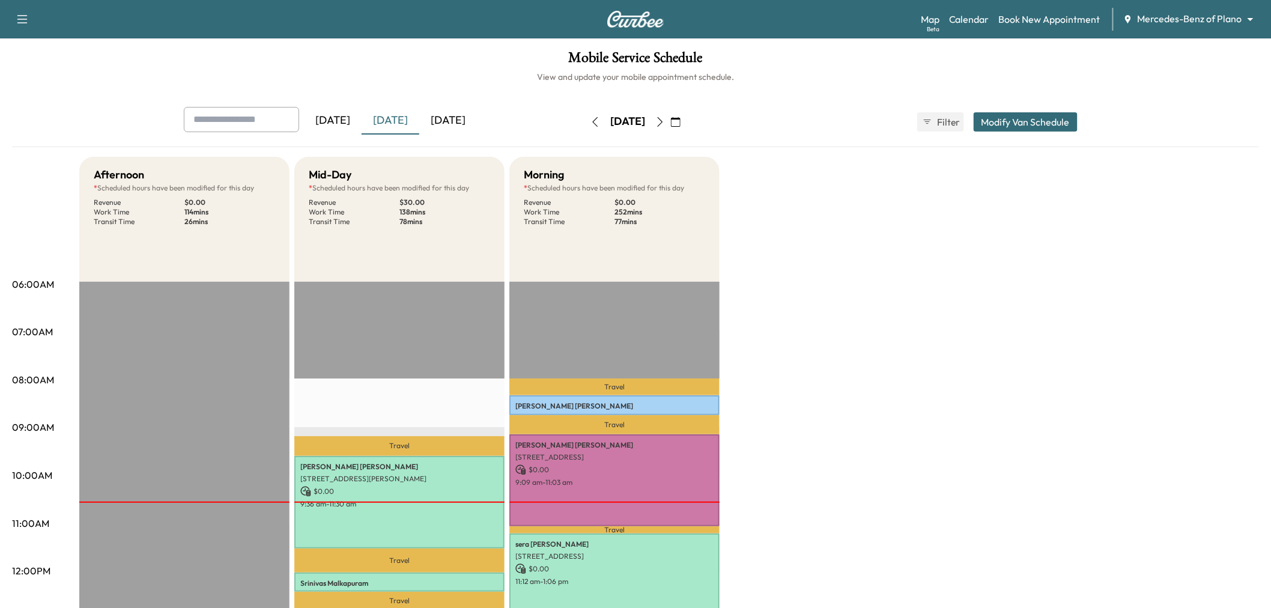
click at [450, 119] on div "[DATE]" at bounding box center [448, 121] width 58 height 28
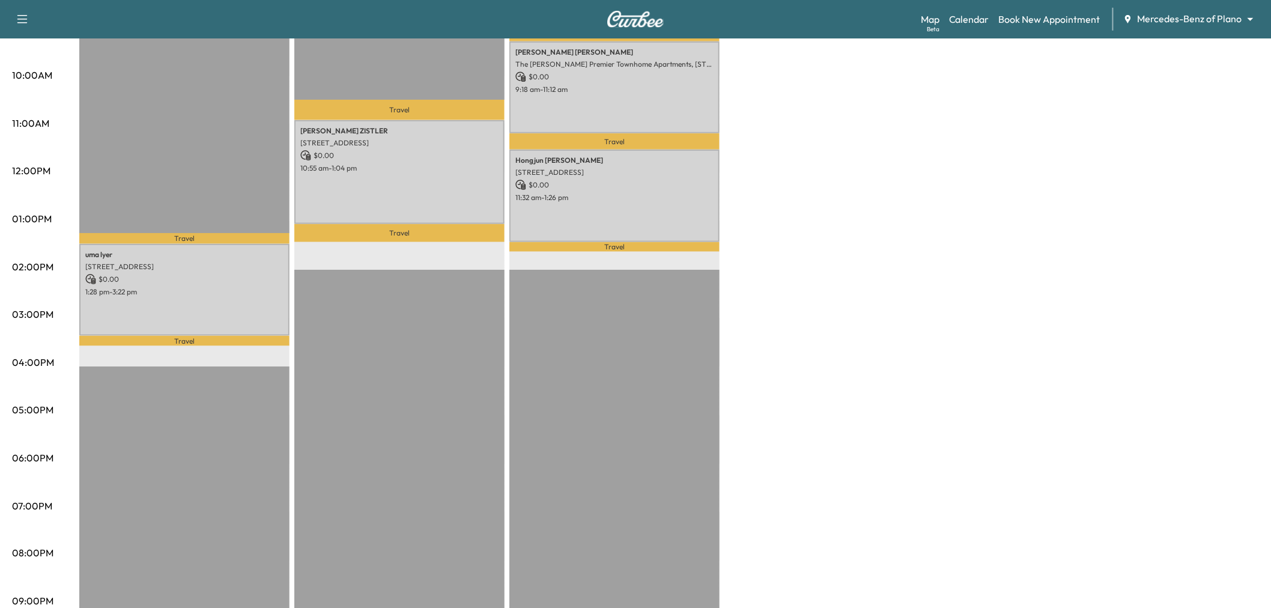
scroll to position [333, 0]
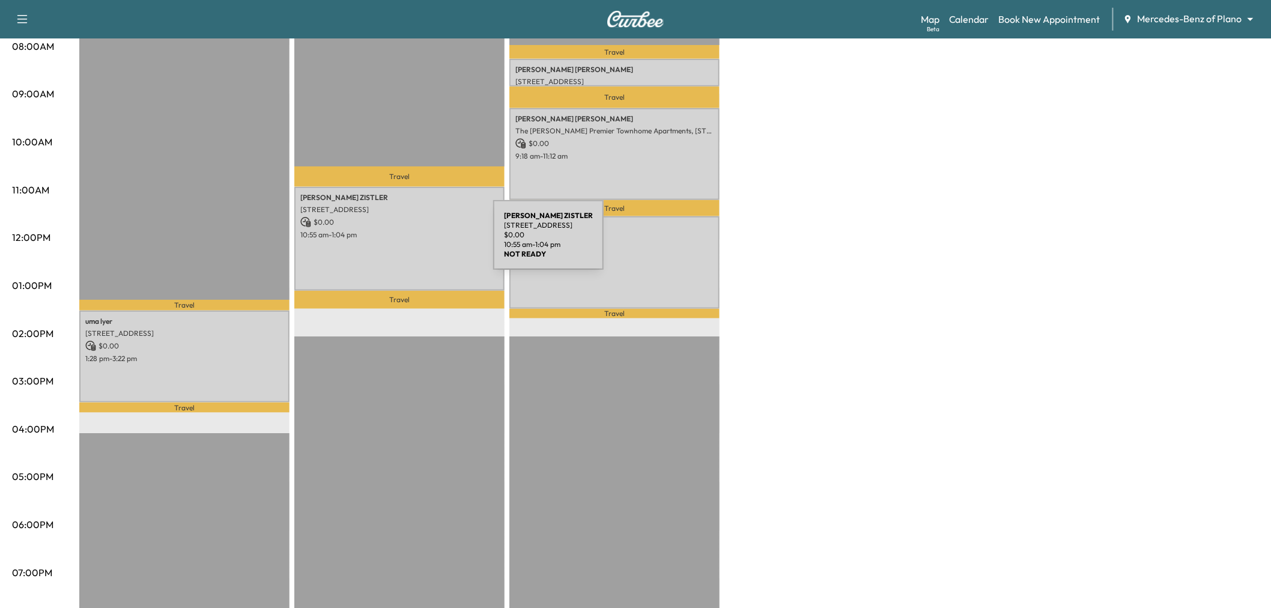
click at [403, 239] on div "Mike ZISTLER 1413 DEVONSHIRE DRIVE, Celina, TX 75009, US $ 0.00 10:55 am - 1:04…" at bounding box center [399, 239] width 210 height 105
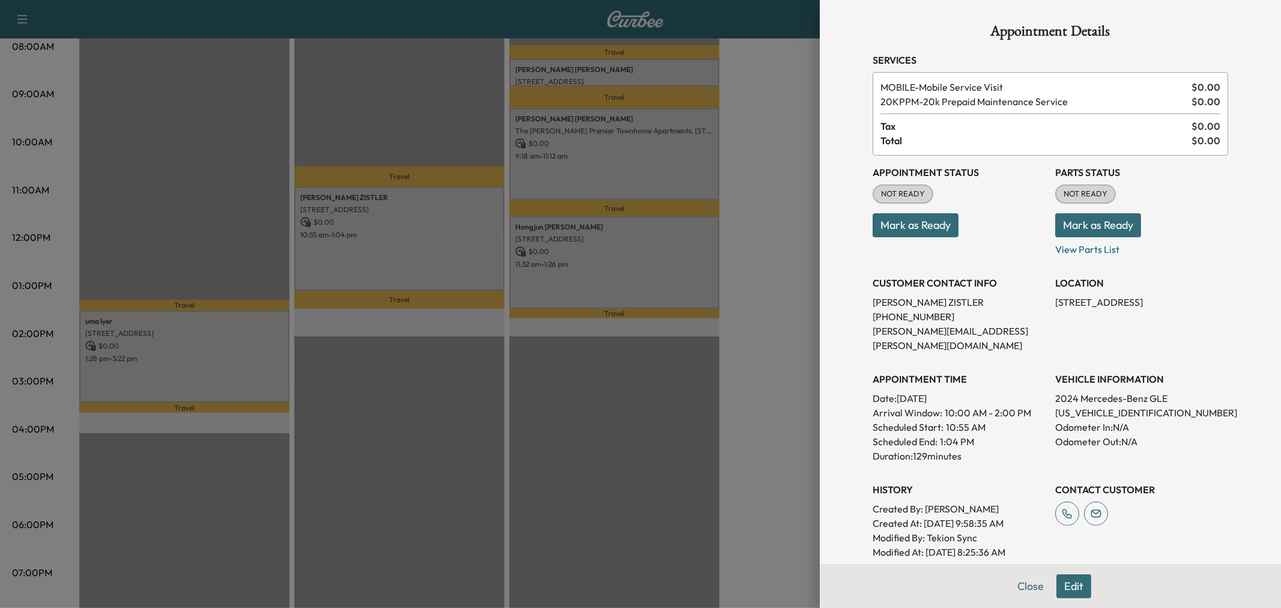
click at [403, 239] on div at bounding box center [640, 304] width 1281 height 608
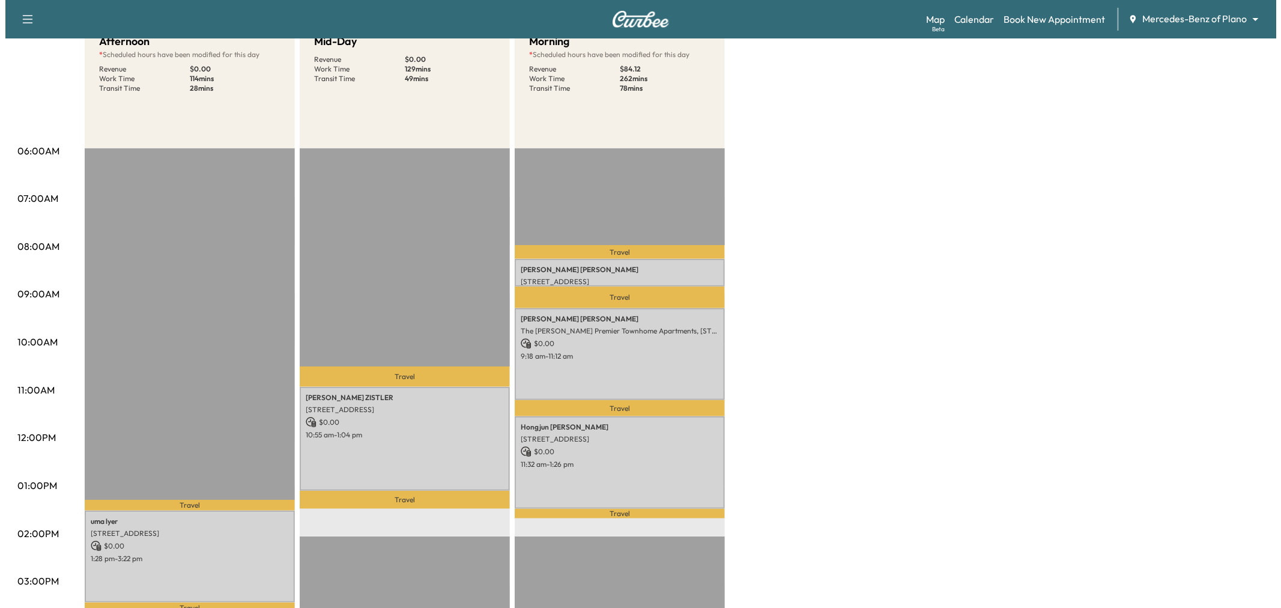
scroll to position [0, 0]
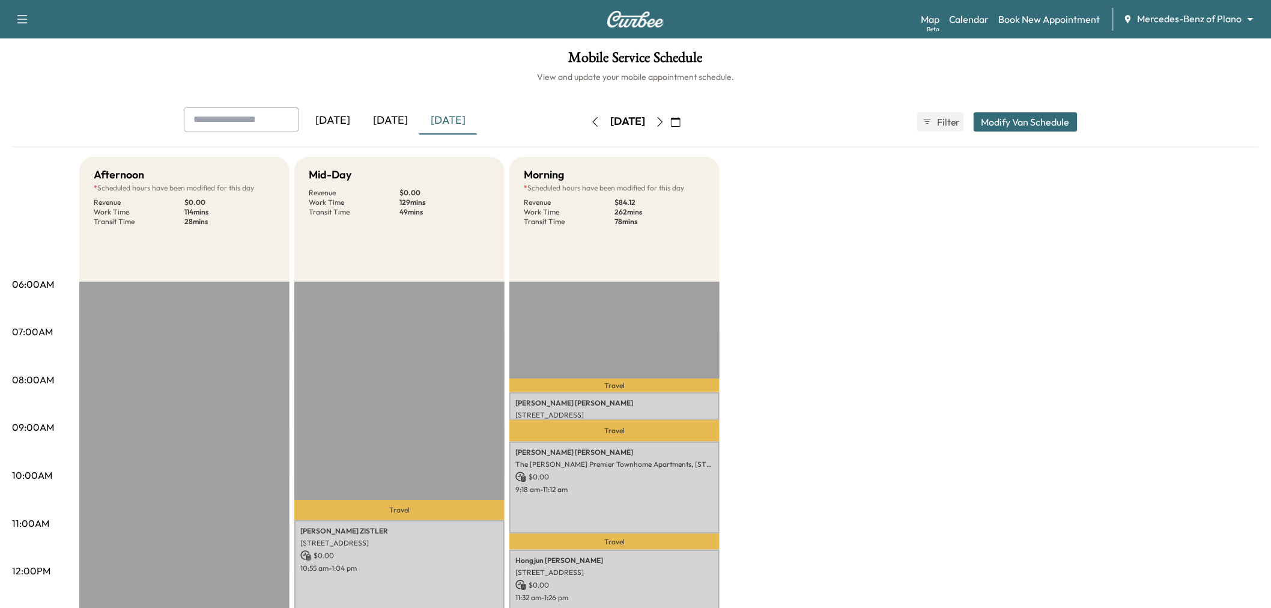
click at [1004, 117] on button "Modify Van Schedule" at bounding box center [1026, 121] width 104 height 19
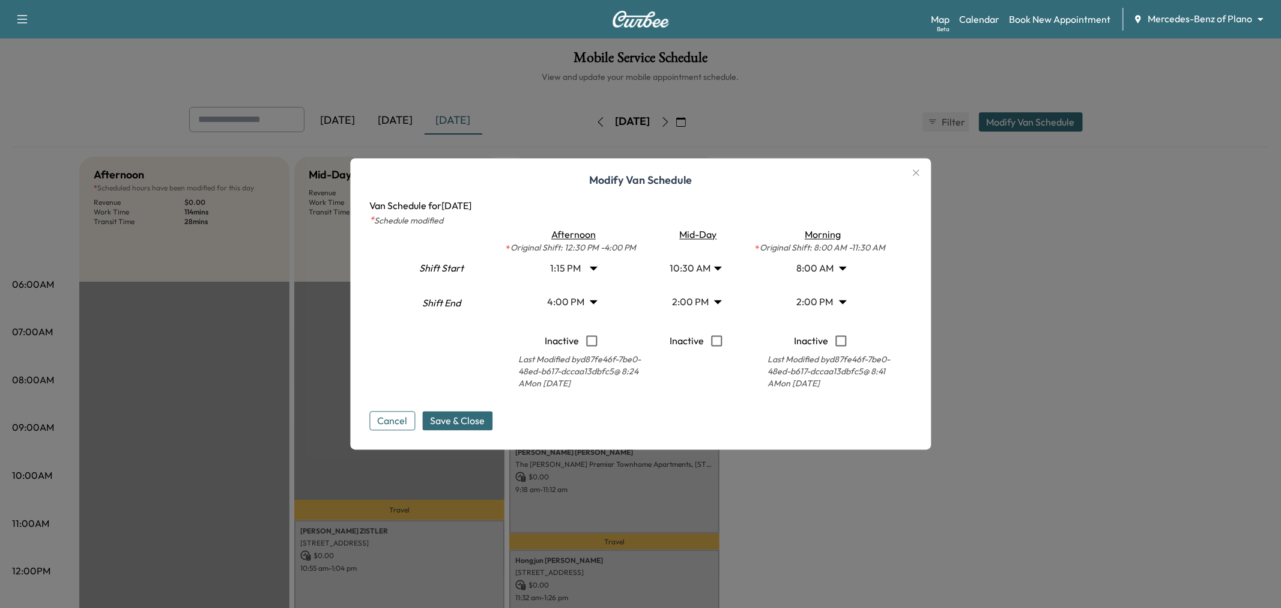
click at [692, 296] on body "Support Log Out Map Beta Calendar Book New Appointment Mercedes-Benz of Plano *…" at bounding box center [640, 304] width 1281 height 608
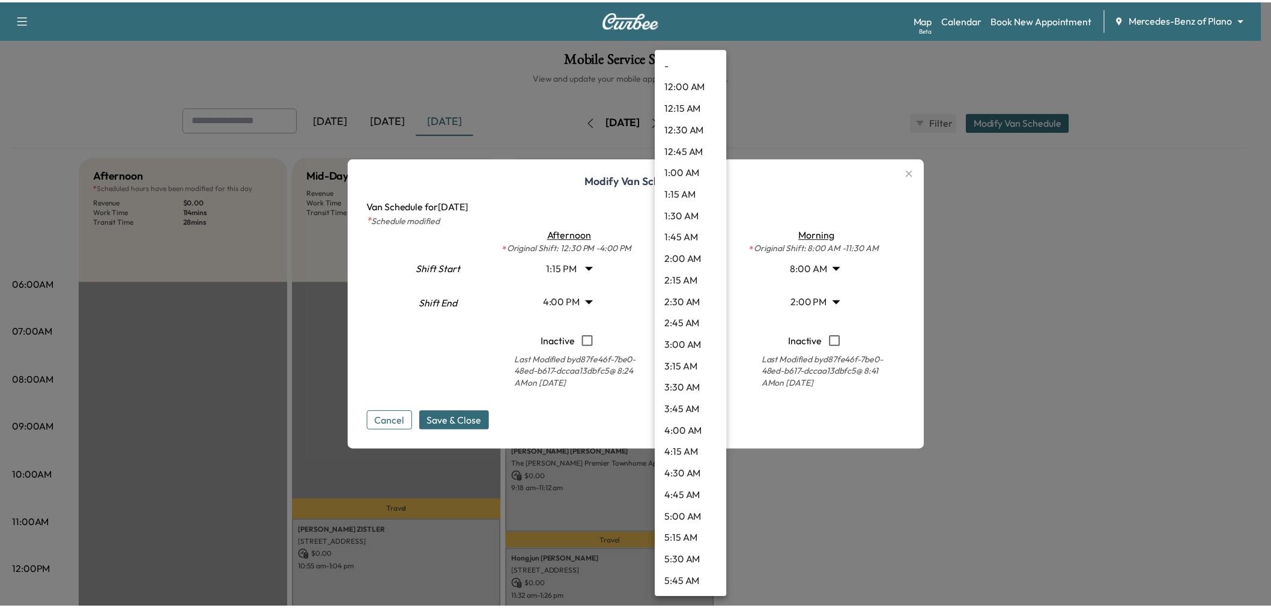
scroll to position [972, 0]
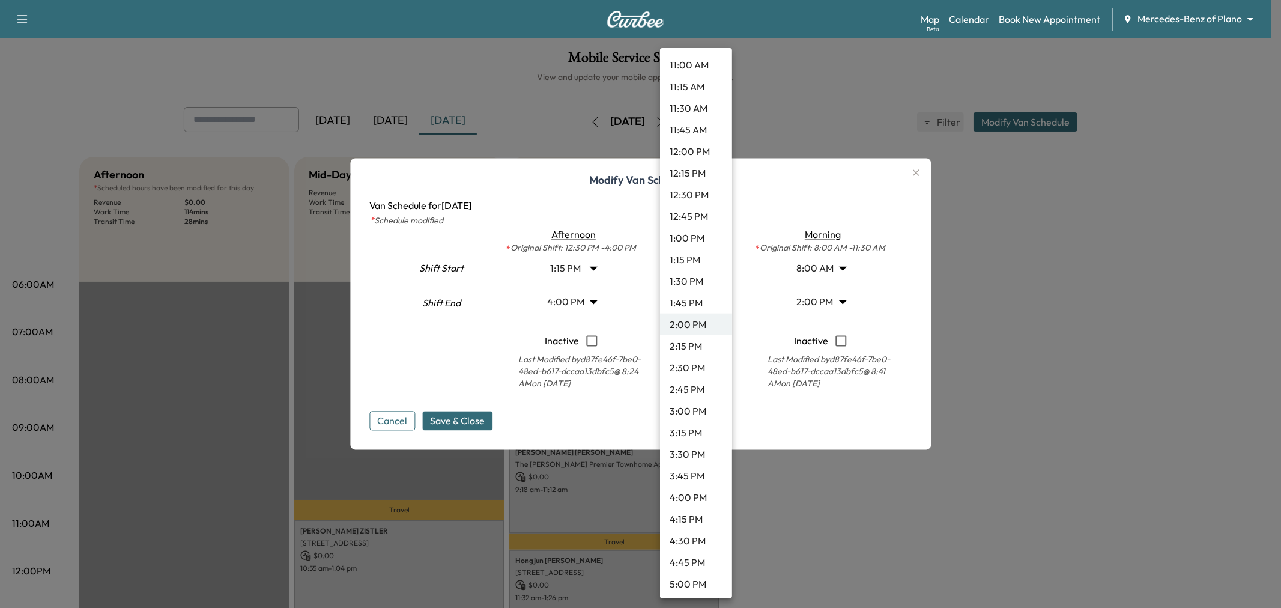
click at [692, 489] on li "4:00 PM" at bounding box center [696, 497] width 72 height 22
type input "**"
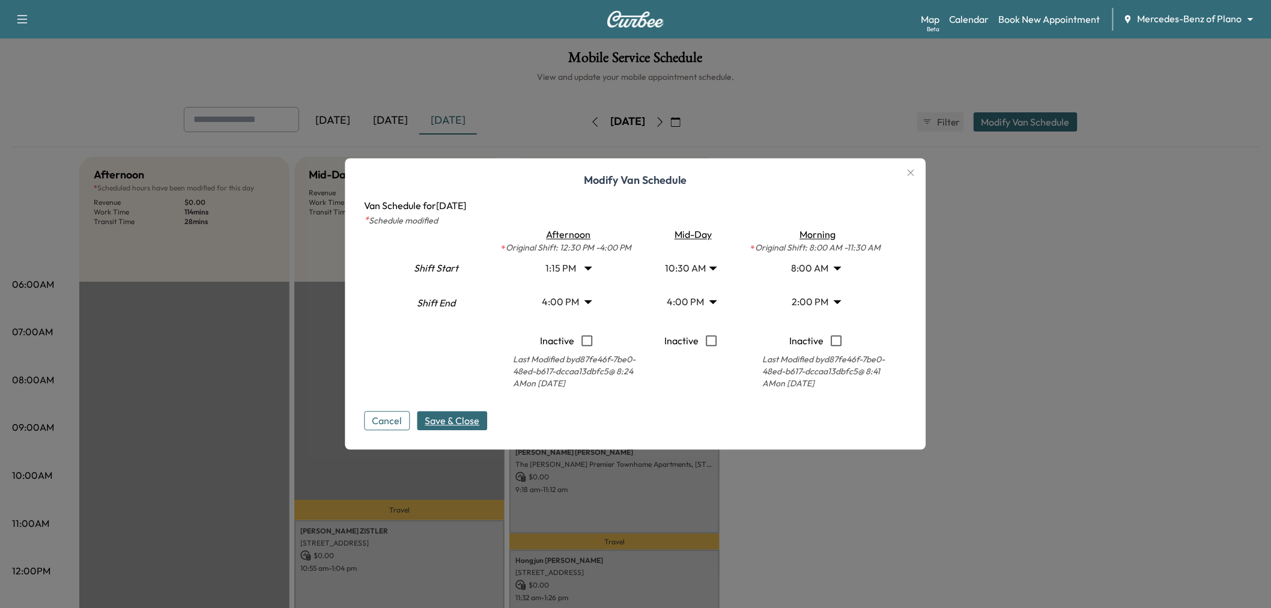
click at [467, 420] on span "Save & Close" at bounding box center [452, 421] width 55 height 14
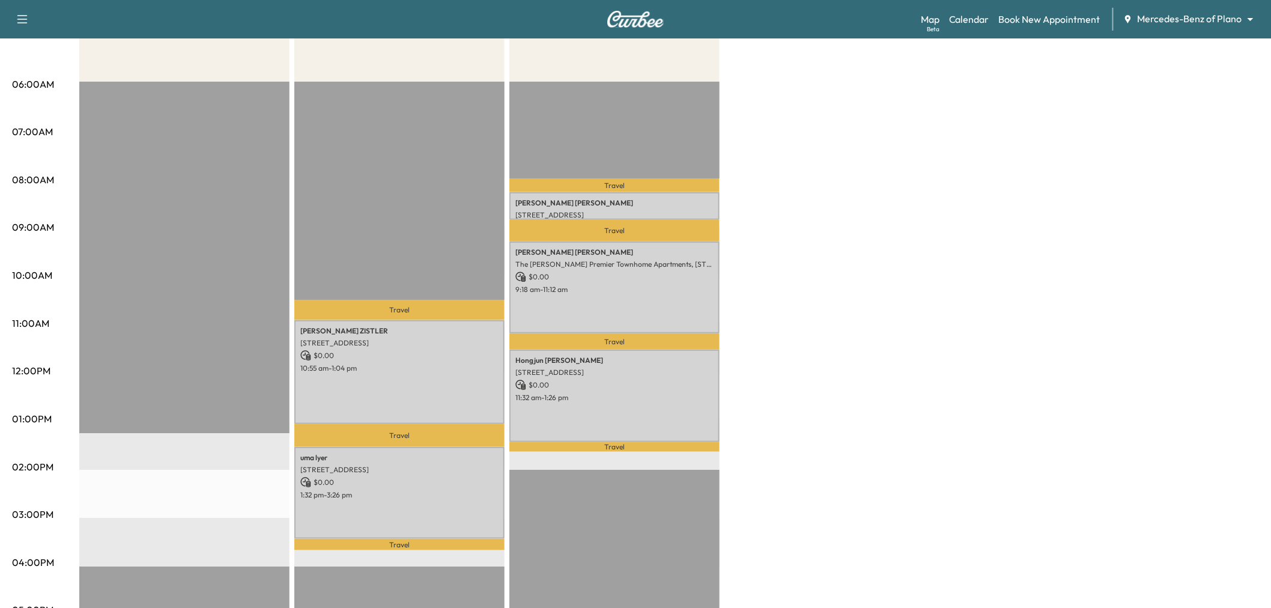
scroll to position [67, 0]
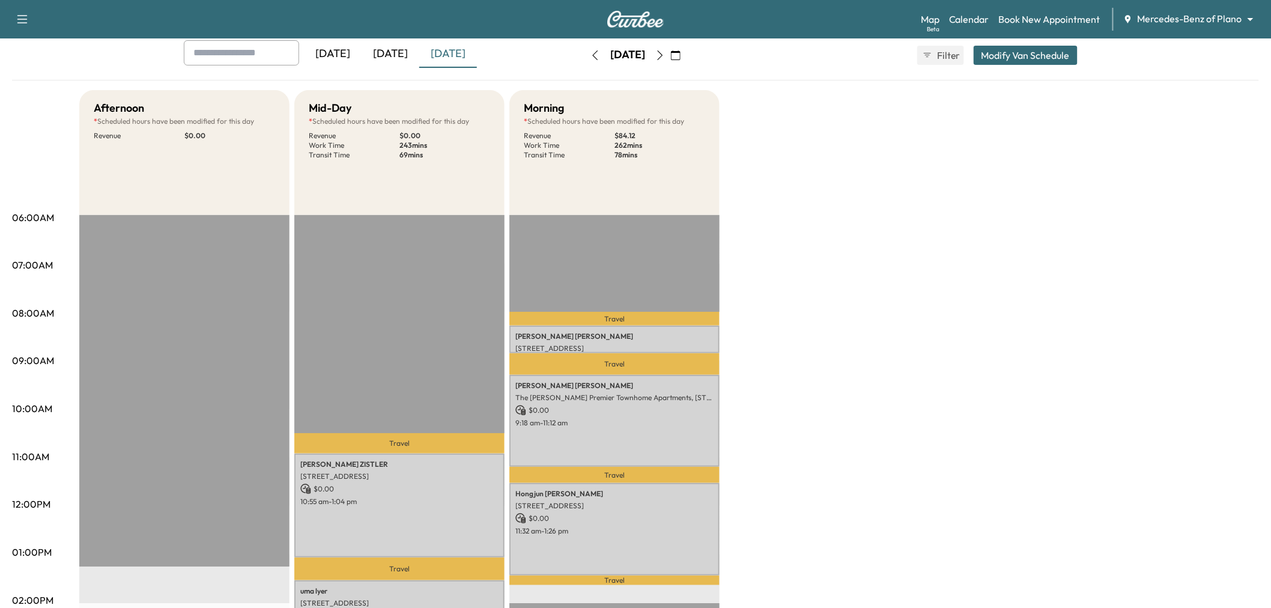
click at [1023, 58] on button "Modify Van Schedule" at bounding box center [1026, 55] width 104 height 19
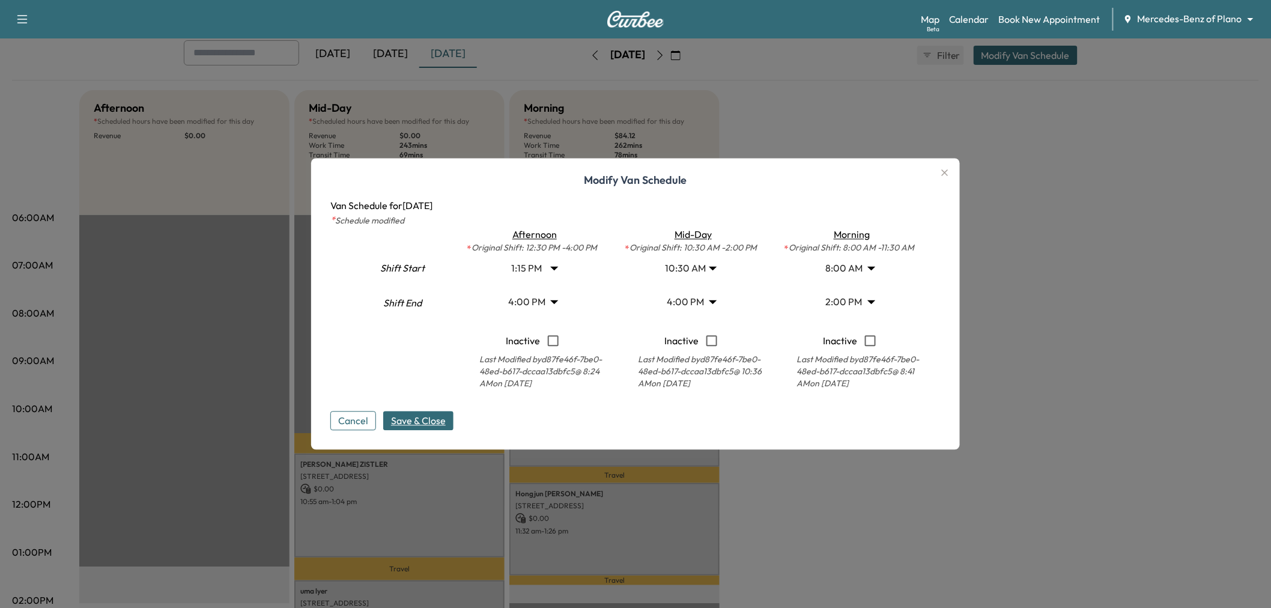
click at [1013, 578] on div at bounding box center [635, 304] width 1271 height 608
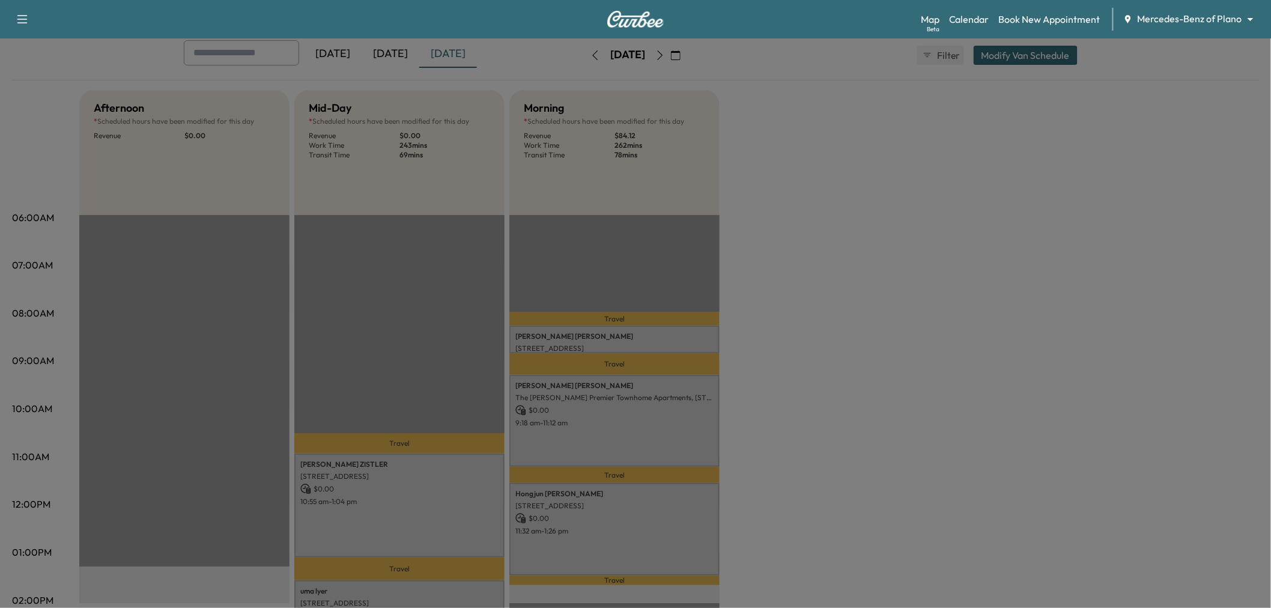
scroll to position [267, 0]
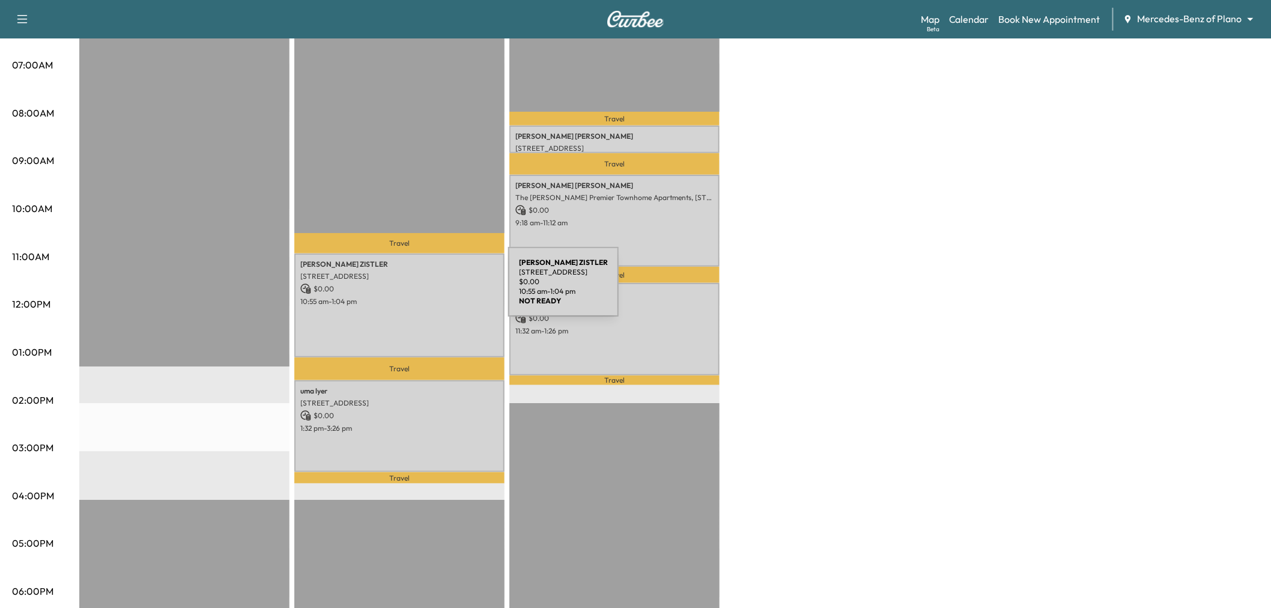
click at [418, 289] on p "$ 0.00" at bounding box center [399, 288] width 198 height 11
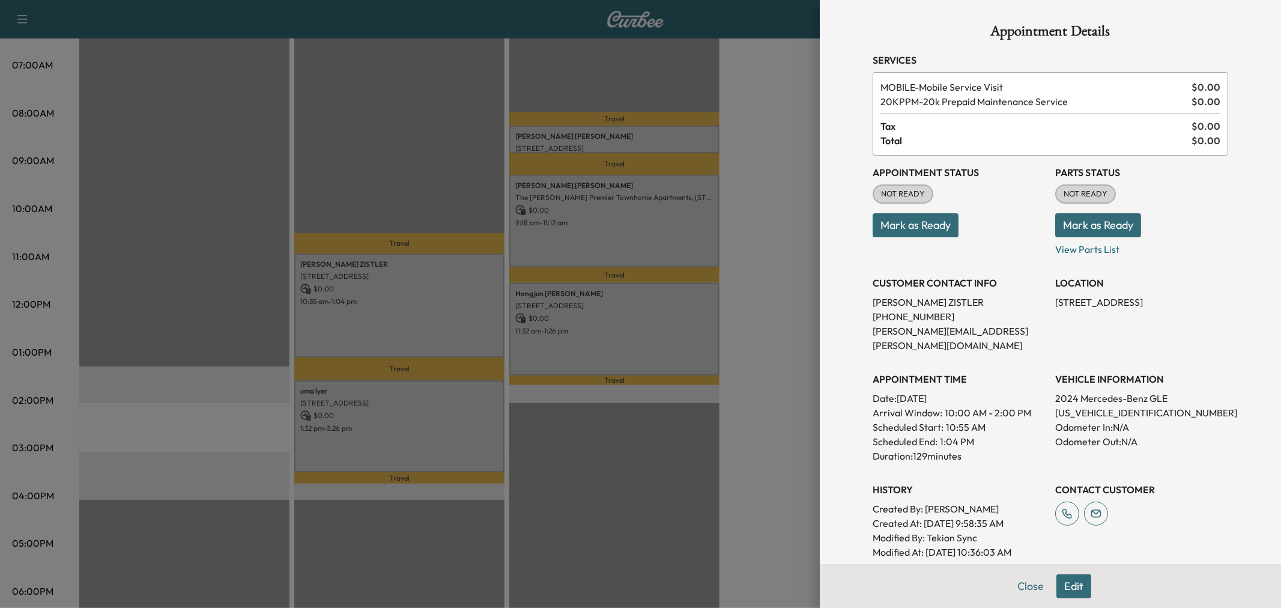
click at [418, 305] on div at bounding box center [640, 304] width 1281 height 608
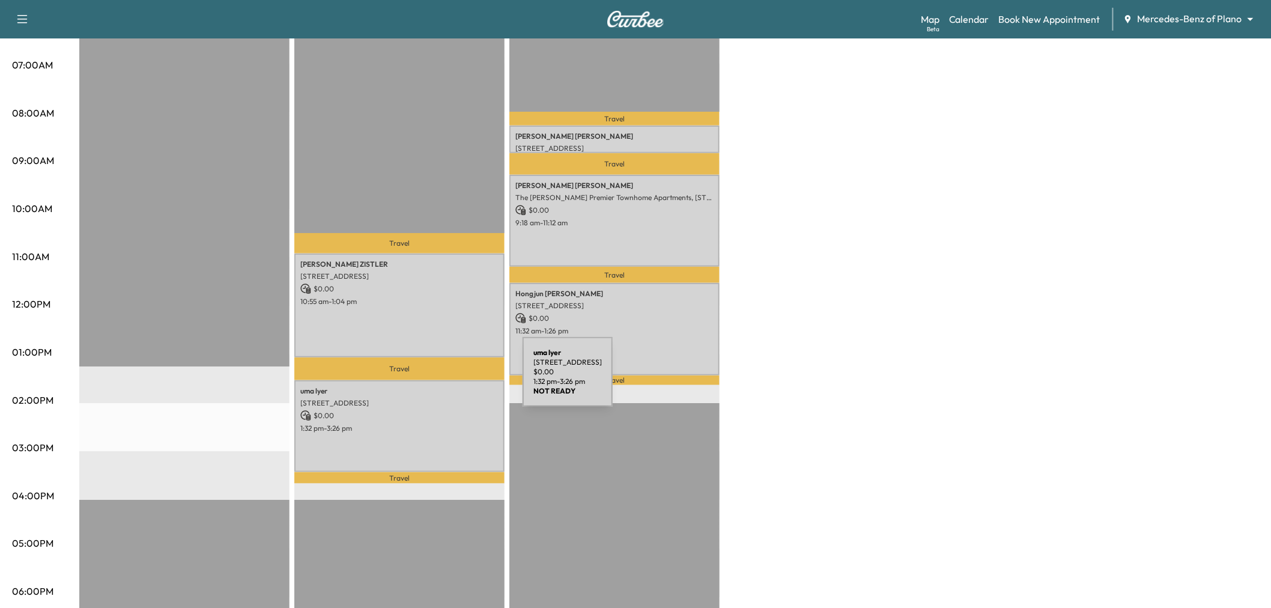
click at [434, 410] on p "$ 0.00" at bounding box center [399, 415] width 198 height 11
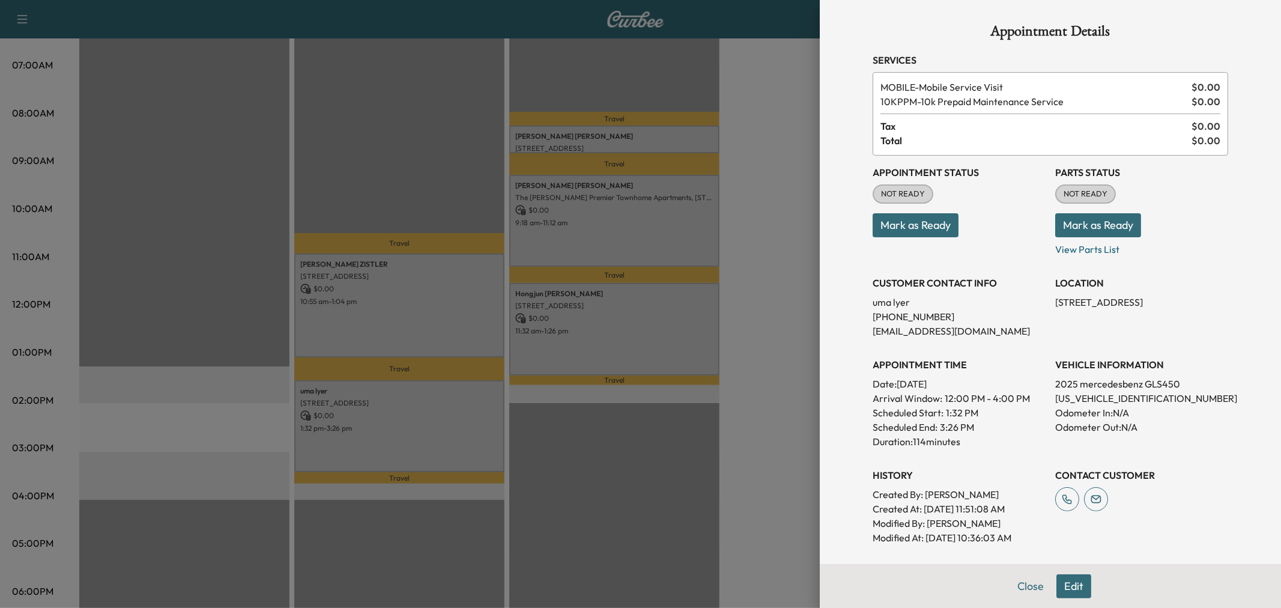
click at [434, 409] on div at bounding box center [640, 304] width 1281 height 608
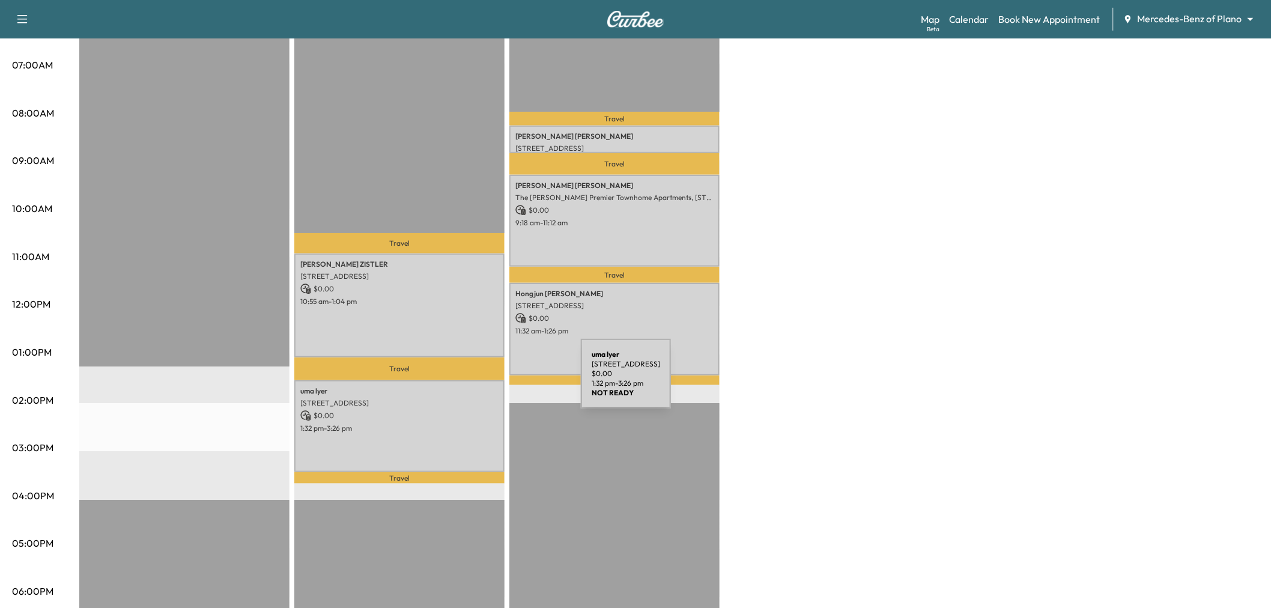
click at [602, 359] on div "Hongjun Yang 5219 Oak Lake Drive, Dallas, TX 75287, US $ 0.00 11:32 am - 1:26 pm" at bounding box center [614, 329] width 210 height 92
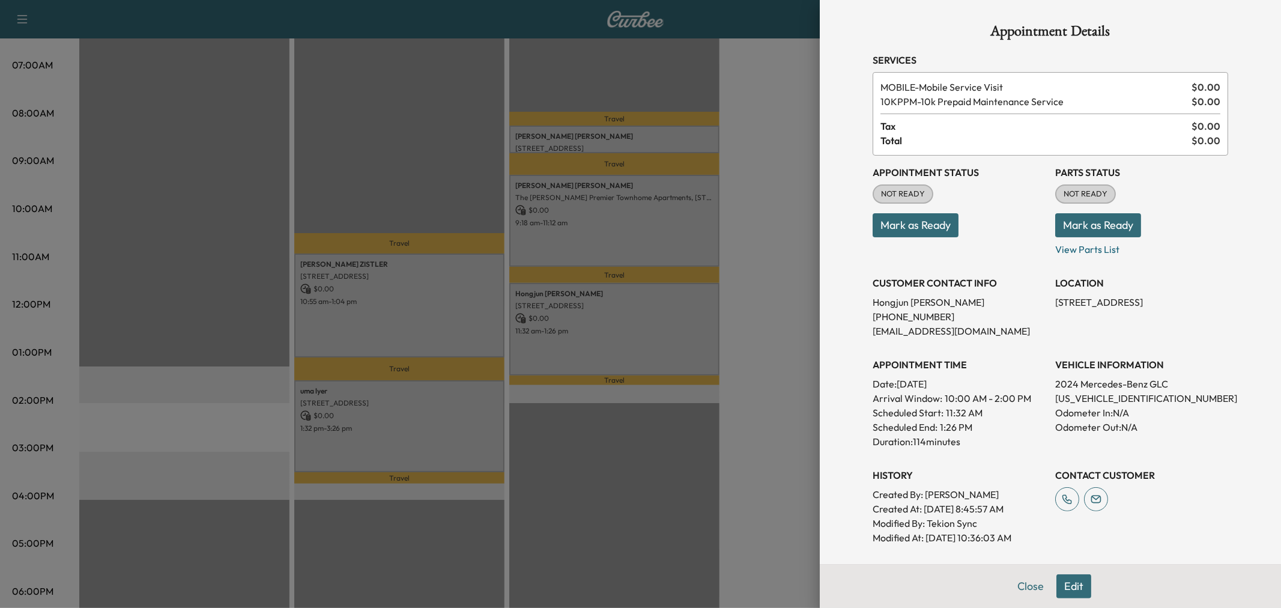
click at [641, 354] on div at bounding box center [640, 304] width 1281 height 608
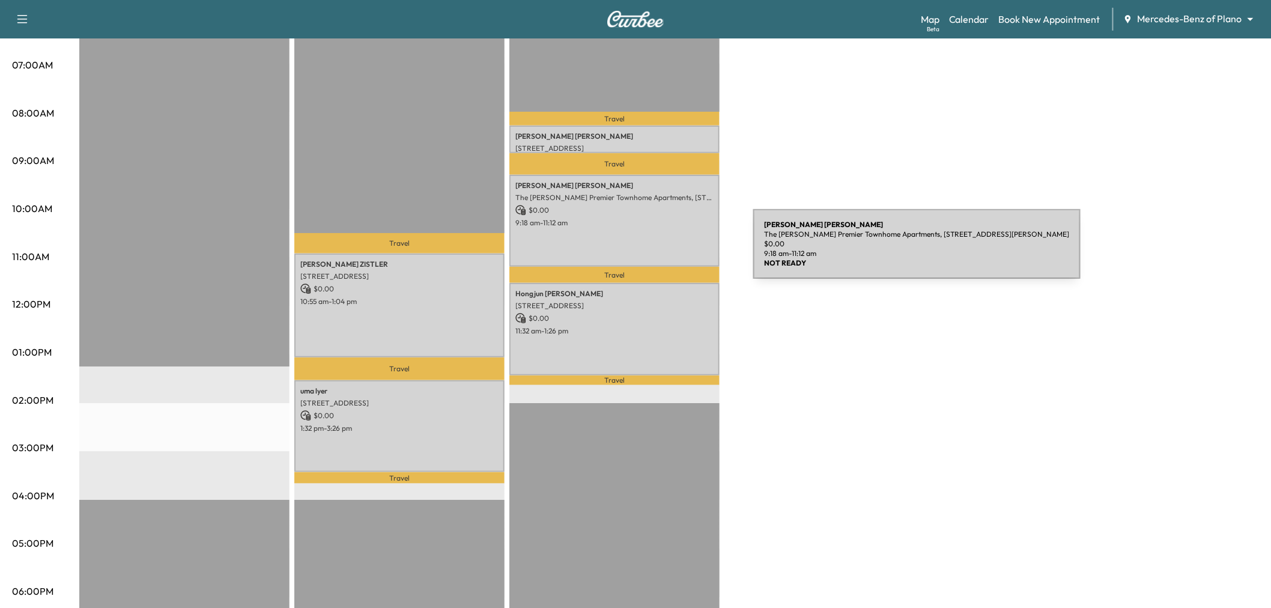
click at [663, 251] on div "Mckenzie Trimble The Caruth Premier Townhome Apartments, 5445 Caruth Haven Ln, …" at bounding box center [614, 221] width 210 height 92
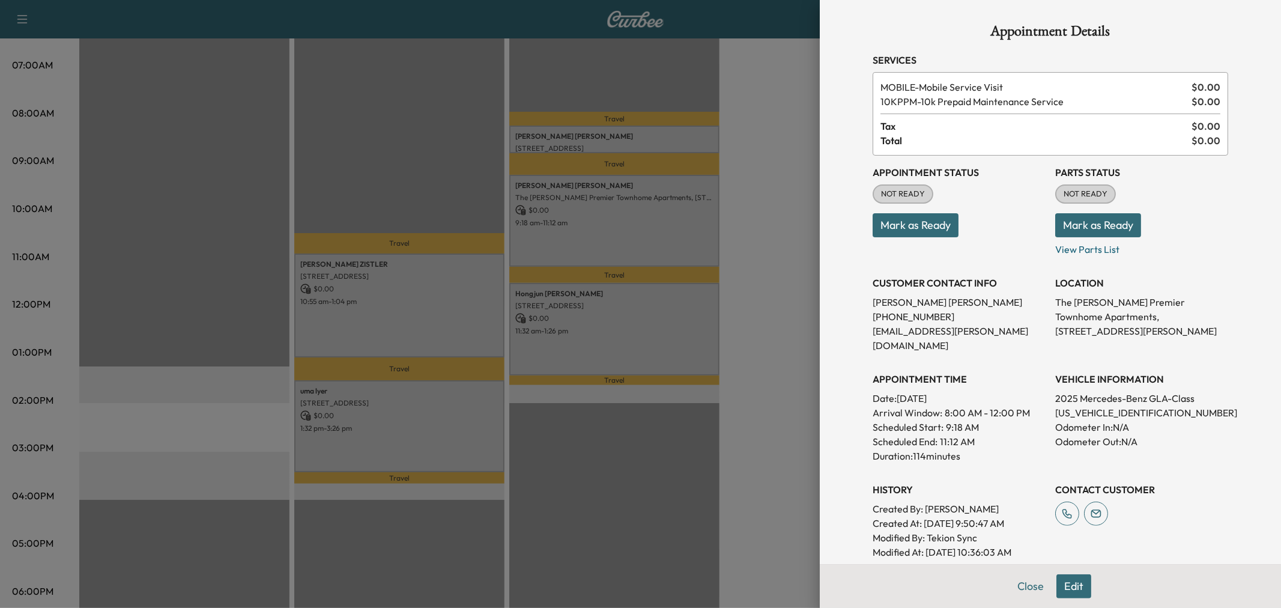
click at [661, 235] on div at bounding box center [640, 304] width 1281 height 608
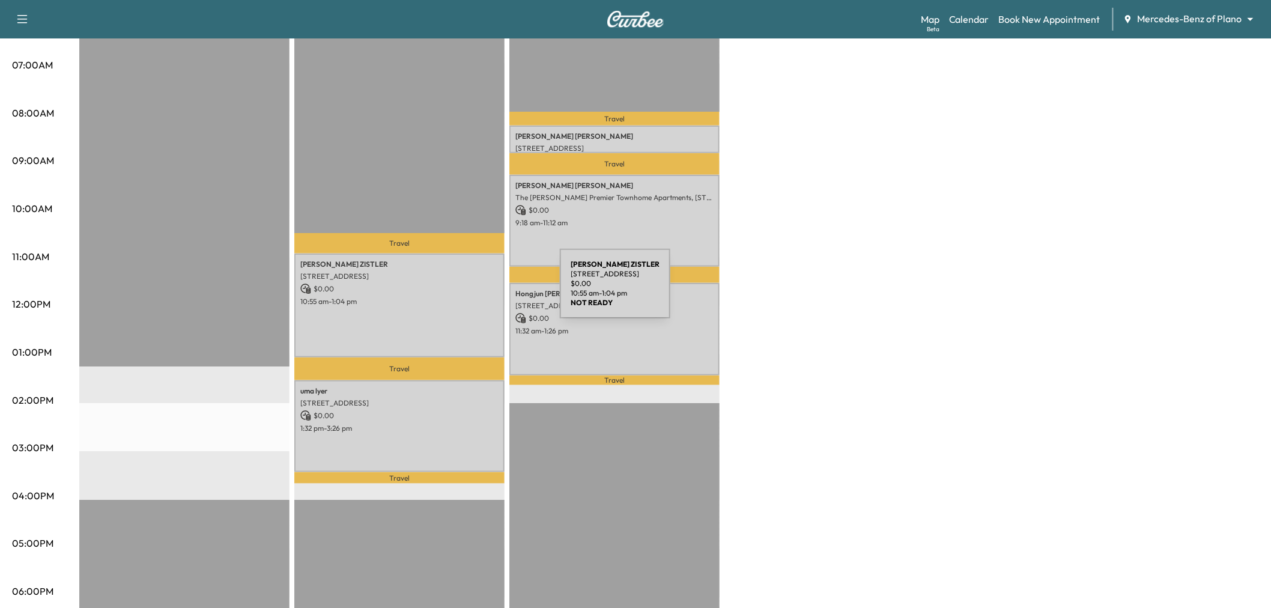
click at [328, 335] on div "Mike ZISTLER 1413 DEVONSHIRE DRIVE, Celina, TX 75009, US $ 0.00 10:55 am - 1:04…" at bounding box center [399, 305] width 210 height 105
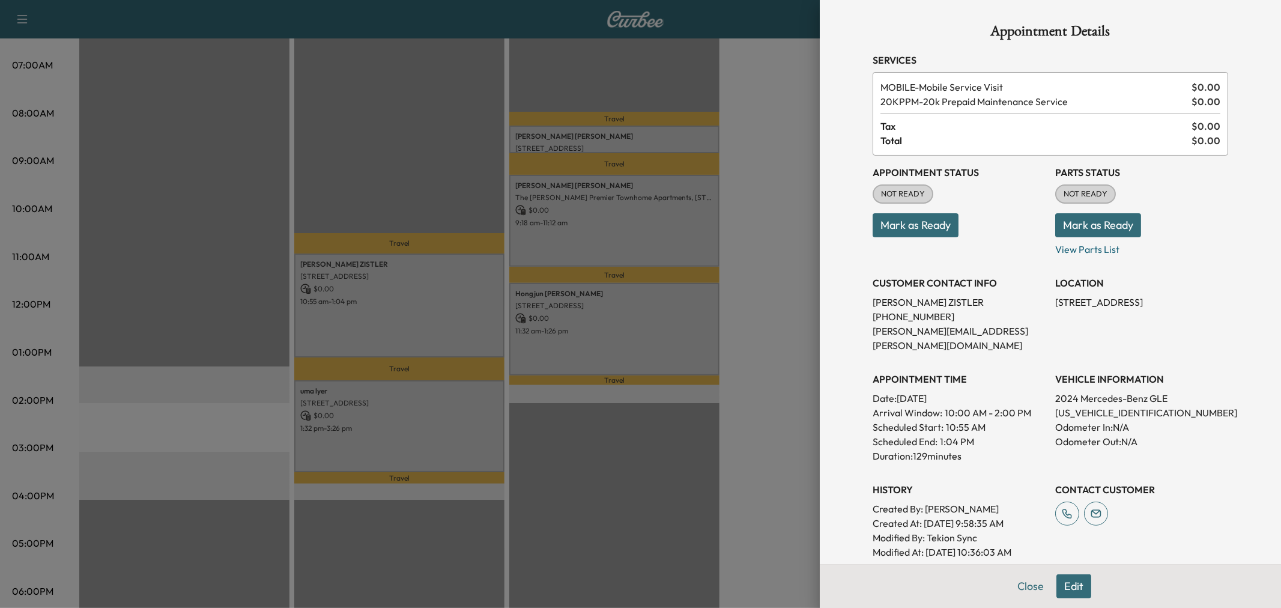
click at [713, 229] on div at bounding box center [640, 304] width 1281 height 608
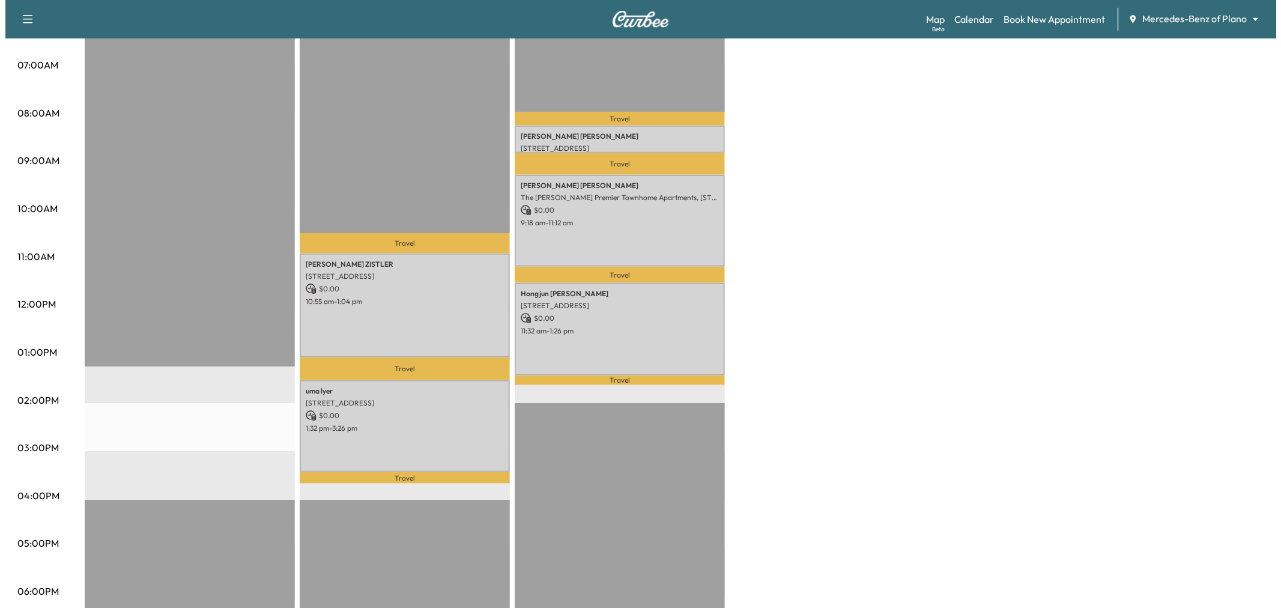
scroll to position [0, 0]
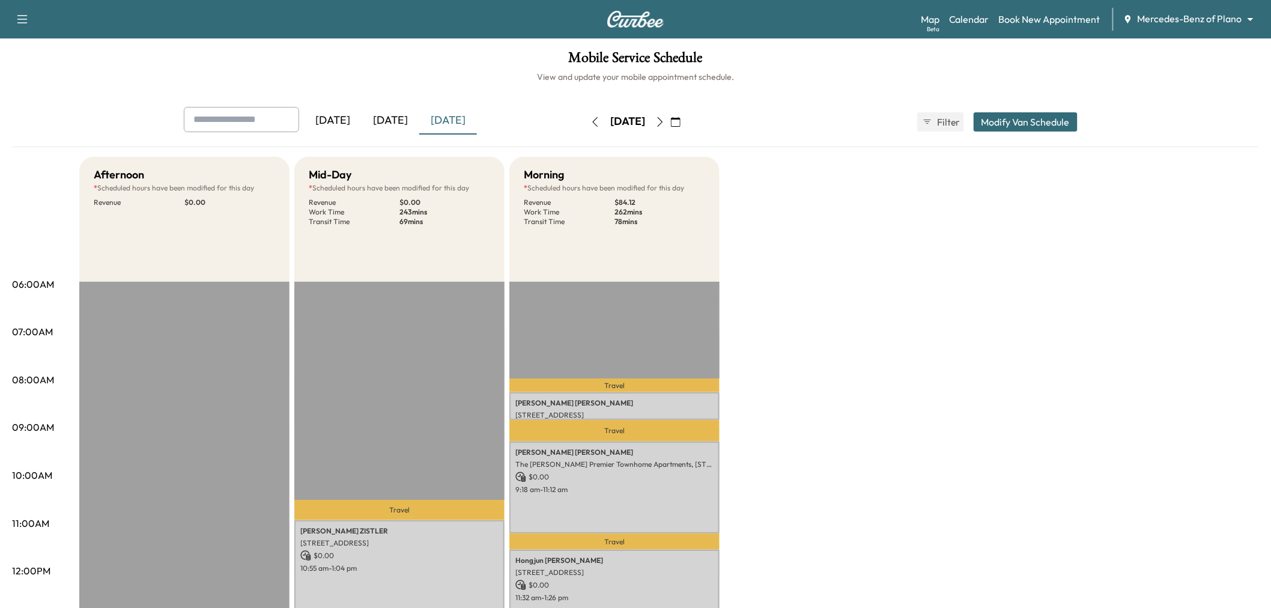
drag, startPoint x: 1050, startPoint y: 135, endPoint x: 1045, endPoint y: 124, distance: 11.8
click at [1050, 134] on div "Yesterday Today Tomorrow Friday, September 19 September 2025 S M T W T F S 31 1…" at bounding box center [635, 122] width 923 height 30
click at [1042, 122] on button "Modify Van Schedule" at bounding box center [1026, 121] width 104 height 19
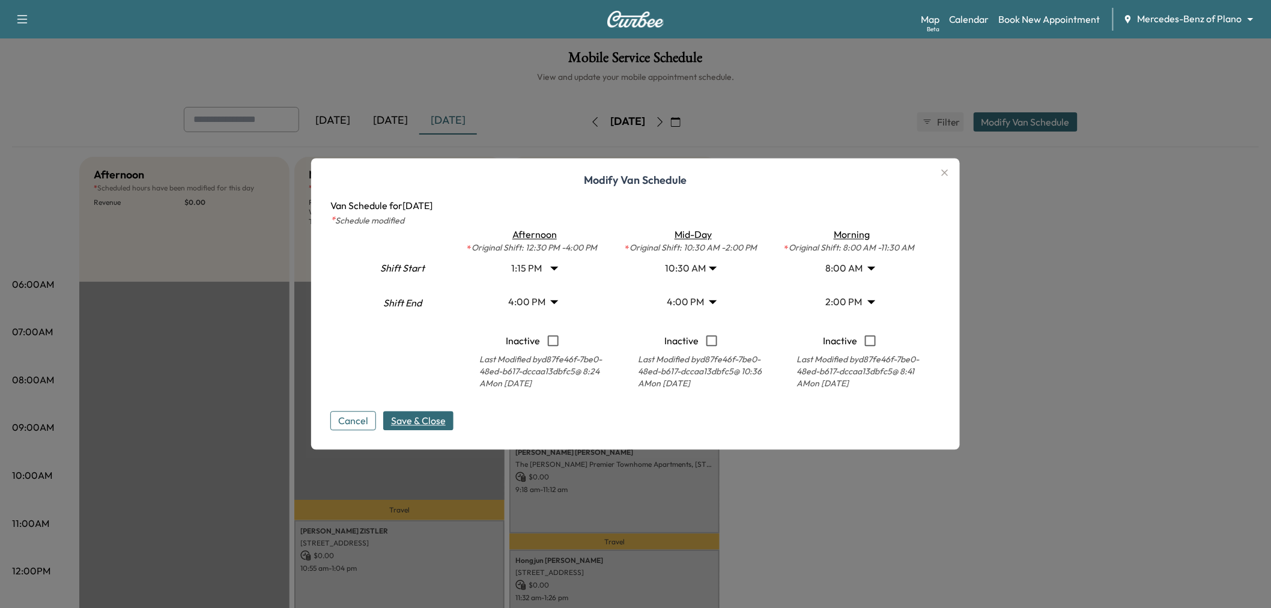
click at [679, 267] on body "Support Log Out Map Beta Calendar Book New Appointment Mercedes-Benz of Plano *…" at bounding box center [635, 304] width 1271 height 608
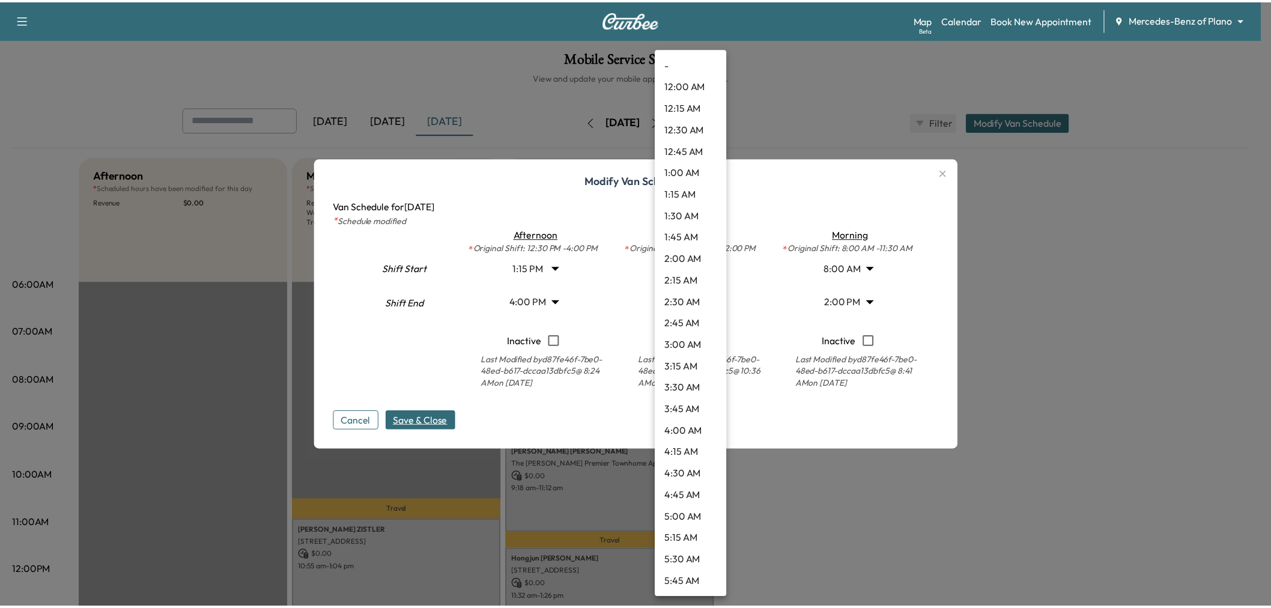
scroll to position [670, 0]
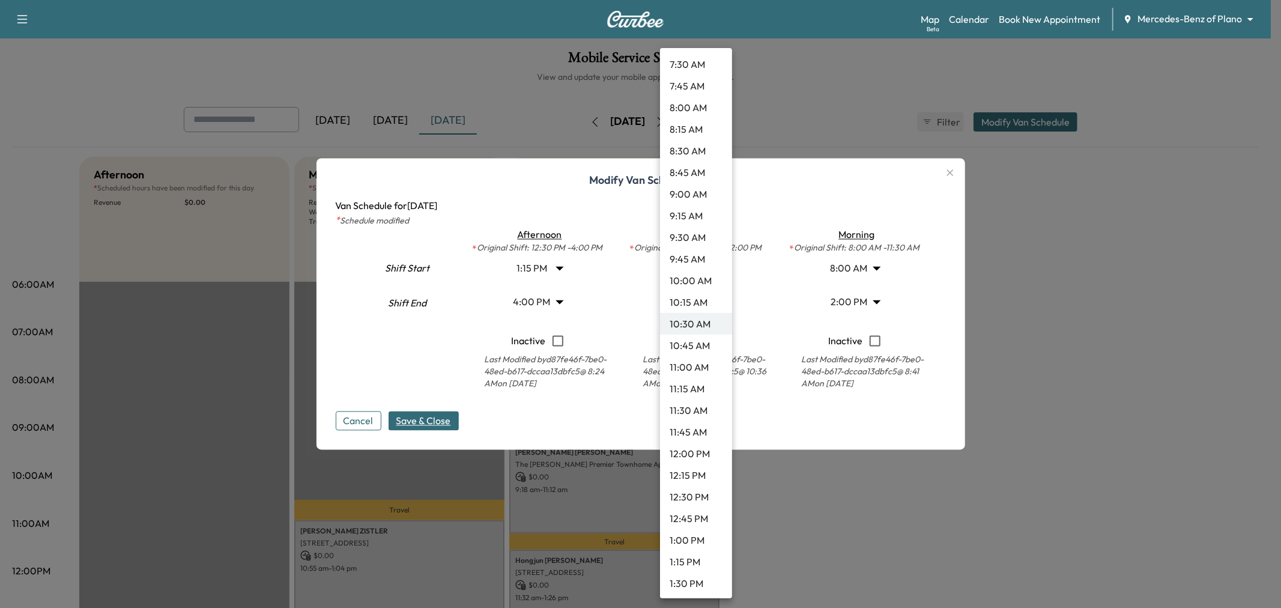
click at [697, 340] on li "10:45 AM" at bounding box center [696, 346] width 72 height 22
type input "*****"
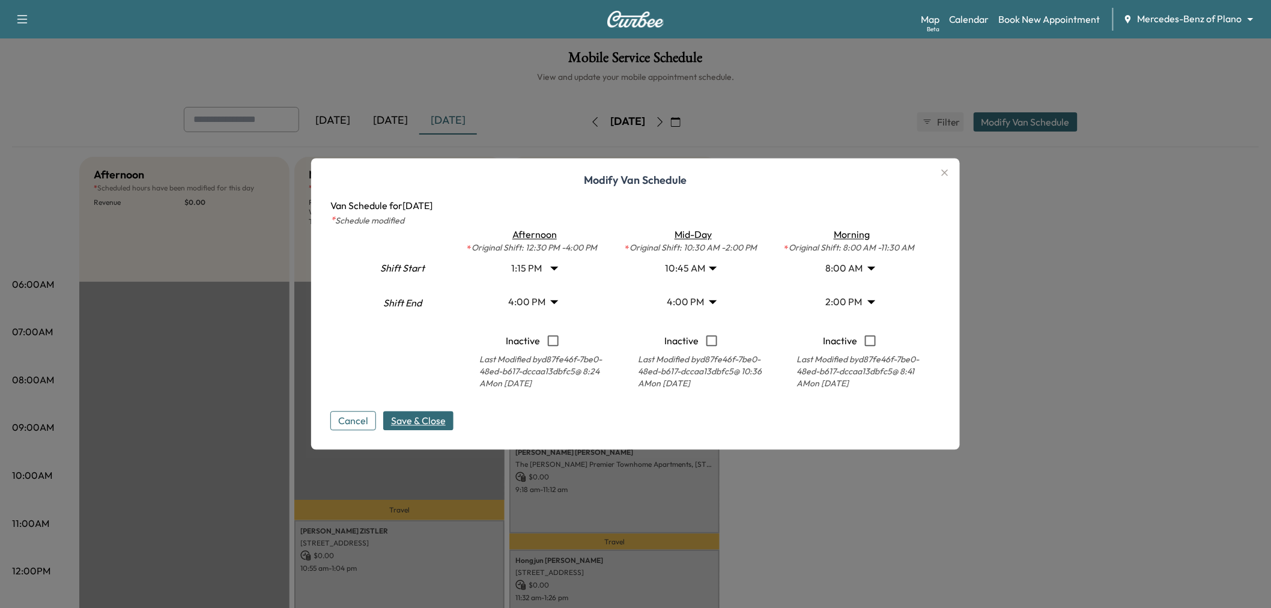
click at [424, 420] on span "Save & Close" at bounding box center [418, 421] width 55 height 14
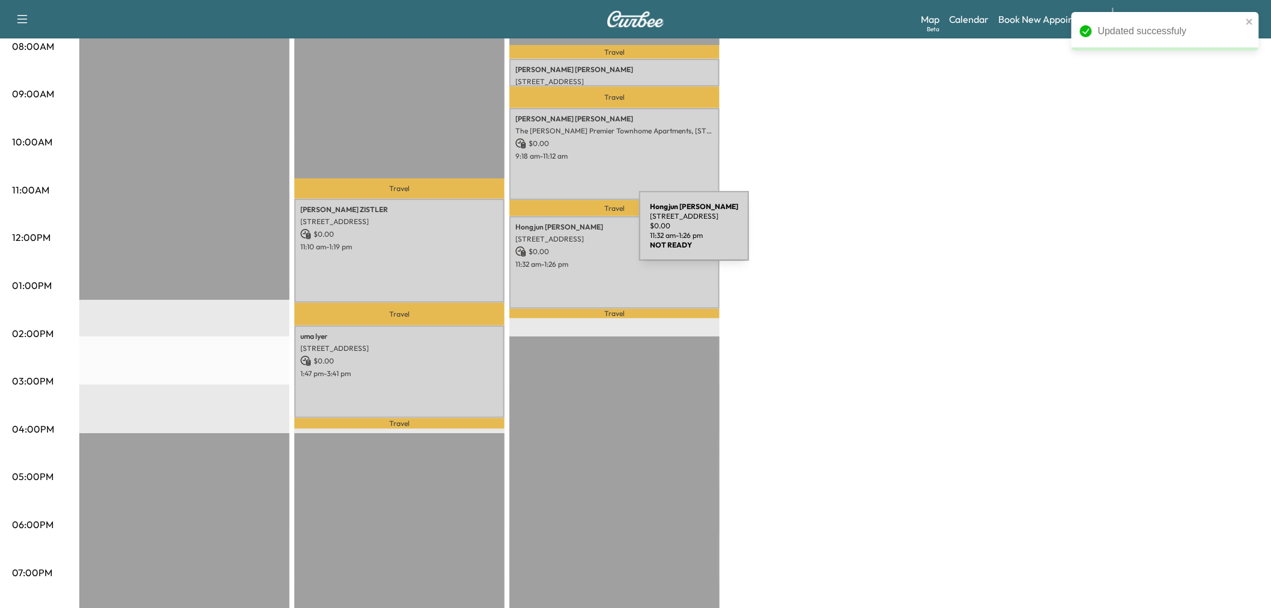
scroll to position [67, 0]
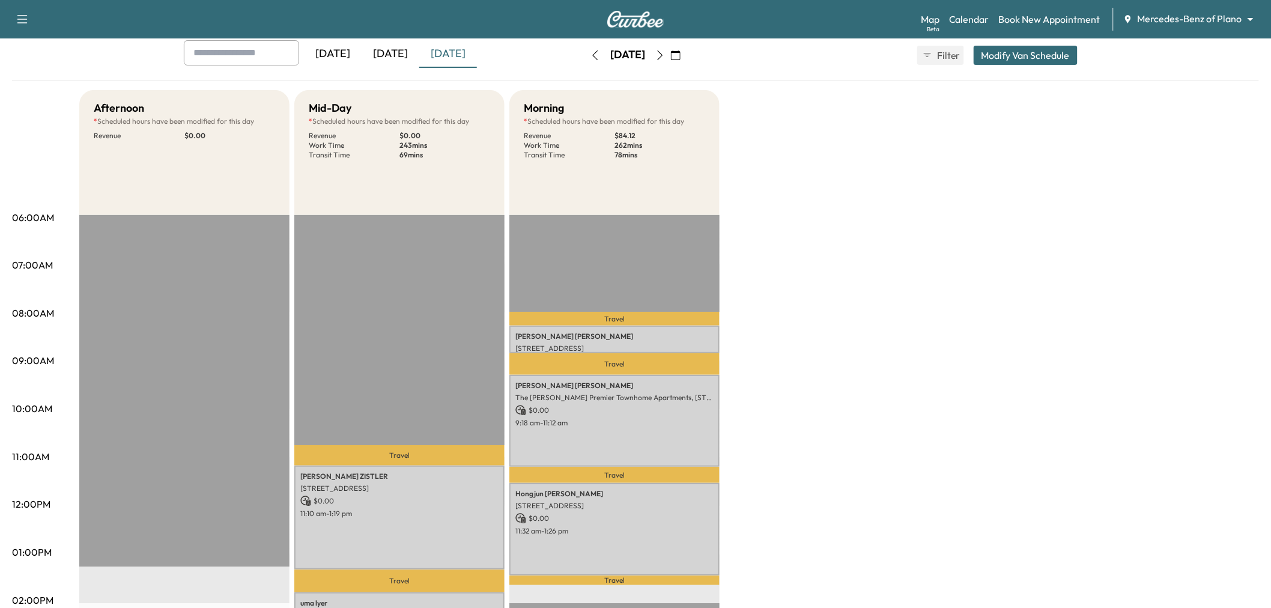
click at [864, 227] on div "Afternoon * Scheduled hours have been modified for this day Revenue $ 0.00 EST …" at bounding box center [669, 540] width 1180 height 901
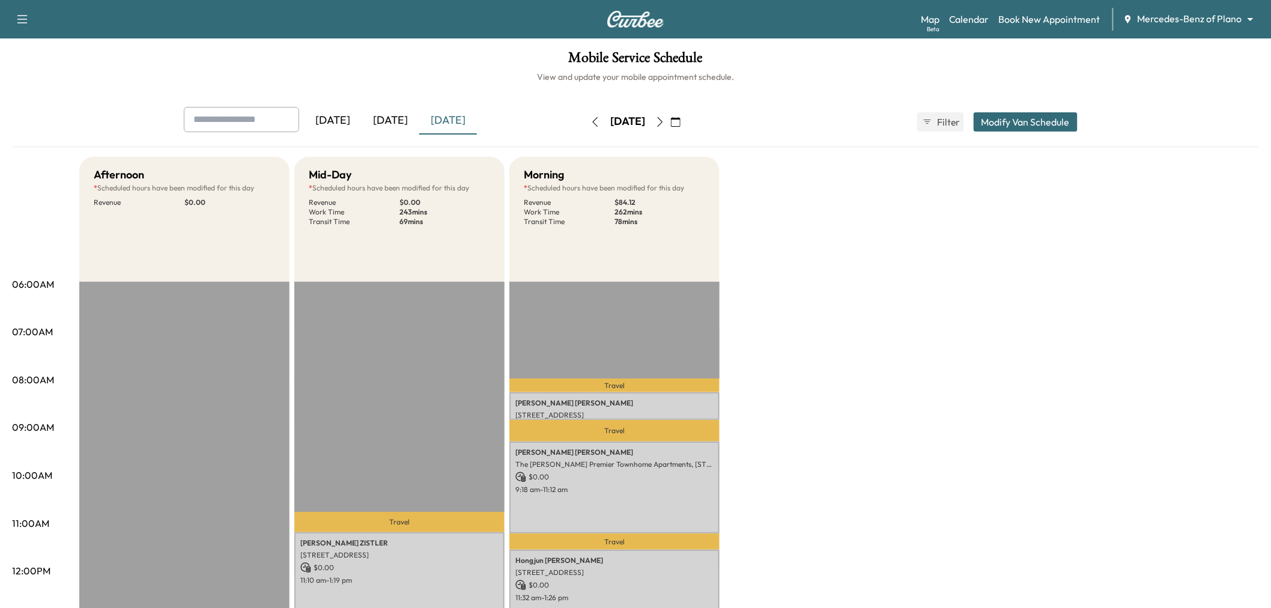
click at [387, 116] on div "[DATE]" at bounding box center [391, 121] width 58 height 28
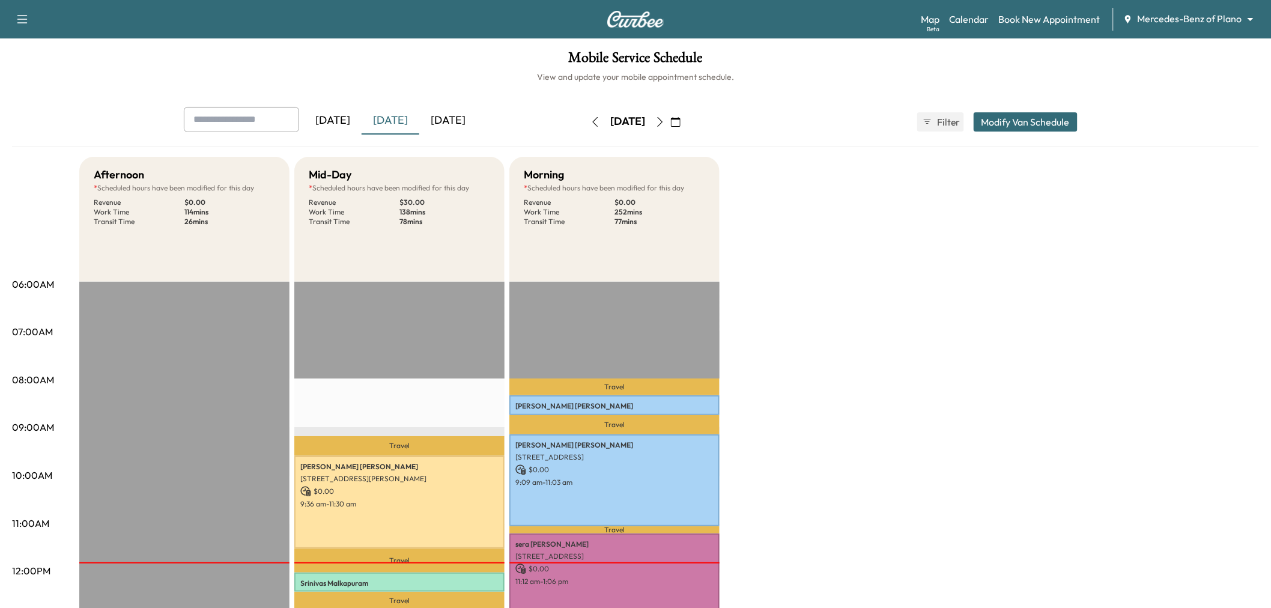
click at [471, 117] on div "[DATE]" at bounding box center [448, 121] width 58 height 28
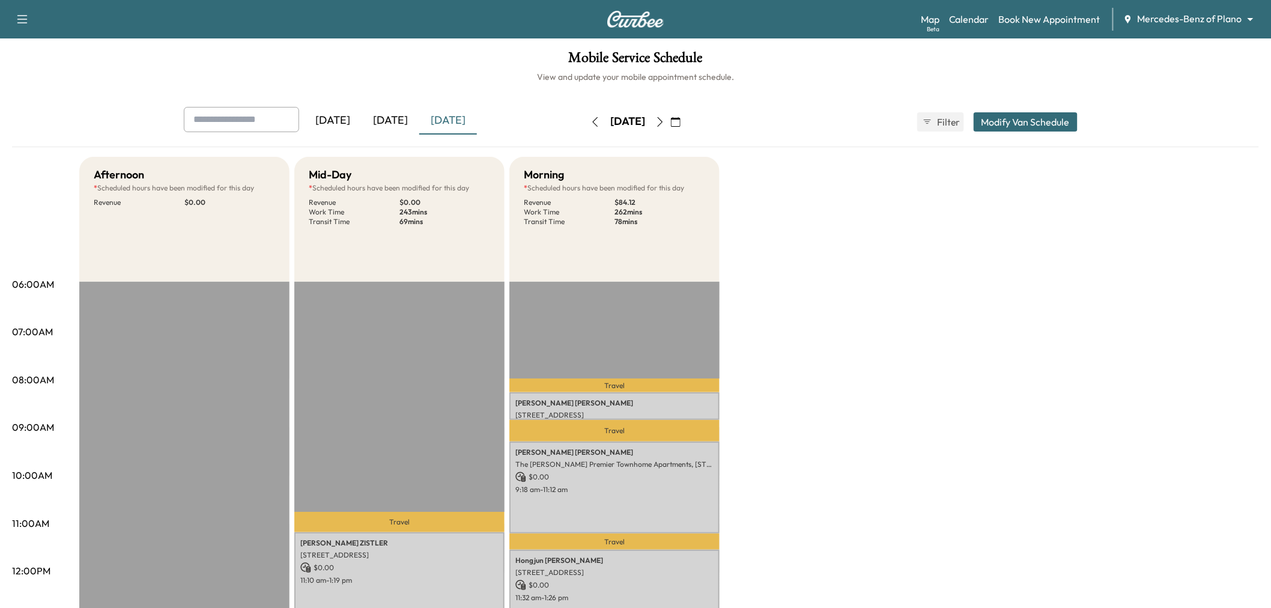
click at [401, 111] on div "[DATE]" at bounding box center [391, 121] width 58 height 28
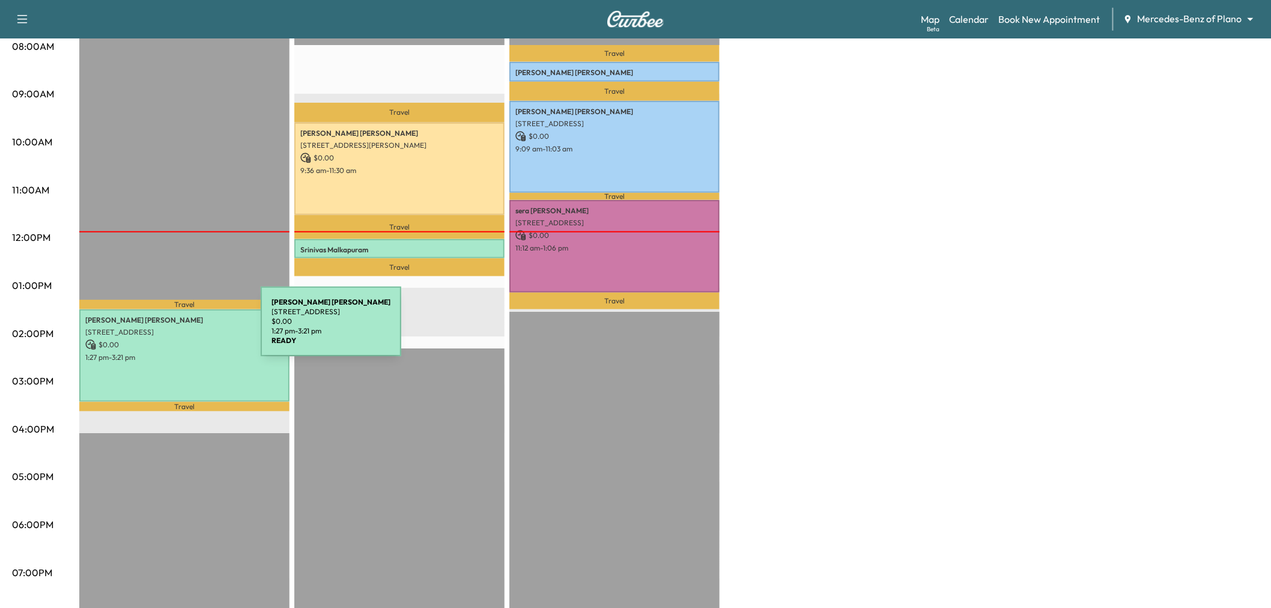
scroll to position [267, 0]
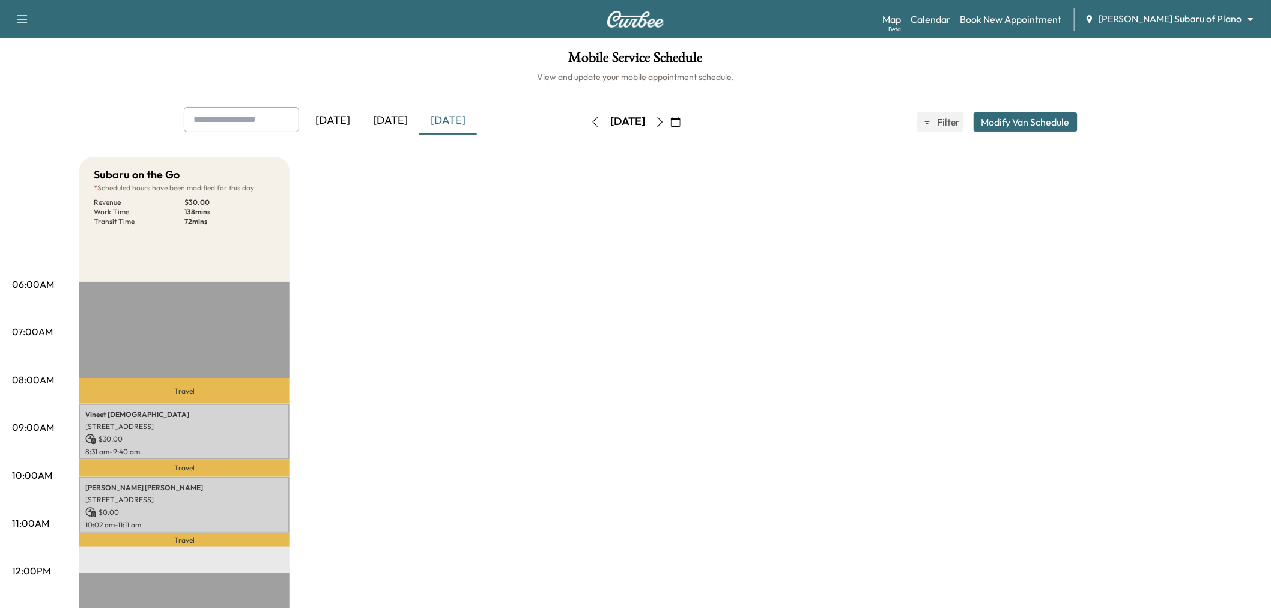
drag, startPoint x: 413, startPoint y: 90, endPoint x: 405, endPoint y: 106, distance: 18.3
click at [413, 95] on div "Mobile Service Schedule View and update your mobile appointment schedule. Yeste…" at bounding box center [635, 553] width 1271 height 1031
click at [401, 116] on div "[DATE]" at bounding box center [391, 121] width 58 height 28
